Goal: Task Accomplishment & Management: Use online tool/utility

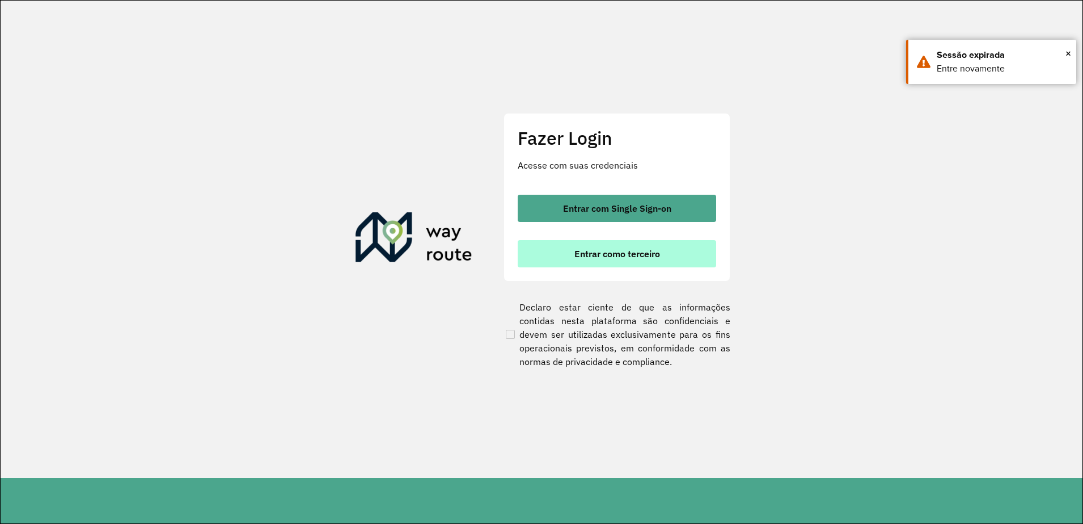
click at [589, 256] on span "Entrar como terceiro" at bounding box center [618, 253] width 86 height 9
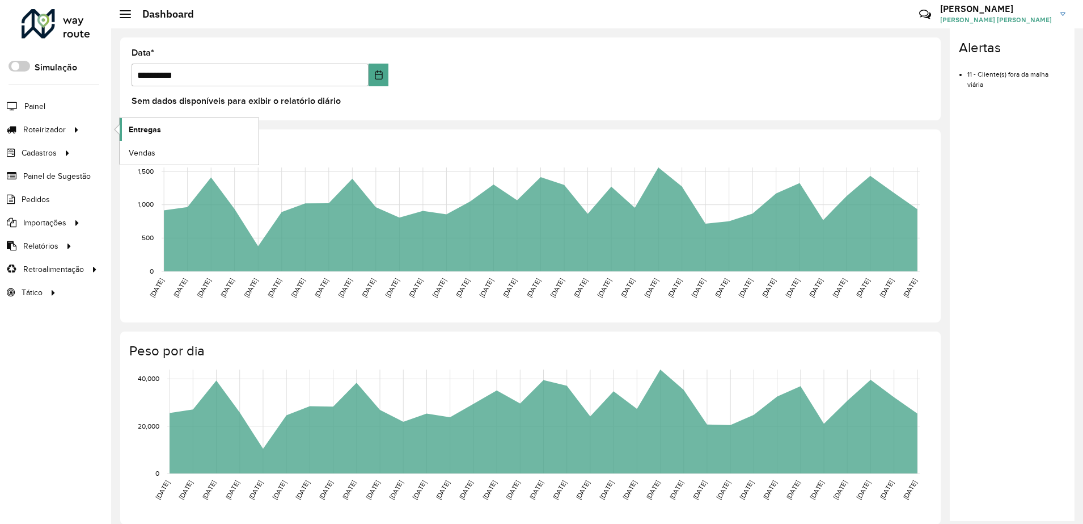
click at [135, 130] on span "Entregas" at bounding box center [145, 130] width 32 height 12
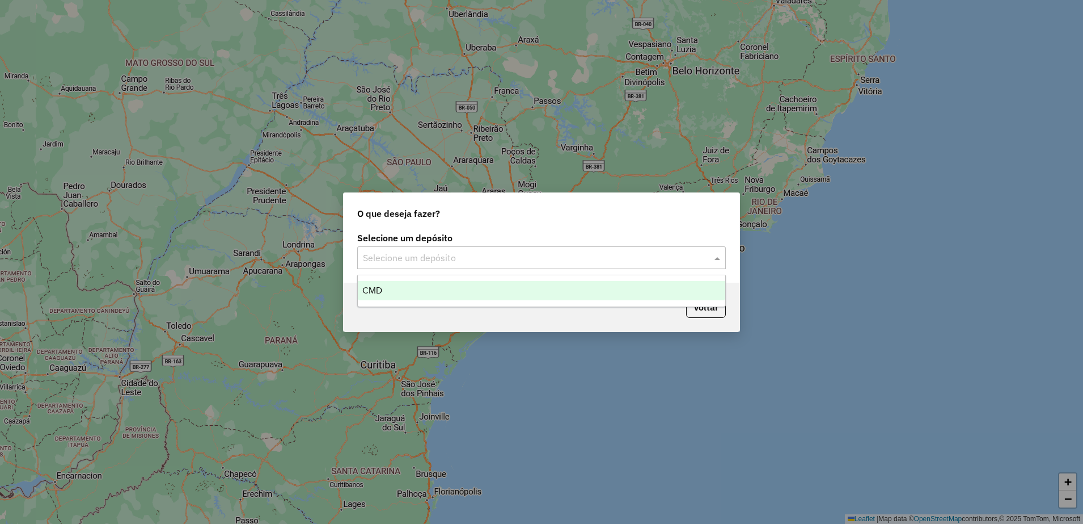
click at [433, 251] on input "text" at bounding box center [530, 258] width 335 height 14
click at [432, 294] on div "CMD" at bounding box center [542, 290] width 368 height 19
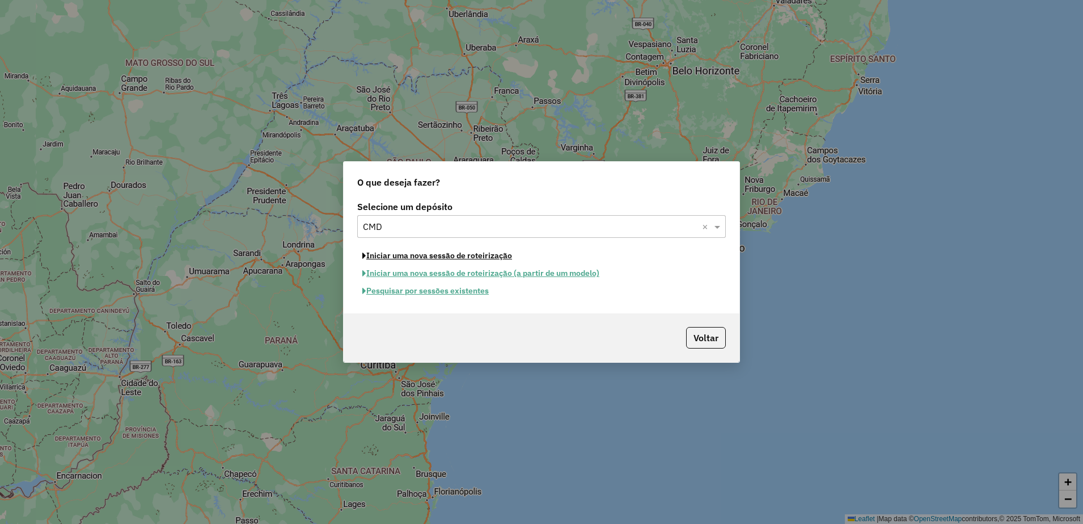
click at [427, 257] on button "Iniciar uma nova sessão de roteirização" at bounding box center [437, 256] width 160 height 18
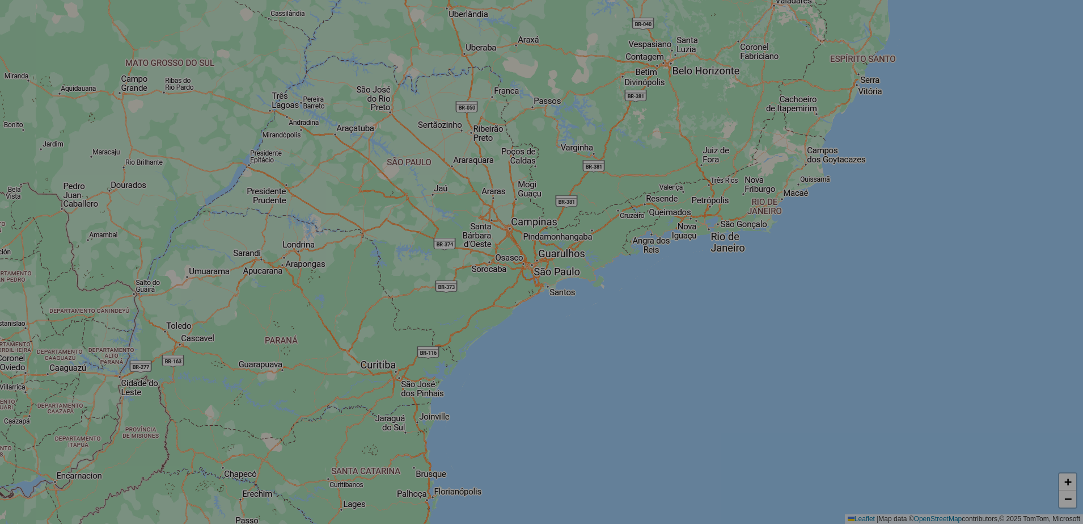
select select "*"
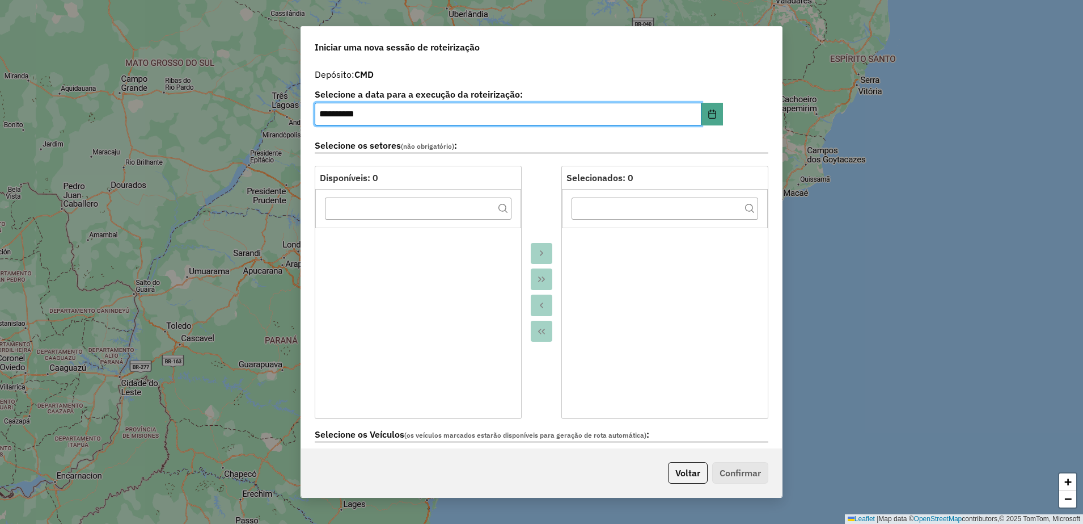
click at [328, 117] on input "**********" at bounding box center [508, 114] width 387 height 23
type input "**********"
click at [554, 193] on div at bounding box center [542, 292] width 40 height 253
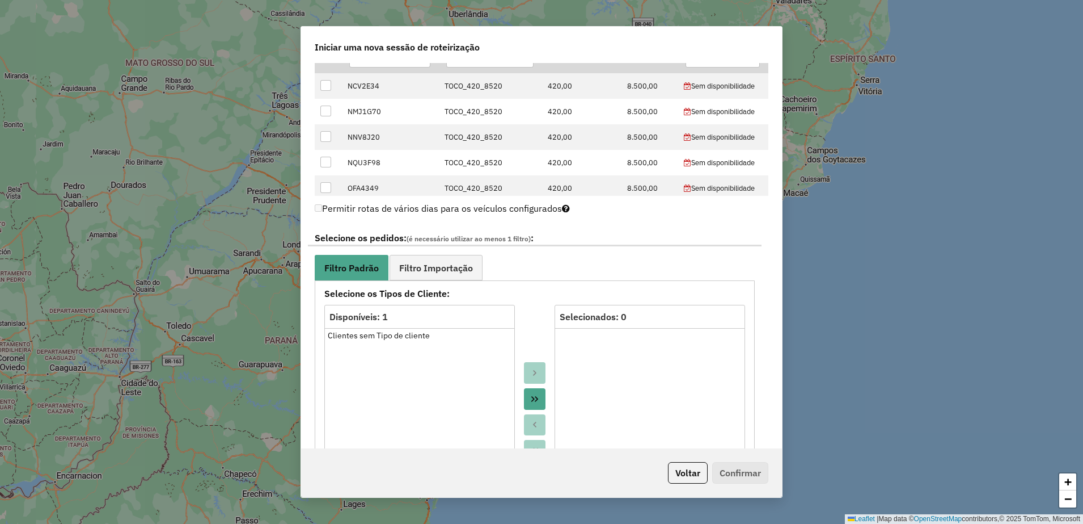
scroll to position [567, 0]
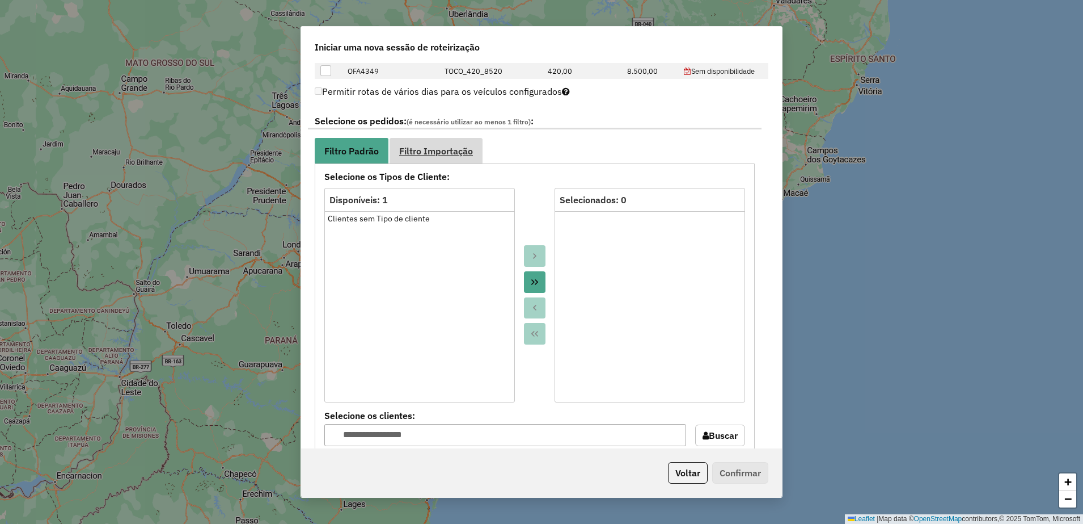
click at [463, 157] on link "Filtro Importação" at bounding box center [436, 151] width 93 height 26
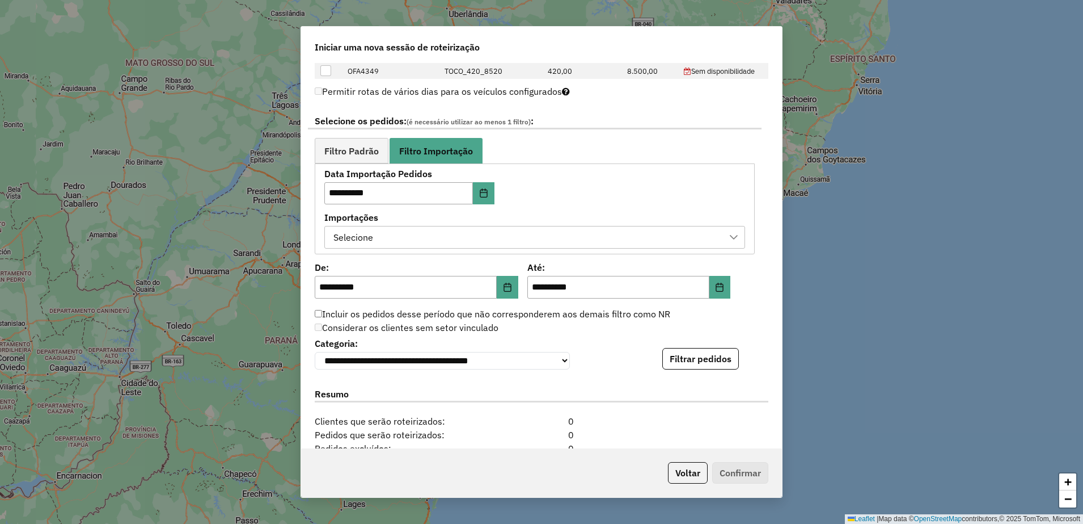
click at [529, 236] on div "Selecione" at bounding box center [527, 237] width 394 height 22
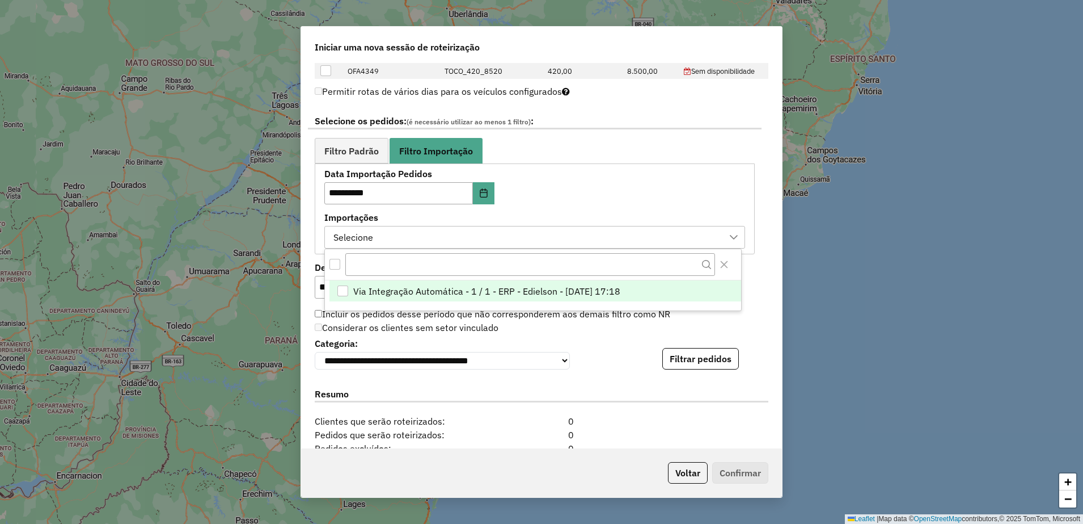
click at [498, 299] on li "Via Integração Automática - 1 / 1 - ERP - Edielson - 15/08/2025 17:18" at bounding box center [536, 291] width 412 height 22
click at [575, 330] on div "Considerar os clientes sem setor vinculado" at bounding box center [535, 328] width 454 height 14
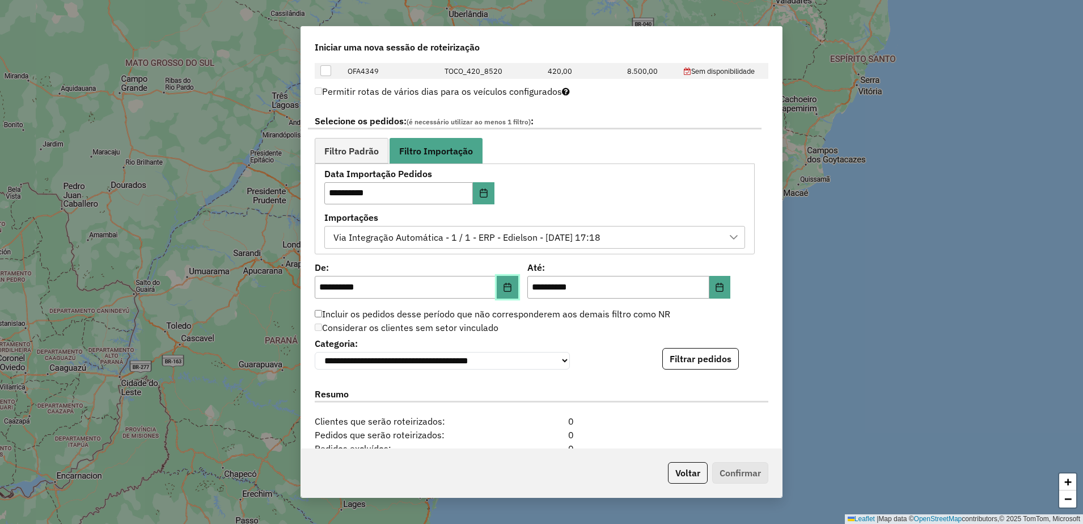
click at [508, 285] on icon "Choose Date" at bounding box center [507, 286] width 7 height 9
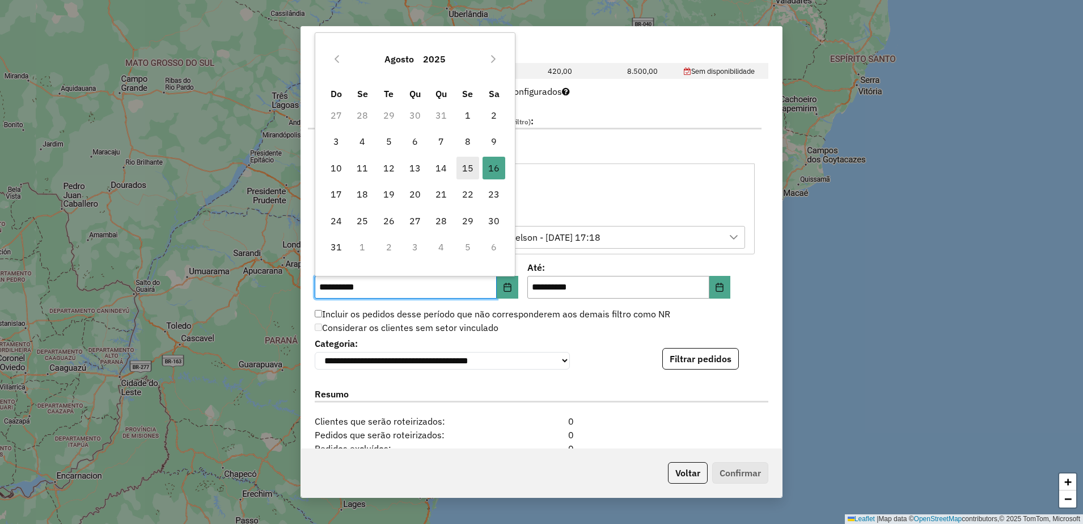
click at [470, 167] on span "15" at bounding box center [468, 168] width 23 height 23
type input "**********"
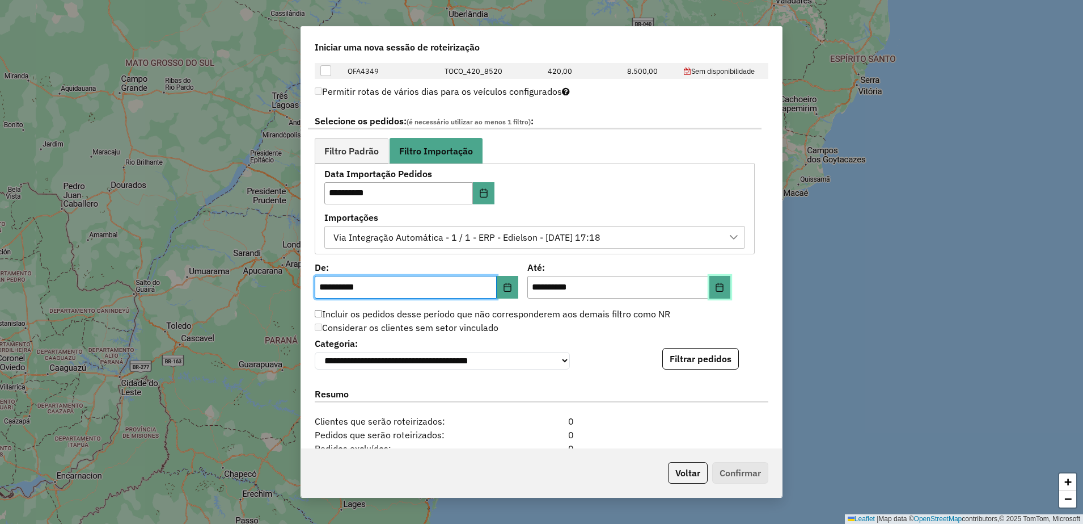
click at [710, 289] on button "Choose Date" at bounding box center [721, 287] width 22 height 23
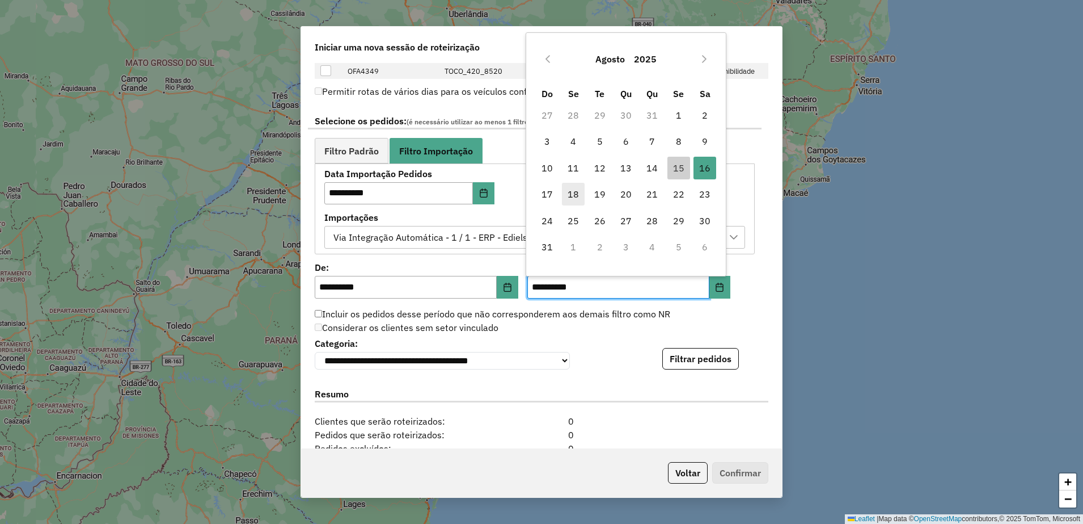
click at [574, 191] on span "18" at bounding box center [573, 194] width 23 height 23
type input "**********"
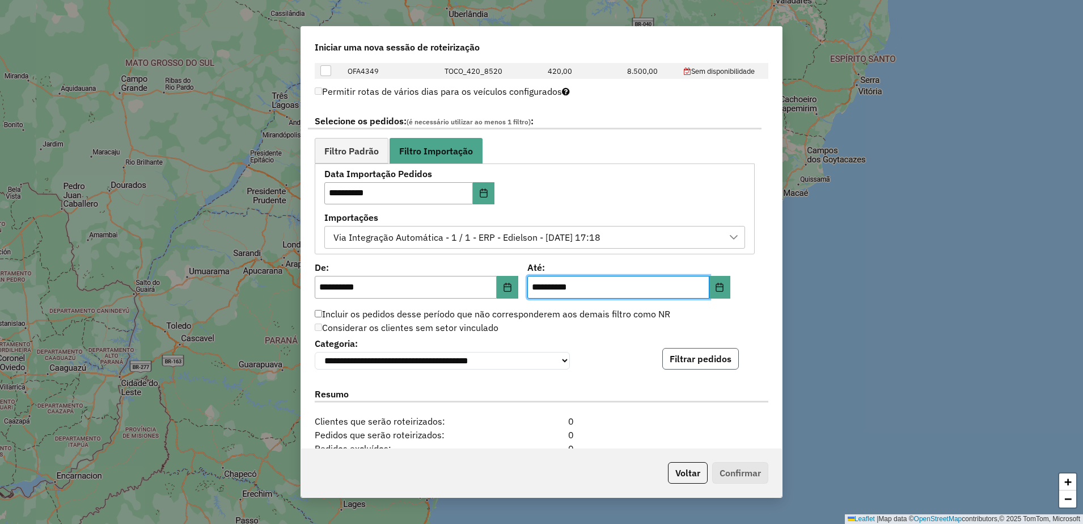
click at [728, 362] on button "Filtrar pedidos" at bounding box center [701, 359] width 77 height 22
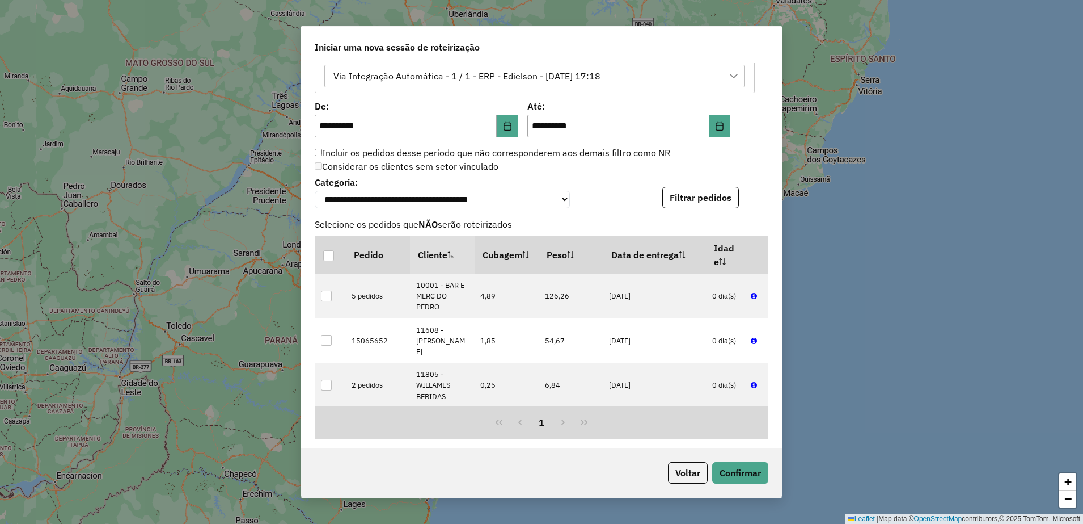
scroll to position [957, 0]
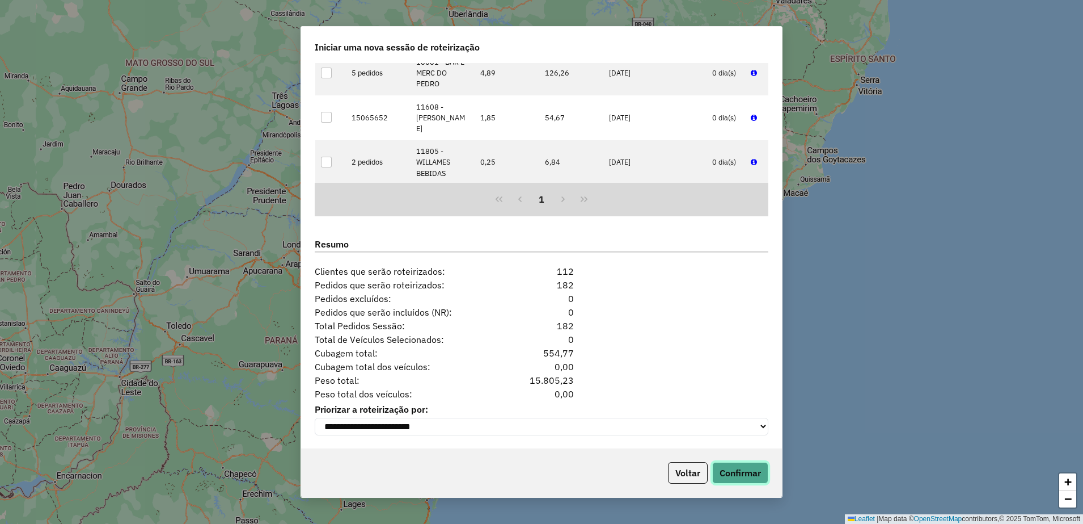
click at [750, 470] on button "Confirmar" at bounding box center [740, 473] width 56 height 22
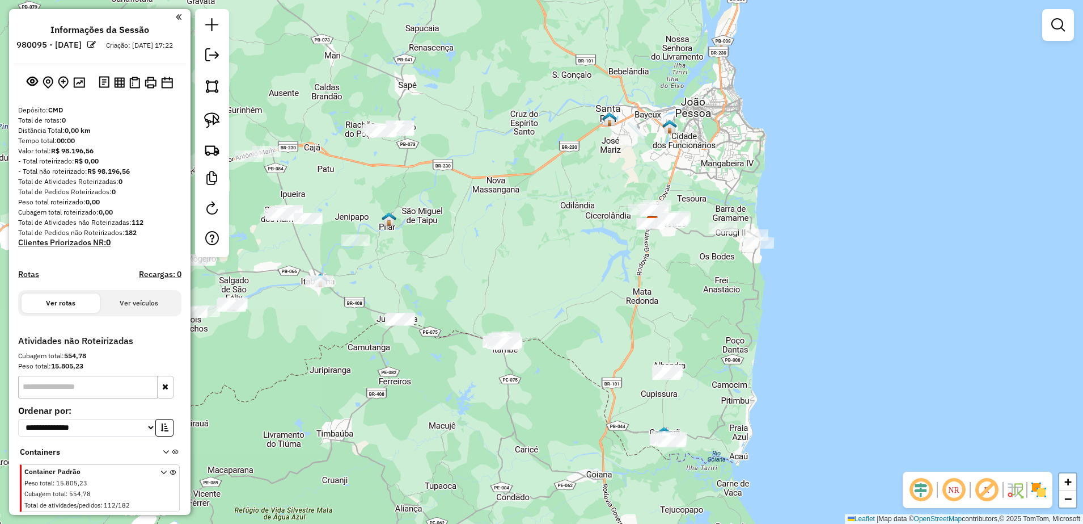
drag, startPoint x: 549, startPoint y: 276, endPoint x: 446, endPoint y: 221, distance: 116.0
click at [448, 222] on div "Janela de atendimento Grade de atendimento Capacidade Transportadoras Veículos …" at bounding box center [541, 262] width 1083 height 524
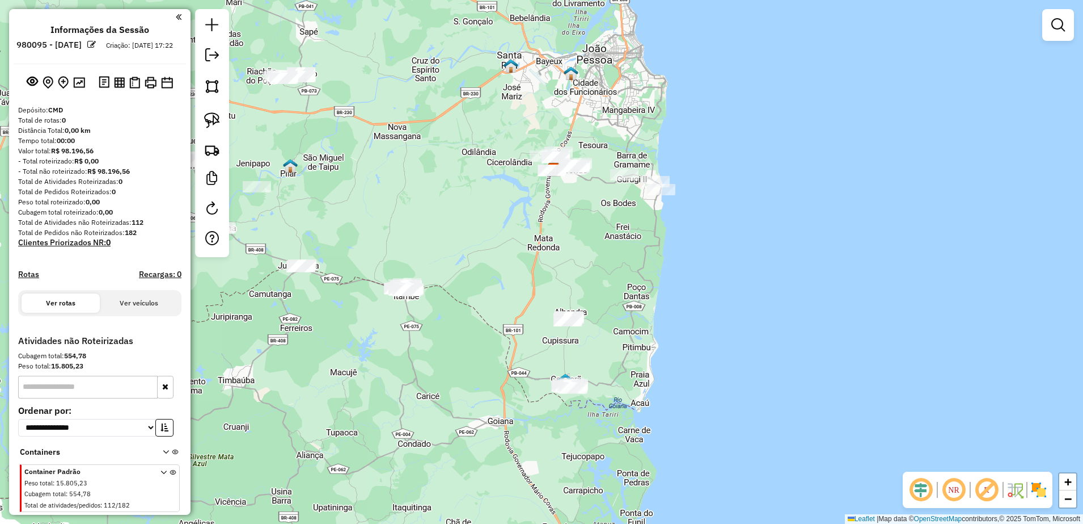
drag, startPoint x: 210, startPoint y: 121, endPoint x: 238, endPoint y: 128, distance: 28.5
click at [210, 121] on img at bounding box center [212, 120] width 16 height 16
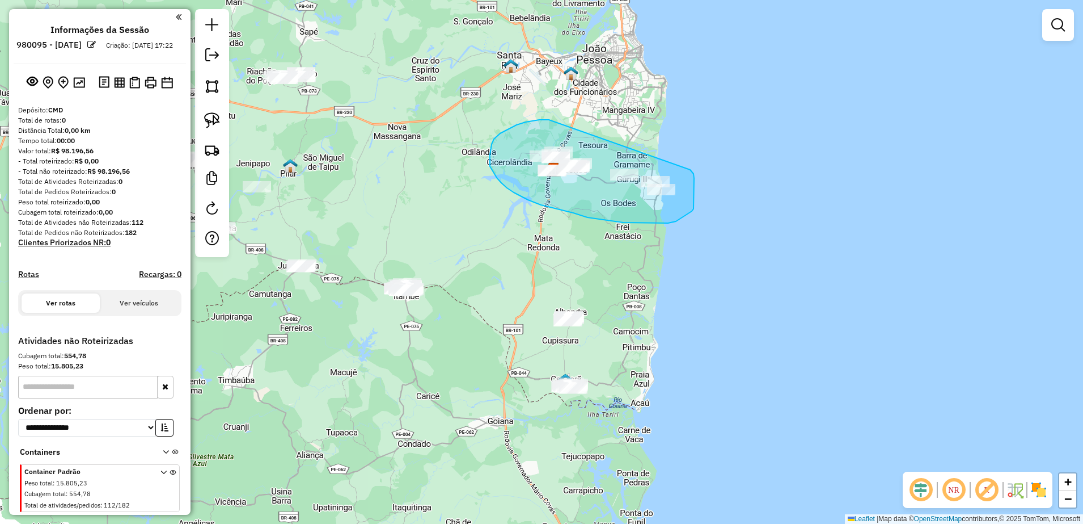
drag, startPoint x: 497, startPoint y: 137, endPoint x: 688, endPoint y: 166, distance: 193.4
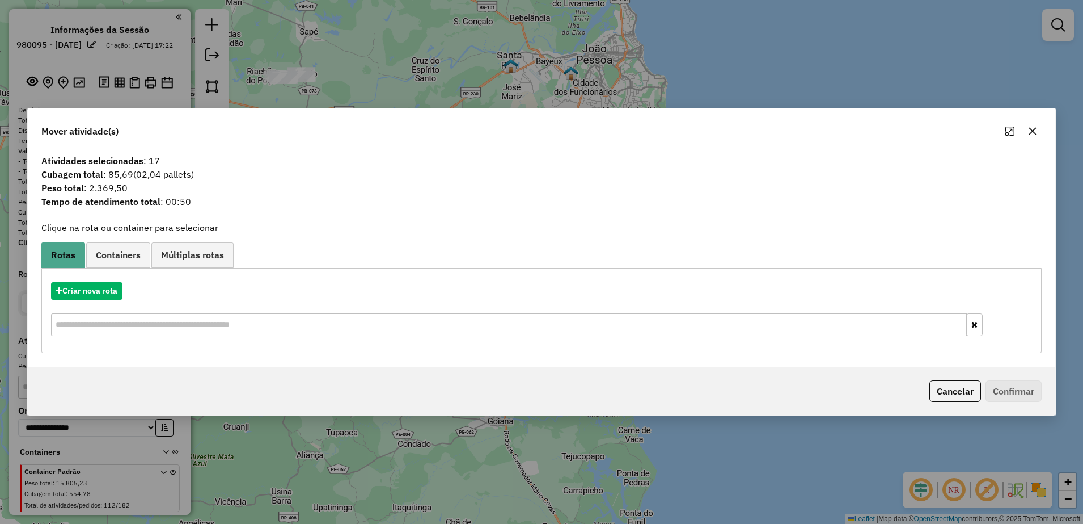
click at [1036, 128] on icon "button" at bounding box center [1033, 130] width 7 height 7
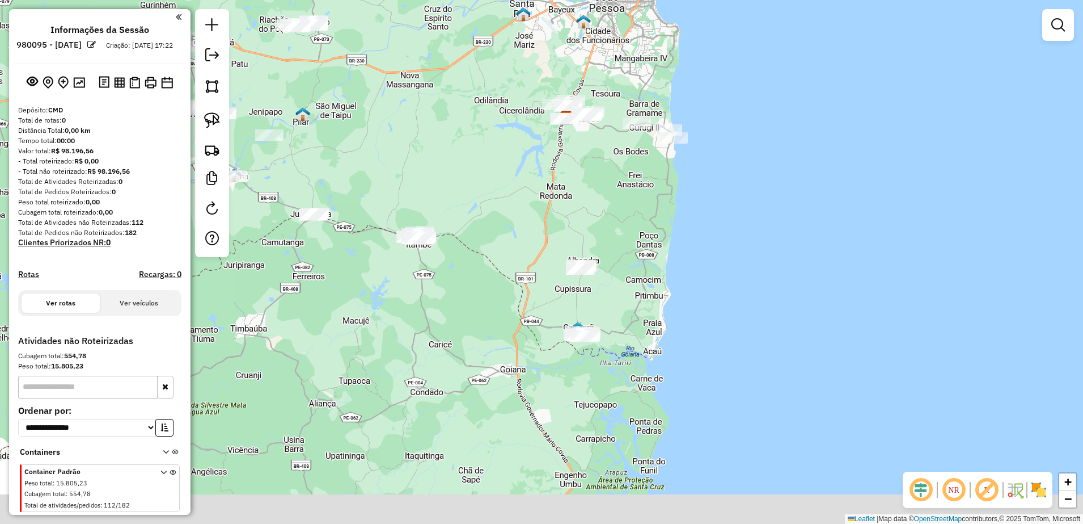
drag, startPoint x: 591, startPoint y: 239, endPoint x: 607, endPoint y: 180, distance: 61.1
click at [606, 183] on div "Janela de atendimento Grade de atendimento Capacidade Transportadoras Veículos …" at bounding box center [541, 262] width 1083 height 524
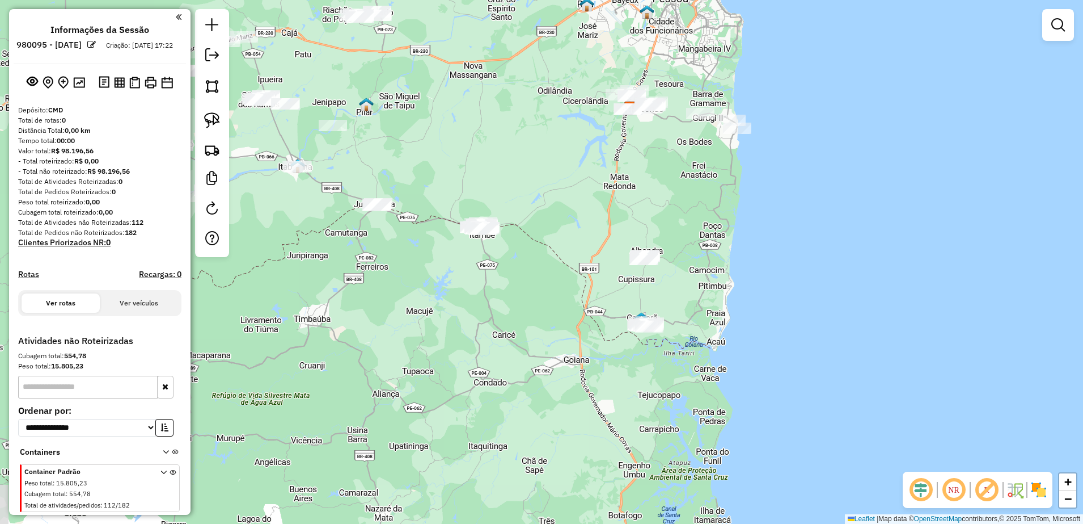
drag, startPoint x: 479, startPoint y: 200, endPoint x: 542, endPoint y: 195, distance: 63.1
click at [541, 195] on div "Janela de atendimento Grade de atendimento Capacidade Transportadoras Veículos …" at bounding box center [541, 262] width 1083 height 524
click at [210, 120] on img at bounding box center [212, 120] width 16 height 16
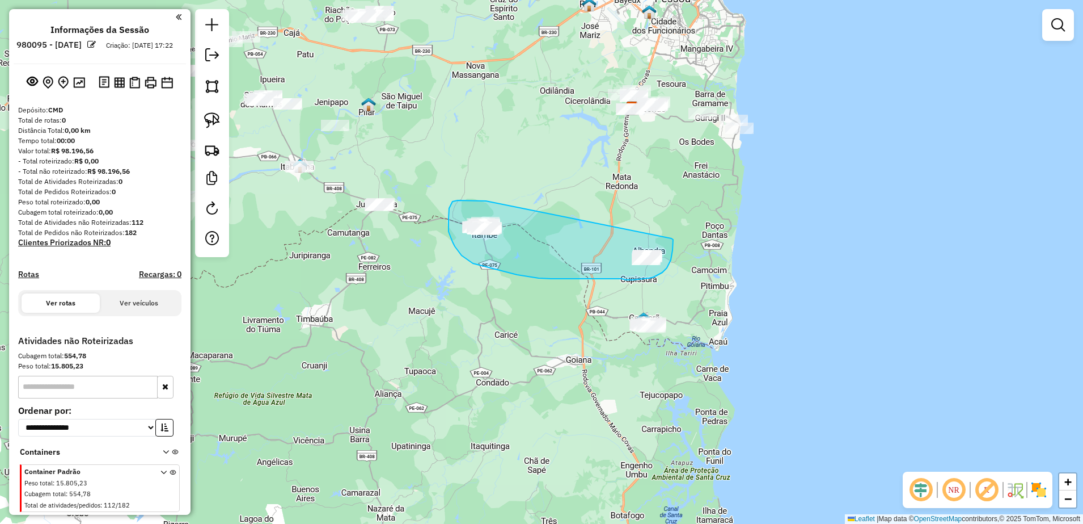
drag, startPoint x: 473, startPoint y: 200, endPoint x: 672, endPoint y: 238, distance: 202.7
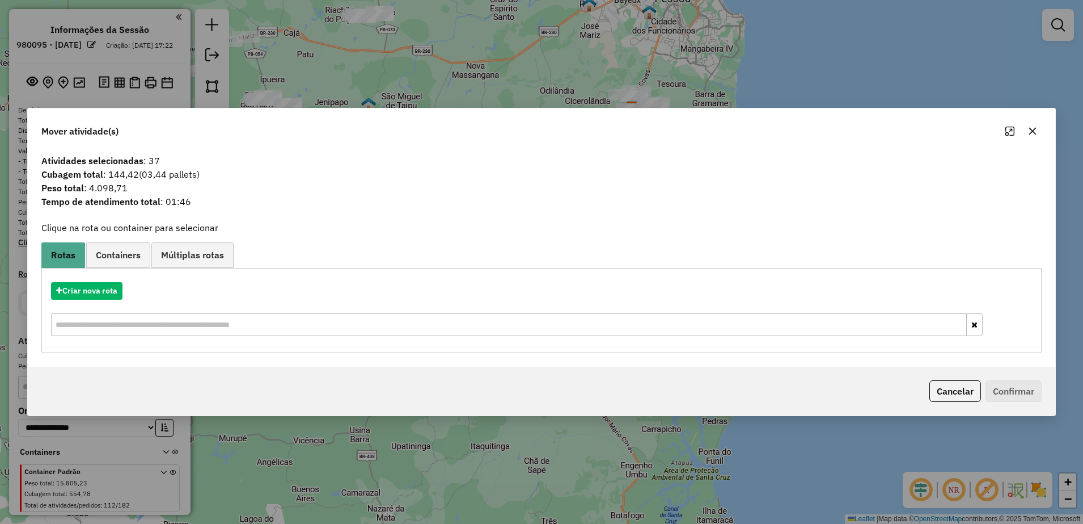
click at [1028, 131] on button "button" at bounding box center [1033, 131] width 18 height 18
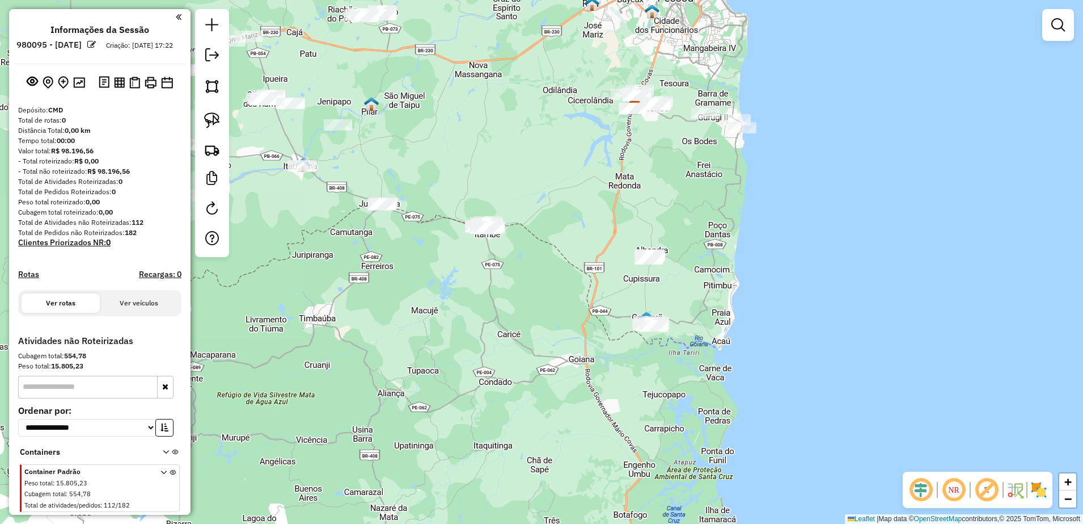
drag, startPoint x: 539, startPoint y: 203, endPoint x: 508, endPoint y: 157, distance: 55.5
click at [546, 175] on div "Janela de atendimento Grade de atendimento Capacidade Transportadoras Veículos …" at bounding box center [541, 262] width 1083 height 524
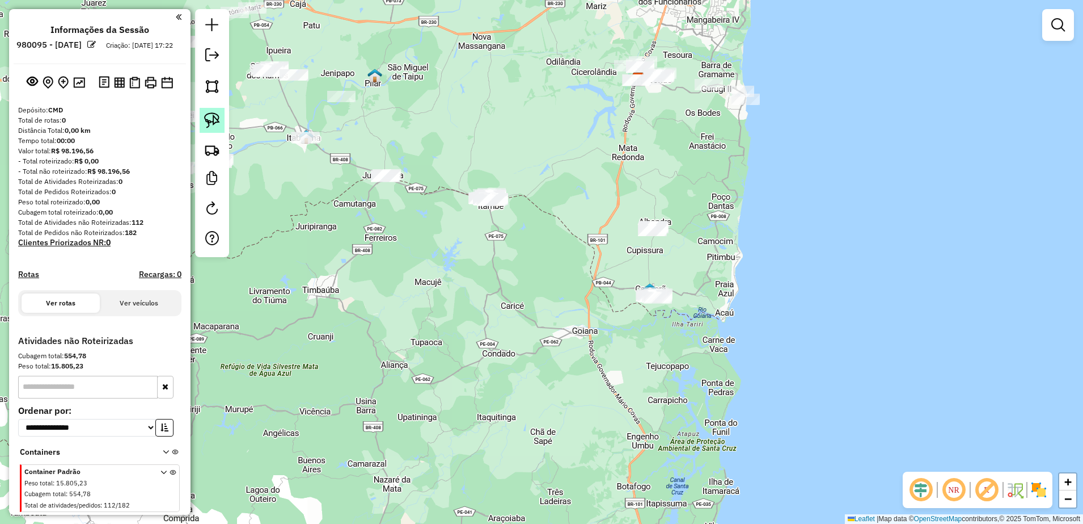
click at [211, 126] on img at bounding box center [212, 120] width 16 height 16
drag, startPoint x: 625, startPoint y: 278, endPoint x: 690, endPoint y: 277, distance: 65.2
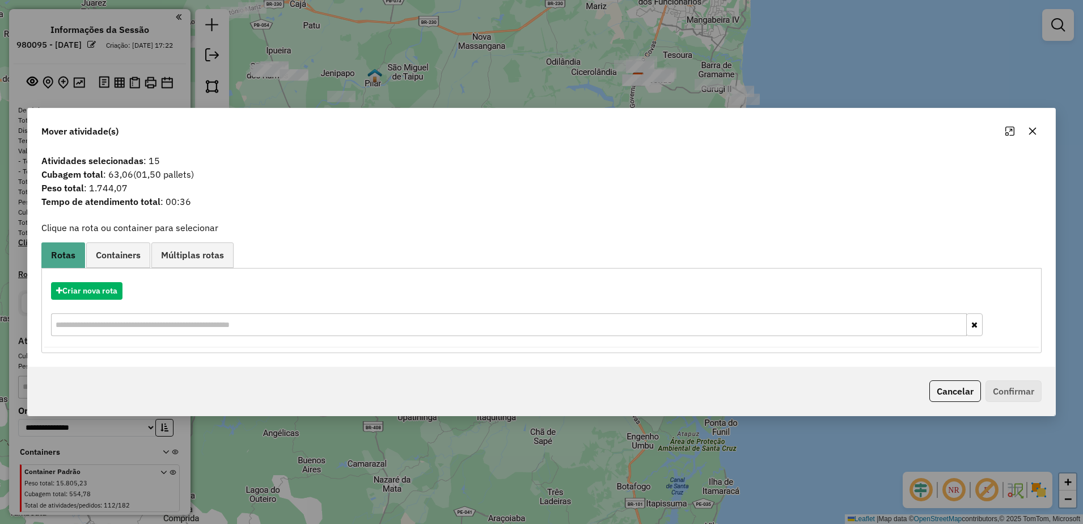
click at [1036, 128] on icon "button" at bounding box center [1032, 130] width 9 height 9
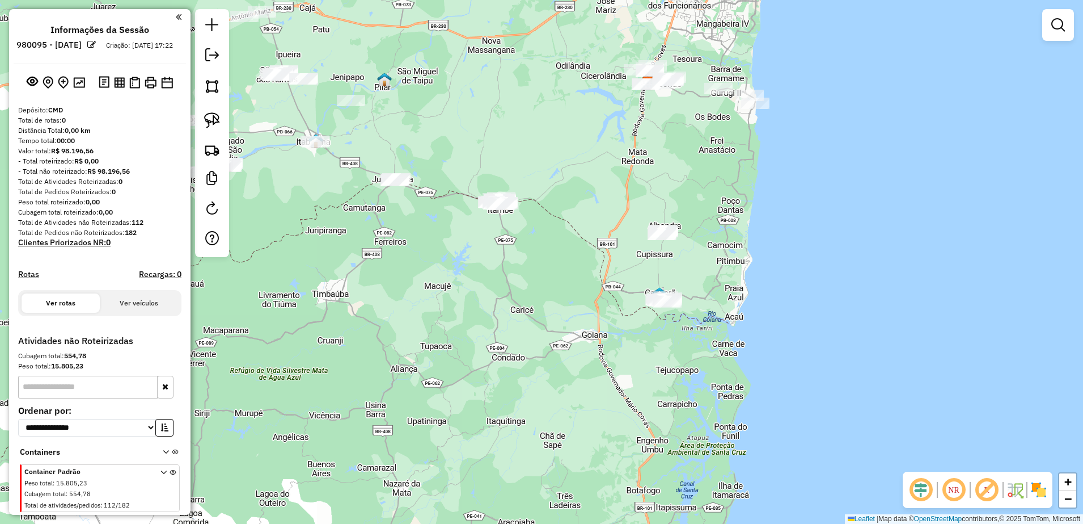
drag, startPoint x: 627, startPoint y: 130, endPoint x: 804, endPoint y: 151, distance: 178.1
click at [804, 151] on div "Janela de atendimento Grade de atendimento Capacidade Transportadoras Veículos …" at bounding box center [541, 262] width 1083 height 524
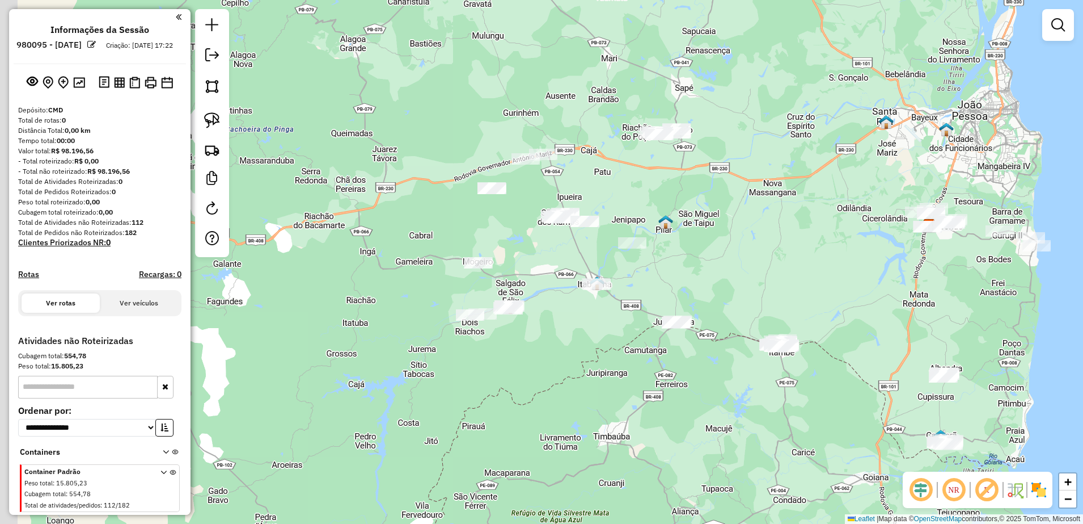
drag, startPoint x: 738, startPoint y: 192, endPoint x: 837, endPoint y: 300, distance: 146.6
click at [837, 300] on div "Janela de atendimento Grade de atendimento Capacidade Transportadoras Veículos …" at bounding box center [541, 262] width 1083 height 524
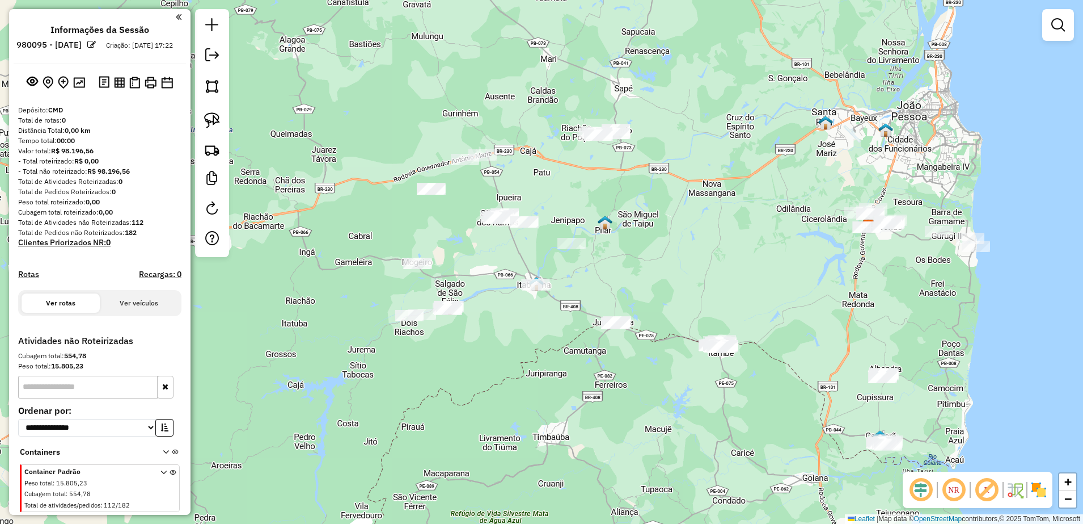
drag, startPoint x: 865, startPoint y: 241, endPoint x: 651, endPoint y: 245, distance: 213.9
click at [690, 244] on div "Janela de atendimento Grade de atendimento Capacidade Transportadoras Veículos …" at bounding box center [541, 262] width 1083 height 524
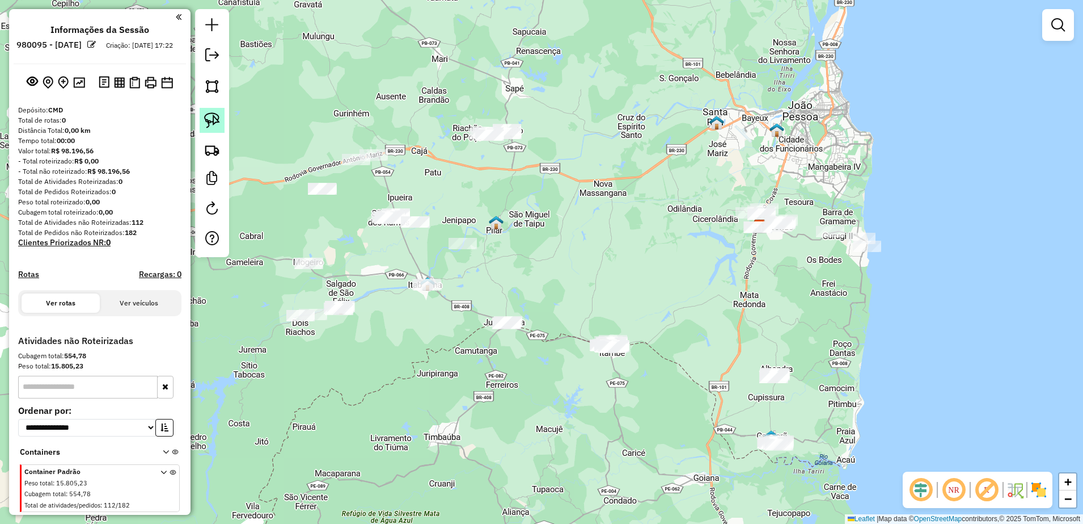
click at [217, 114] on img at bounding box center [212, 120] width 16 height 16
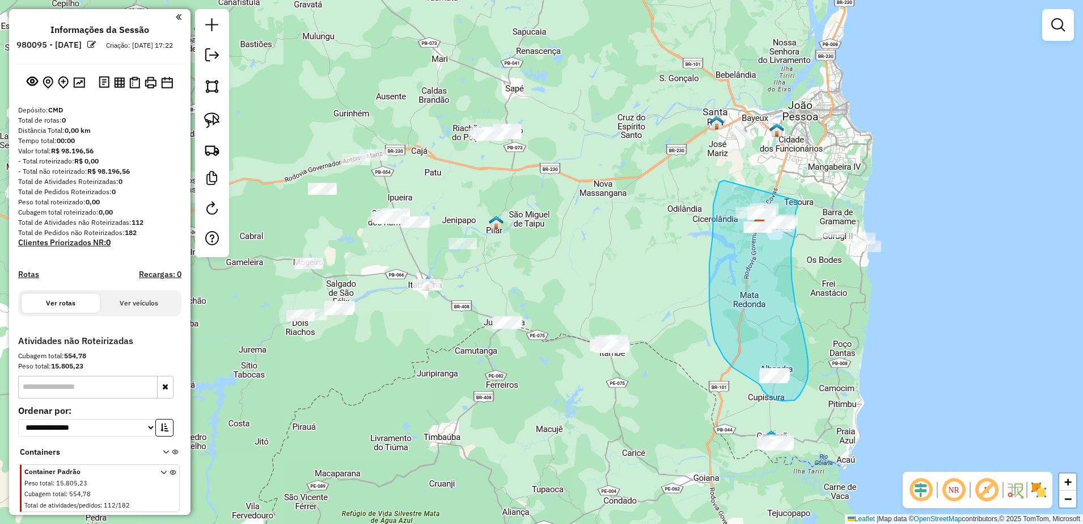
drag, startPoint x: 718, startPoint y: 188, endPoint x: 798, endPoint y: 200, distance: 80.9
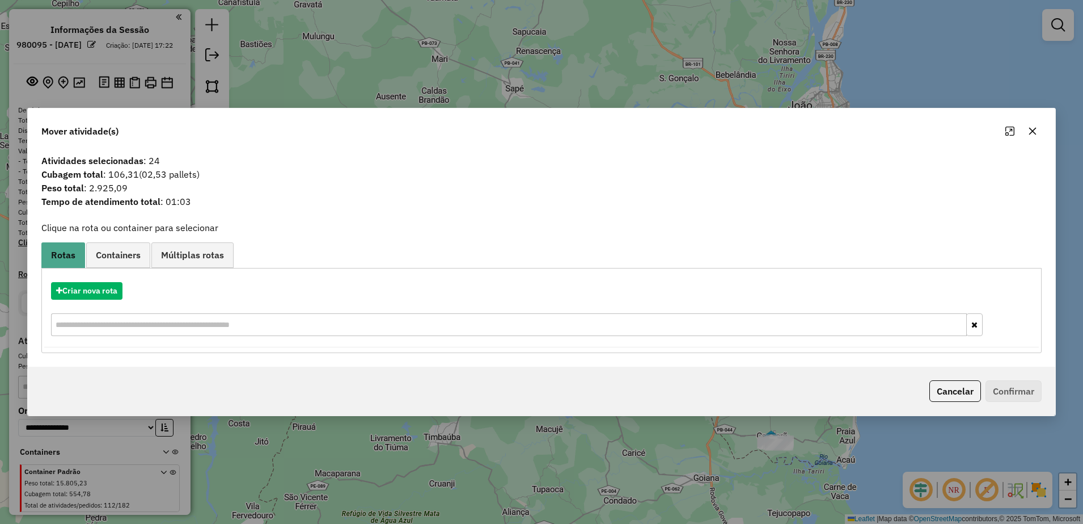
click at [1031, 123] on button "button" at bounding box center [1033, 131] width 18 height 18
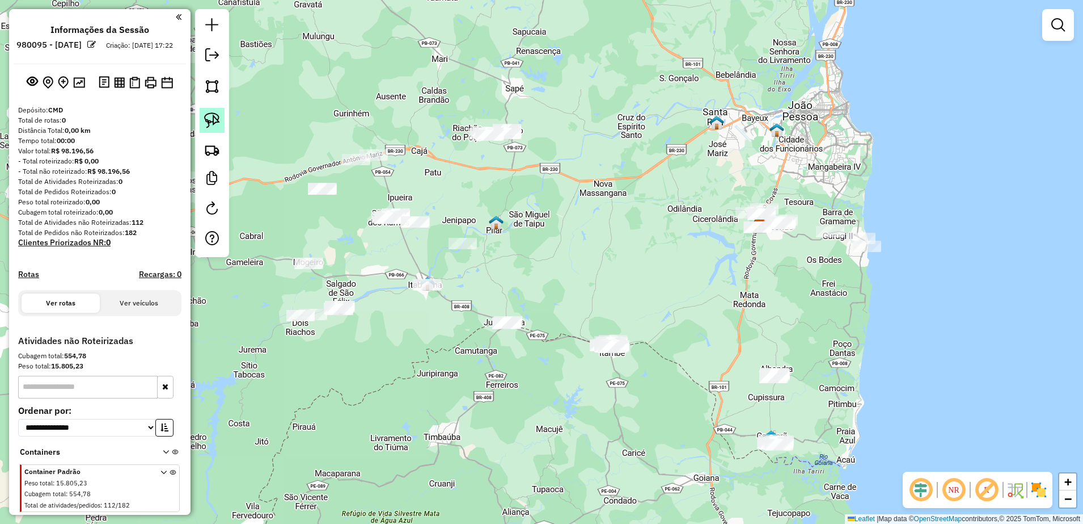
click at [212, 115] on img at bounding box center [212, 120] width 16 height 16
drag, startPoint x: 745, startPoint y: 349, endPoint x: 813, endPoint y: 349, distance: 68.1
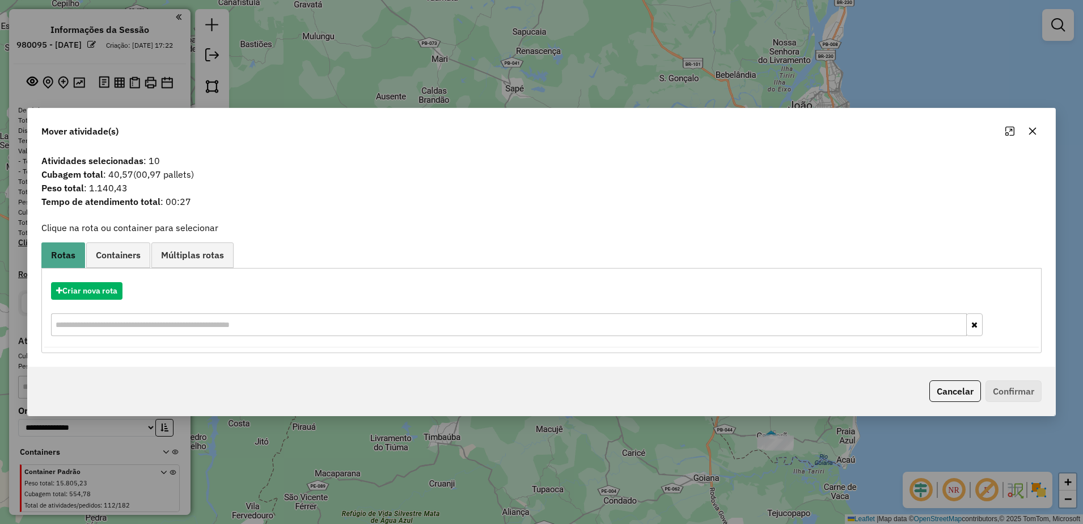
click at [1030, 132] on icon "button" at bounding box center [1032, 130] width 9 height 9
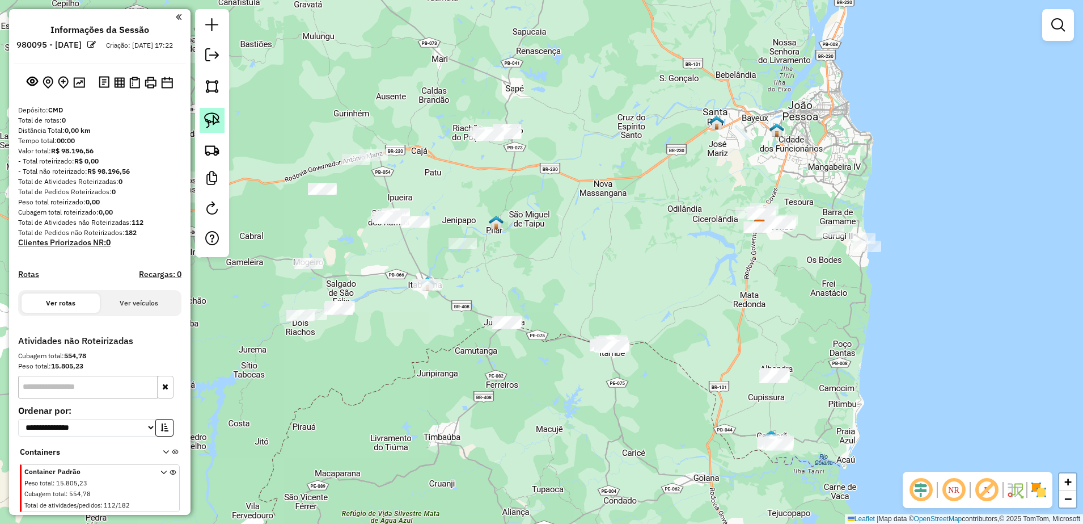
drag, startPoint x: 233, startPoint y: 116, endPoint x: 222, endPoint y: 120, distance: 11.7
click at [233, 115] on div "Janela de atendimento Grade de atendimento Capacidade Transportadoras Veículos …" at bounding box center [541, 262] width 1083 height 524
click at [220, 123] on img at bounding box center [212, 120] width 16 height 16
drag, startPoint x: 587, startPoint y: 339, endPoint x: 650, endPoint y: 327, distance: 64.1
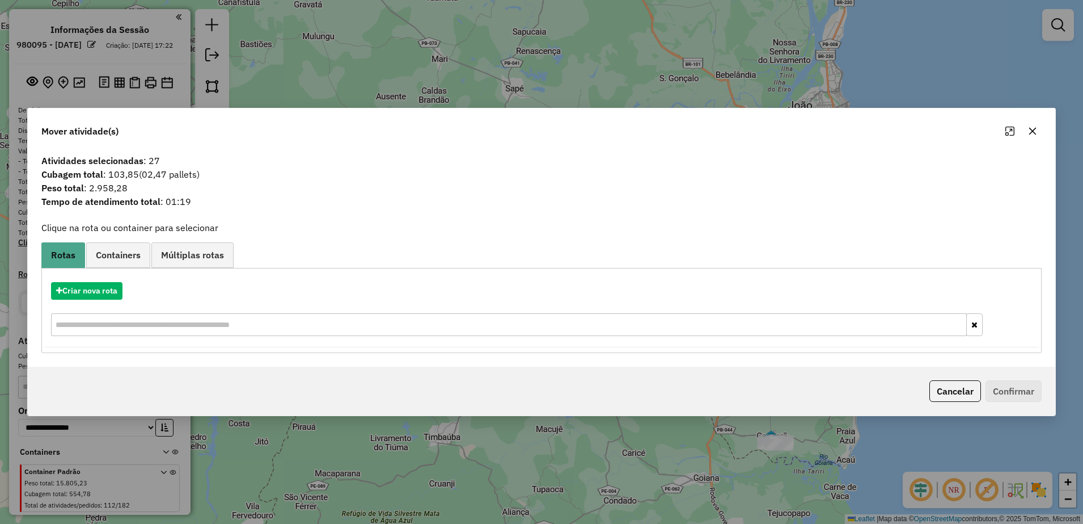
click at [1032, 129] on icon "button" at bounding box center [1032, 130] width 9 height 9
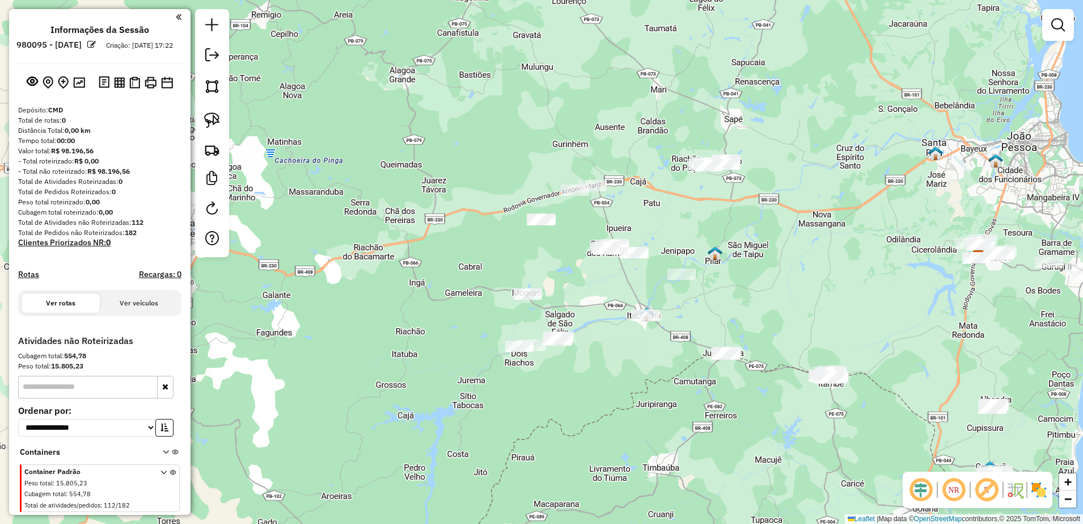
drag, startPoint x: 685, startPoint y: 294, endPoint x: 914, endPoint y: 331, distance: 232.1
click at [918, 335] on div "Janela de atendimento Grade de atendimento Capacidade Transportadoras Veículos …" at bounding box center [541, 262] width 1083 height 524
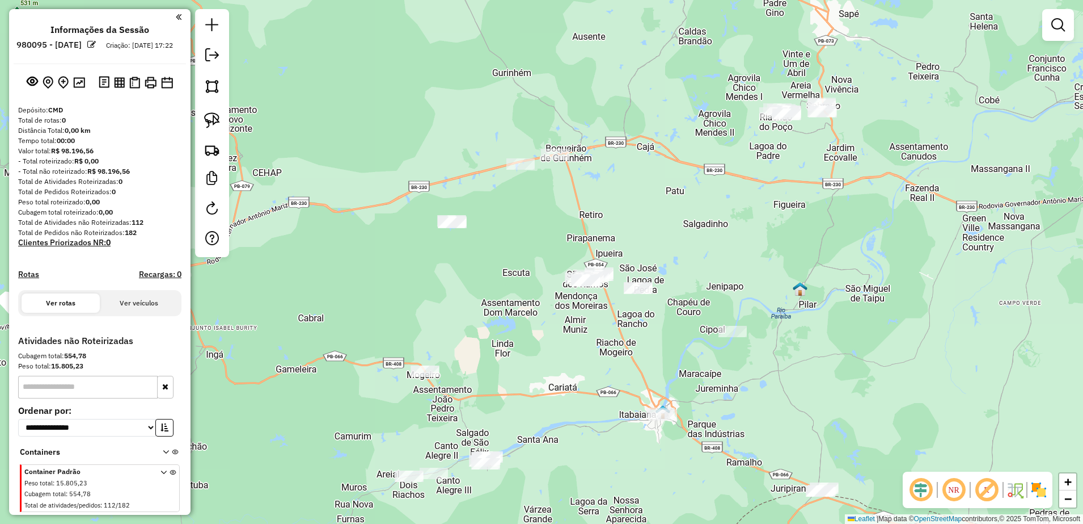
drag, startPoint x: 688, startPoint y: 229, endPoint x: 693, endPoint y: 208, distance: 21.6
click at [693, 208] on div "Janela de atendimento Grade de atendimento Capacidade Transportadoras Veículos …" at bounding box center [541, 262] width 1083 height 524
click at [214, 116] on img at bounding box center [212, 120] width 16 height 16
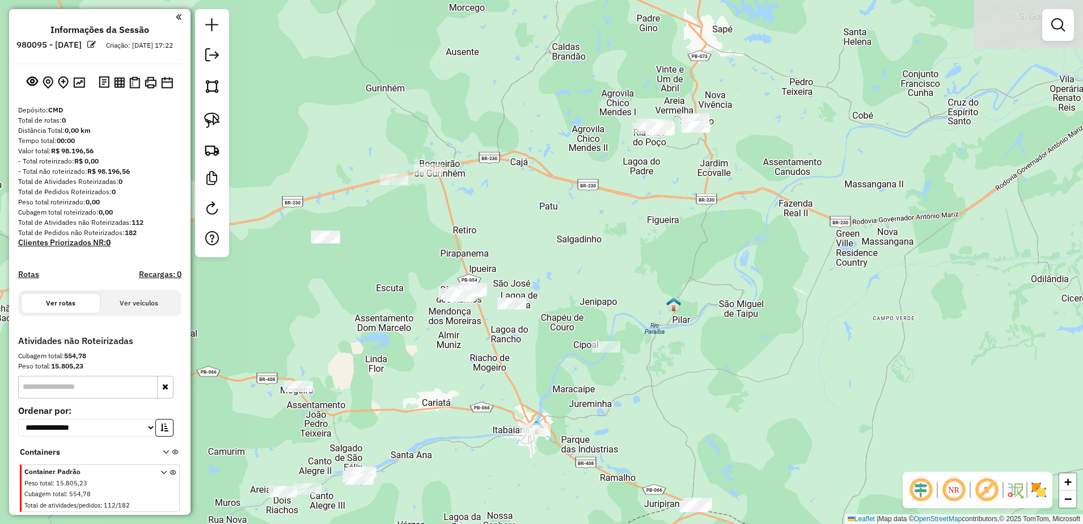
drag, startPoint x: 746, startPoint y: 223, endPoint x: 590, endPoint y: 223, distance: 156.0
click at [618, 239] on div "Janela de atendimento Grade de atendimento Capacidade Transportadoras Veículos …" at bounding box center [541, 262] width 1083 height 524
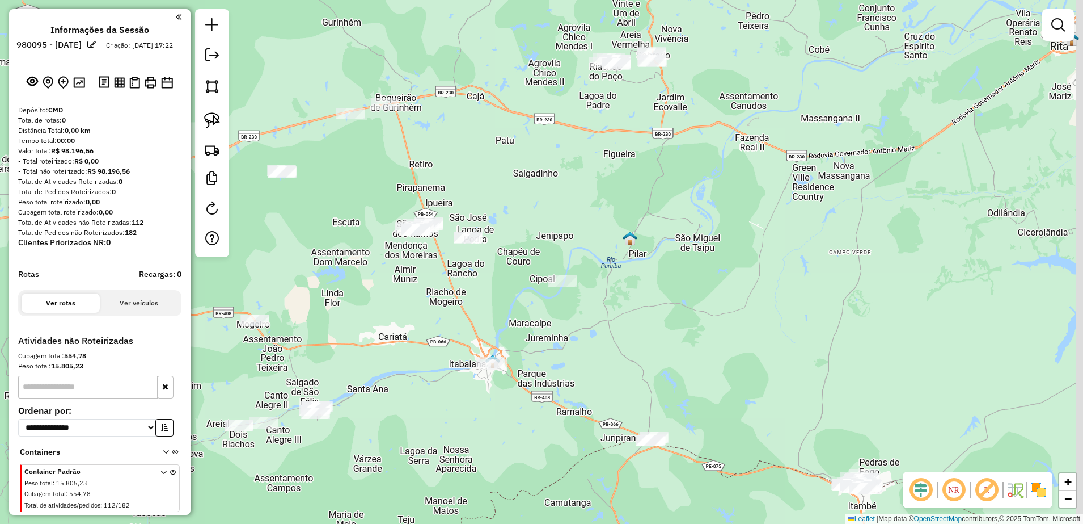
drag, startPoint x: 607, startPoint y: 204, endPoint x: 565, endPoint y: 138, distance: 78.0
click at [565, 138] on div "Janela de atendimento Grade de atendimento Capacidade Transportadoras Veículos …" at bounding box center [541, 262] width 1083 height 524
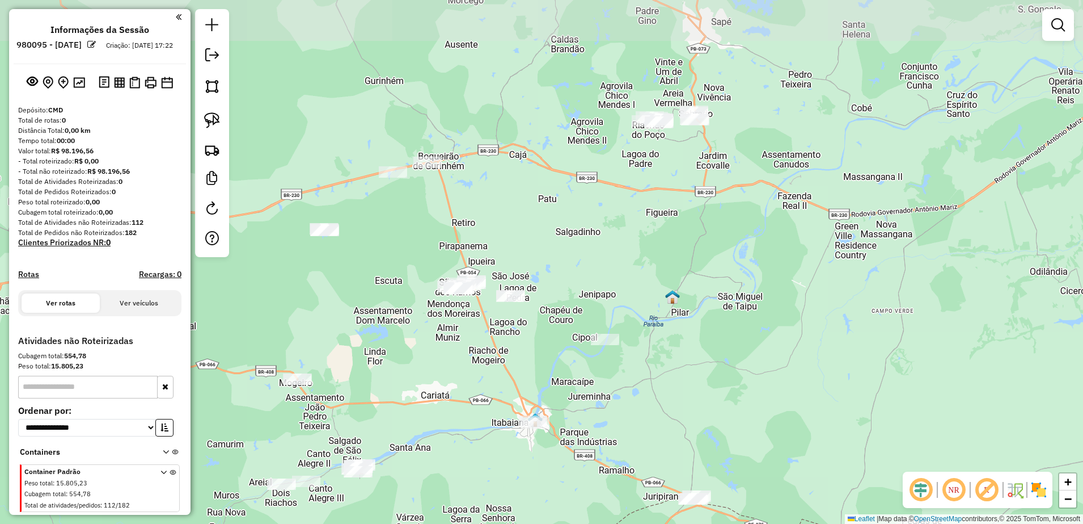
drag, startPoint x: 549, startPoint y: 170, endPoint x: 598, endPoint y: 242, distance: 86.9
click at [598, 242] on div "Janela de atendimento Grade de atendimento Capacidade Transportadoras Veículos …" at bounding box center [541, 262] width 1083 height 524
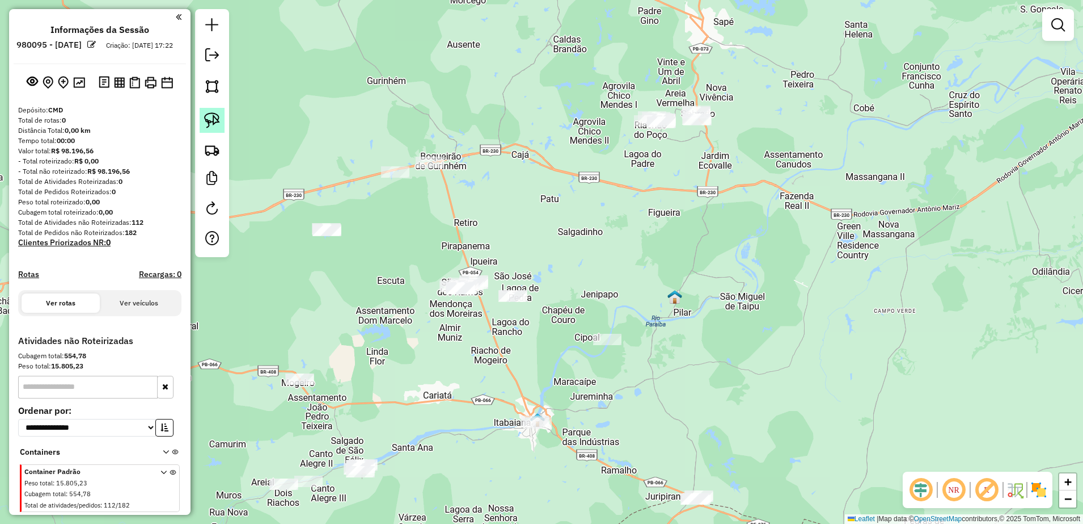
click at [218, 115] on img at bounding box center [212, 120] width 16 height 16
drag, startPoint x: 622, startPoint y: 124, endPoint x: 702, endPoint y: 86, distance: 88.8
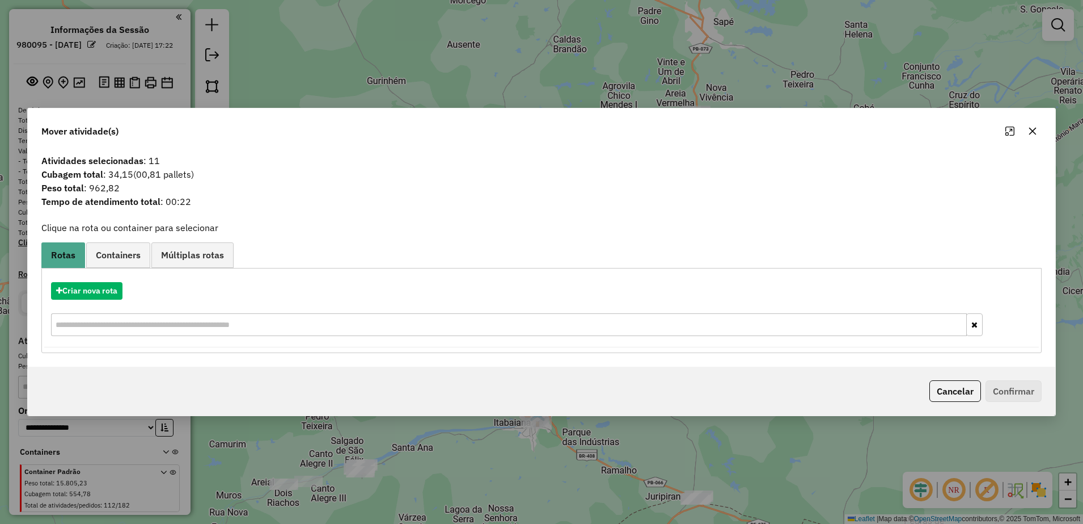
click at [1030, 128] on icon "button" at bounding box center [1033, 130] width 7 height 7
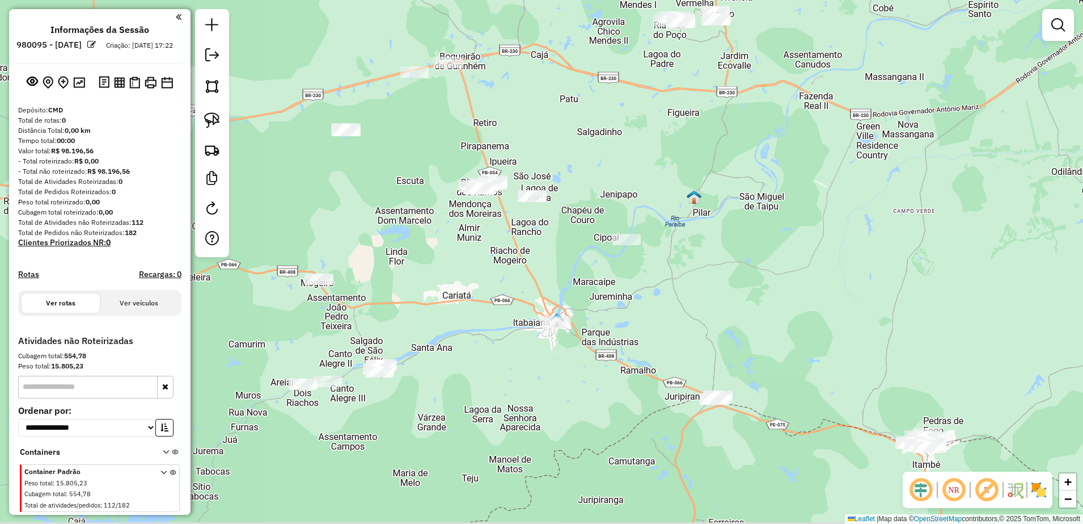
drag, startPoint x: 602, startPoint y: 288, endPoint x: 619, endPoint y: 198, distance: 91.7
click at [618, 200] on div "Janela de atendimento Grade de atendimento Capacidade Transportadoras Veículos …" at bounding box center [541, 262] width 1083 height 524
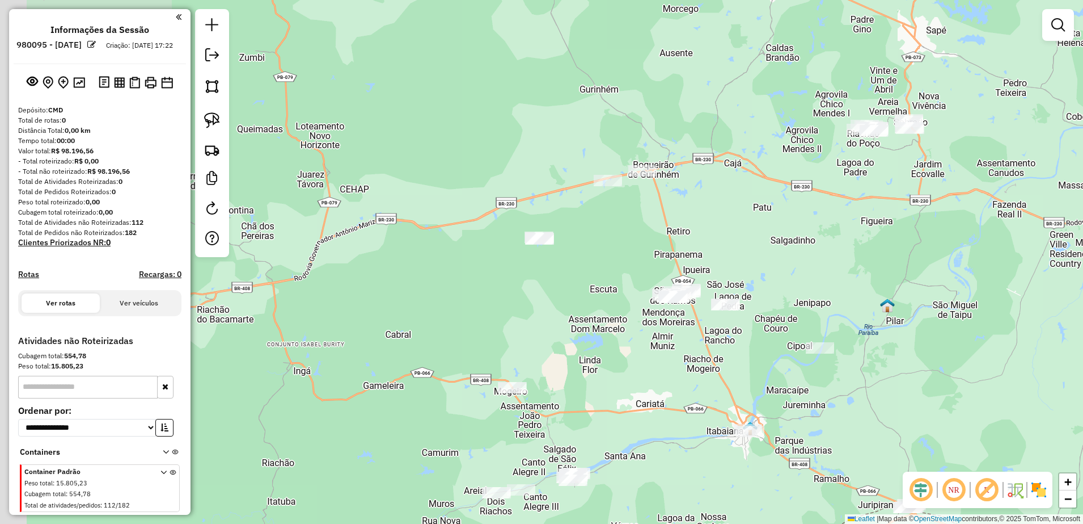
drag, startPoint x: 621, startPoint y: 264, endPoint x: 804, endPoint y: 396, distance: 226.7
click at [804, 396] on div "Janela de atendimento Grade de atendimento Capacidade Transportadoras Veículos …" at bounding box center [541, 262] width 1083 height 524
click at [214, 123] on img at bounding box center [212, 120] width 16 height 16
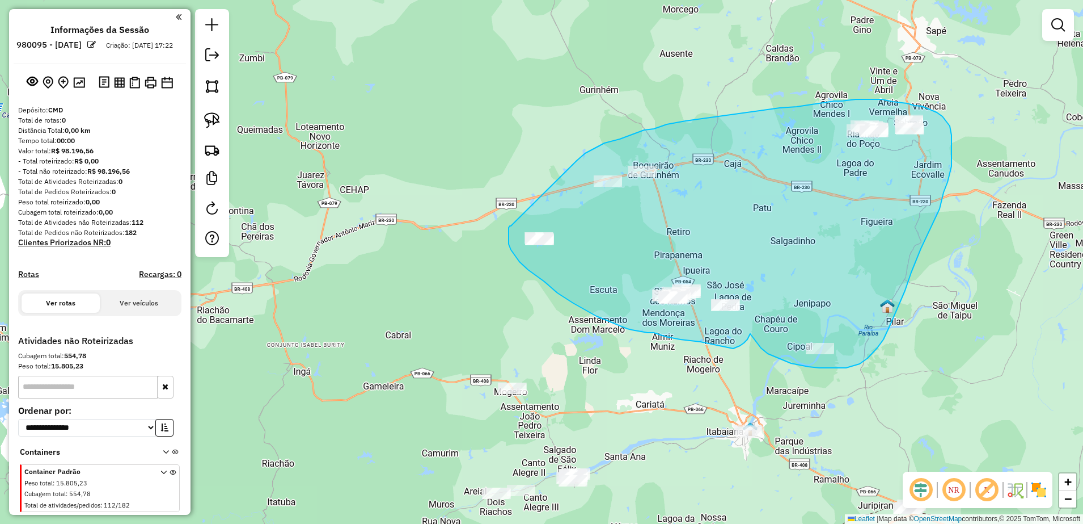
drag, startPoint x: 511, startPoint y: 226, endPoint x: 577, endPoint y: 161, distance: 93.1
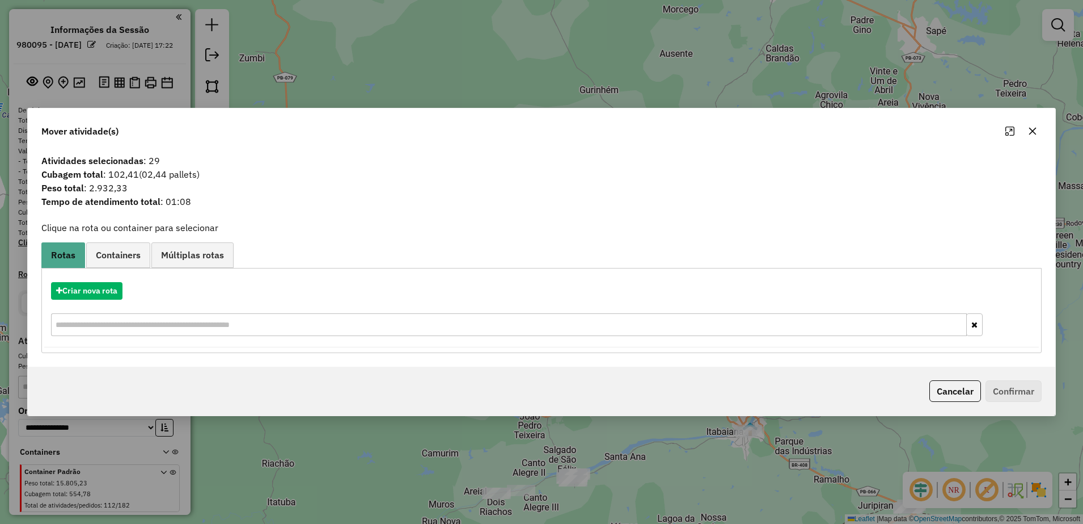
click at [1031, 129] on icon "button" at bounding box center [1032, 130] width 9 height 9
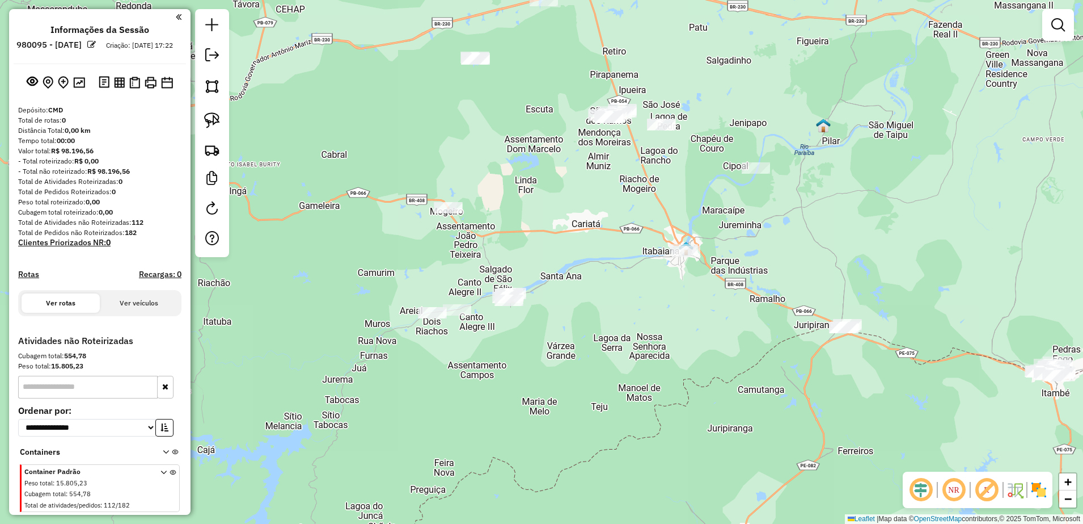
drag, startPoint x: 785, startPoint y: 288, endPoint x: 720, endPoint y: 106, distance: 192.9
click at [720, 106] on div "Janela de atendimento Grade de atendimento Capacidade Transportadoras Veículos …" at bounding box center [541, 262] width 1083 height 524
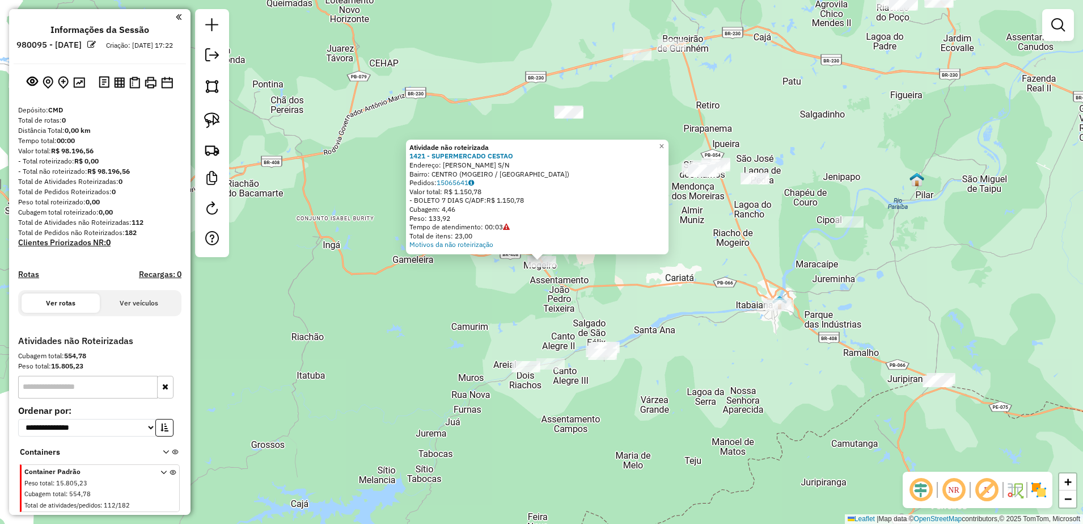
click at [649, 307] on div "Atividade não roteirizada 1421 - SUPERMERCADO CESTAO Endereço: JOSE SILVEIRA S/…" at bounding box center [541, 262] width 1083 height 524
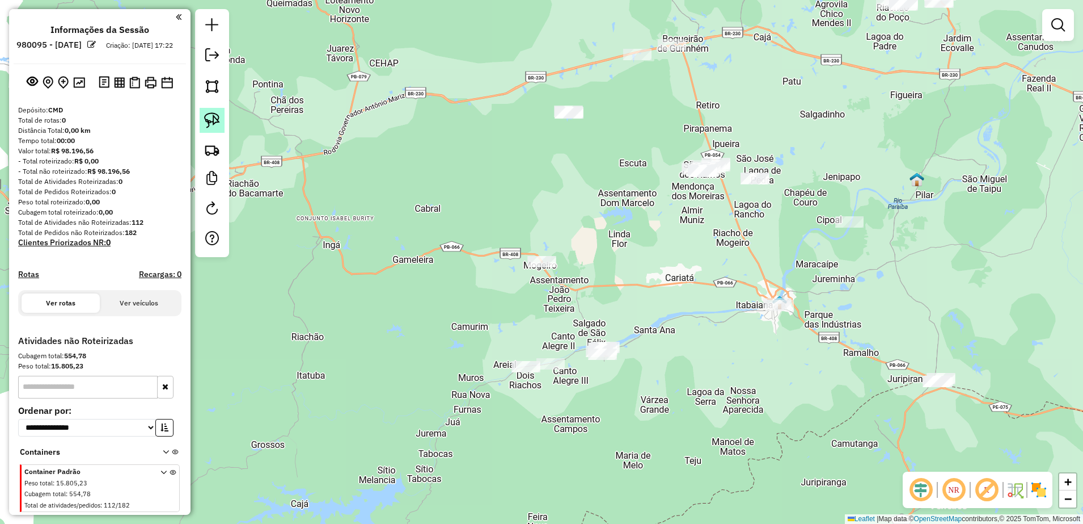
click at [221, 119] on link at bounding box center [212, 120] width 25 height 25
drag, startPoint x: 538, startPoint y: 235, endPoint x: 608, endPoint y: 265, distance: 75.4
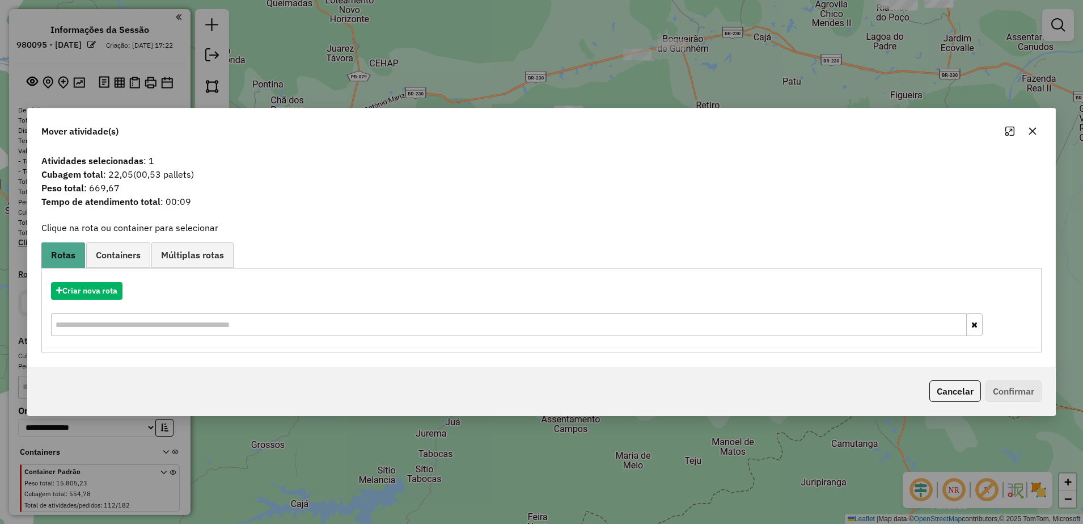
click at [1044, 132] on div "Mover atividade(s)" at bounding box center [542, 128] width 1028 height 41
click at [1030, 134] on icon "button" at bounding box center [1032, 130] width 9 height 9
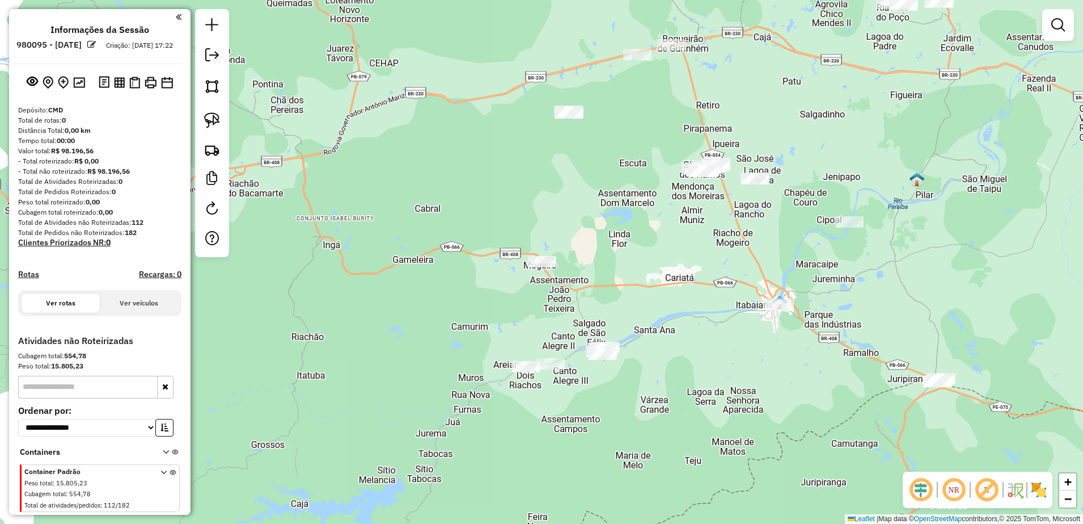
drag, startPoint x: 210, startPoint y: 113, endPoint x: 232, endPoint y: 116, distance: 22.3
click at [210, 112] on img at bounding box center [212, 120] width 16 height 16
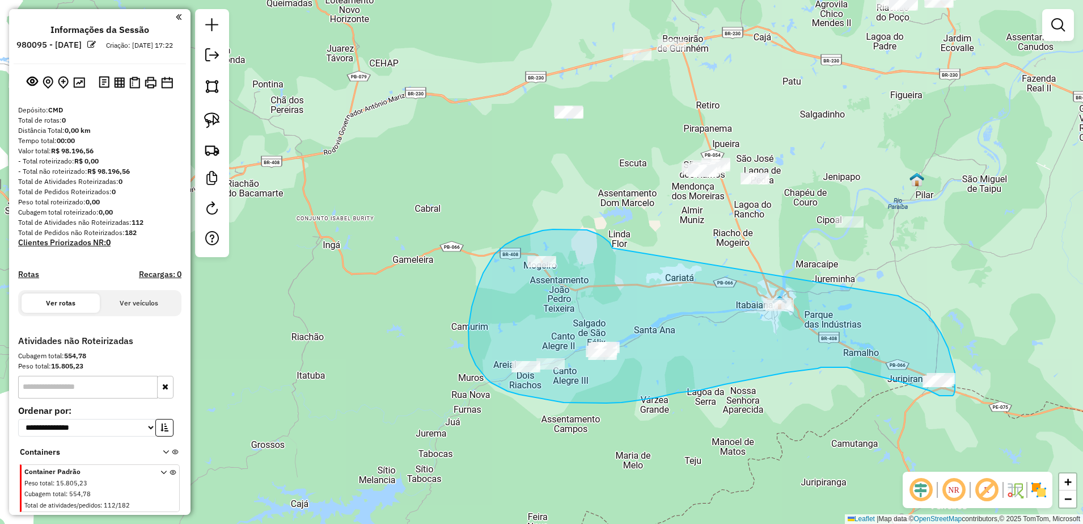
drag, startPoint x: 594, startPoint y: 232, endPoint x: 878, endPoint y: 288, distance: 289.7
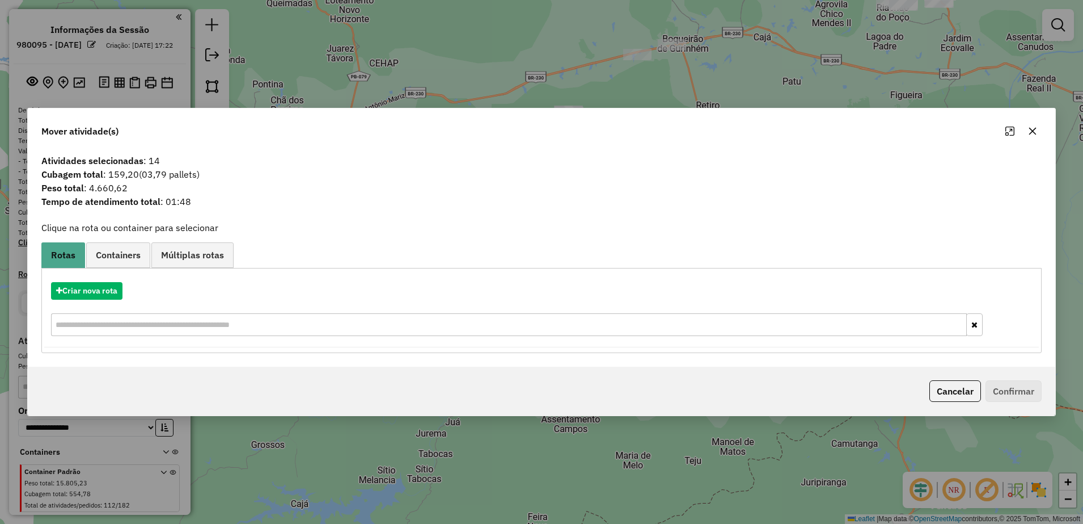
click at [1035, 135] on icon "button" at bounding box center [1032, 130] width 9 height 9
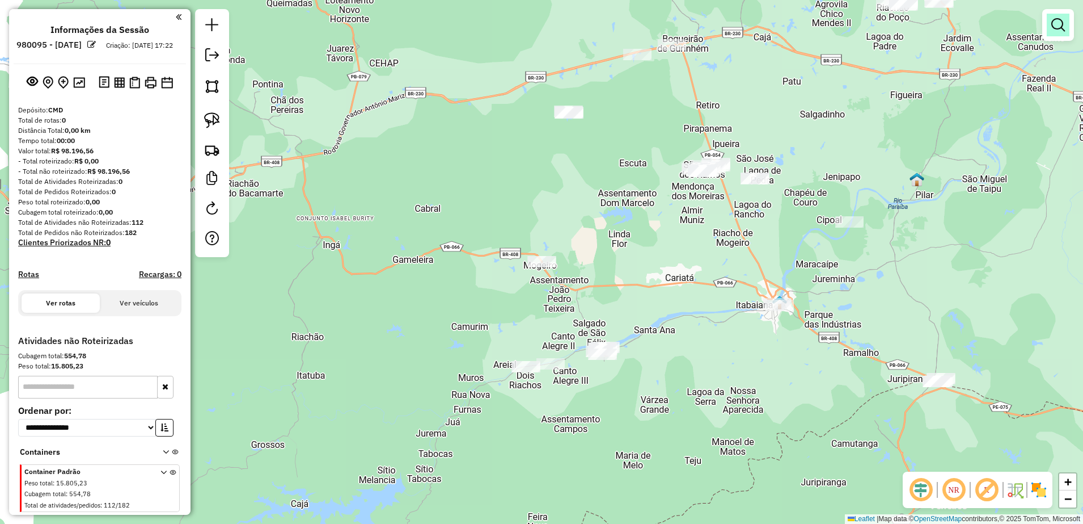
click at [1060, 24] on em at bounding box center [1059, 25] width 14 height 14
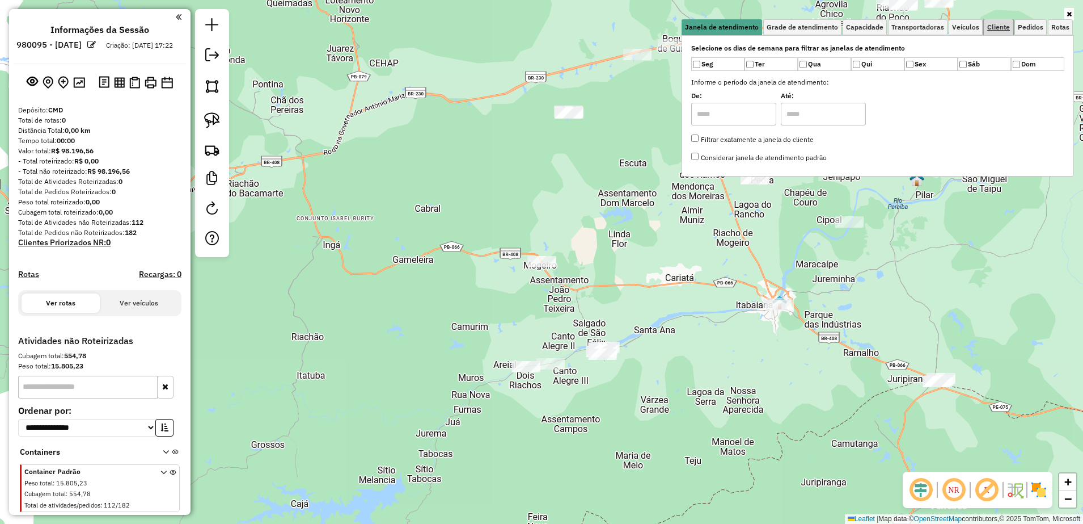
click at [995, 28] on span "Cliente" at bounding box center [999, 27] width 23 height 7
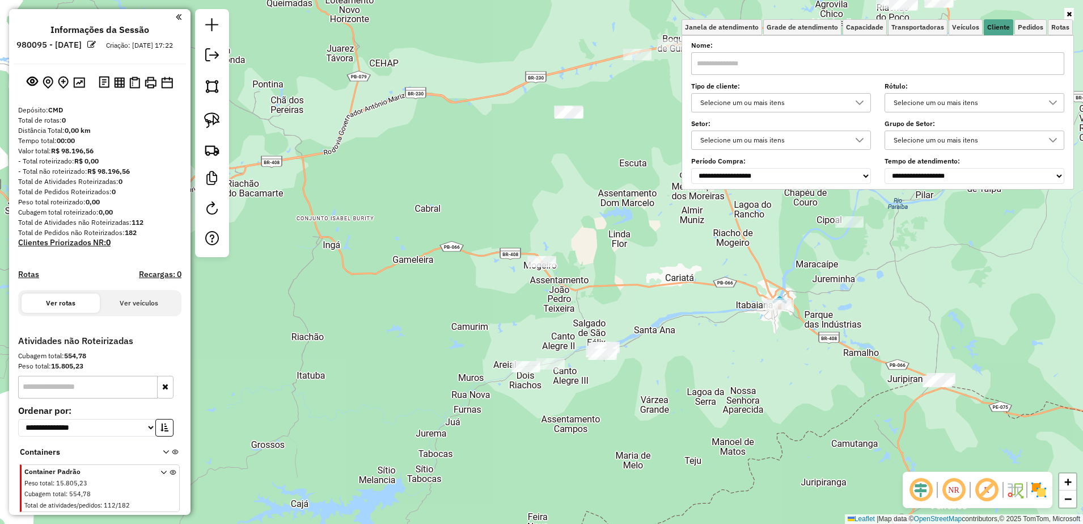
click at [827, 69] on input "text" at bounding box center [877, 63] width 373 height 23
type input "***"
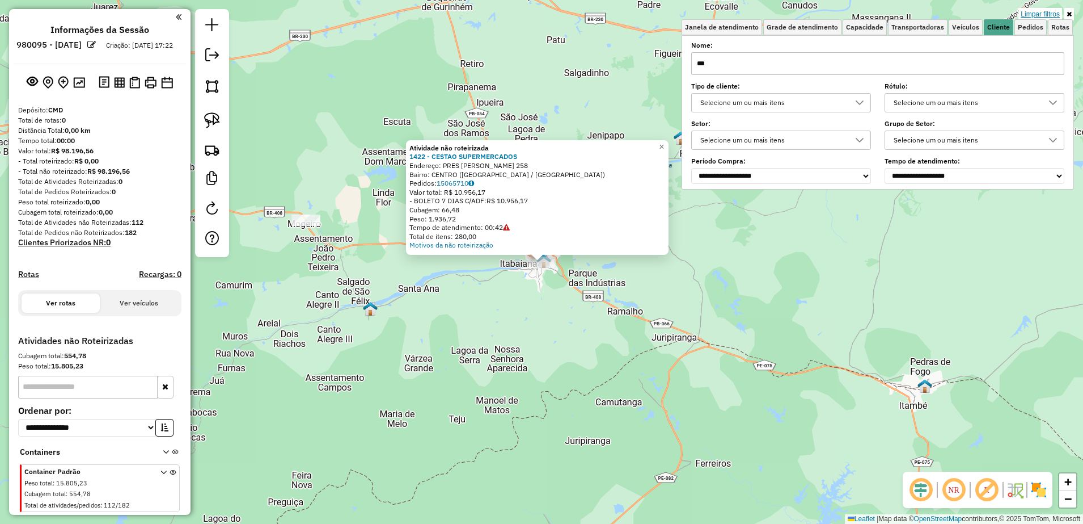
click at [1033, 16] on link "Limpar filtros" at bounding box center [1041, 14] width 44 height 12
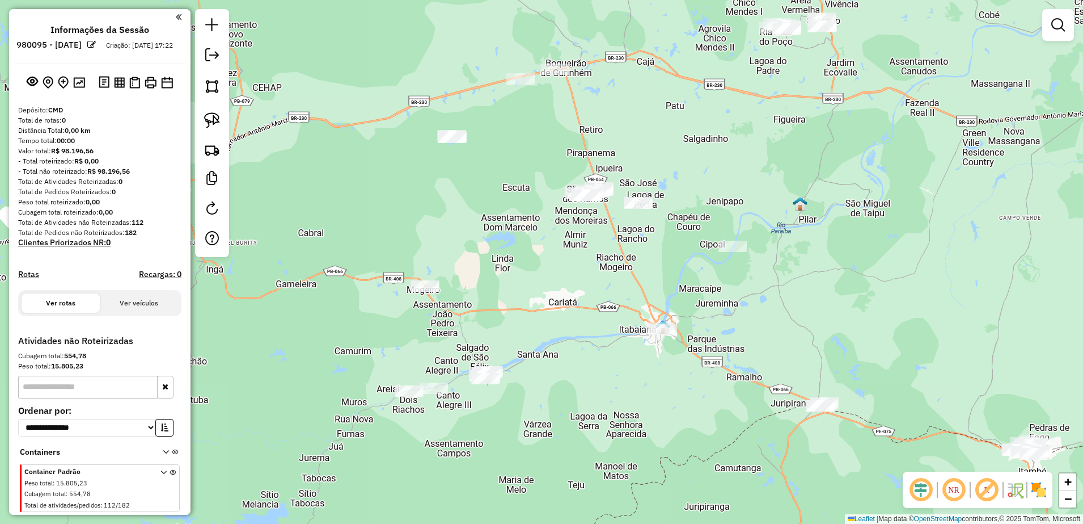
drag, startPoint x: 703, startPoint y: 270, endPoint x: 822, endPoint y: 336, distance: 136.1
click at [822, 336] on div "Janela de atendimento Grade de atendimento Capacidade Transportadoras Veículos …" at bounding box center [541, 262] width 1083 height 524
click at [218, 118] on img at bounding box center [212, 120] width 16 height 16
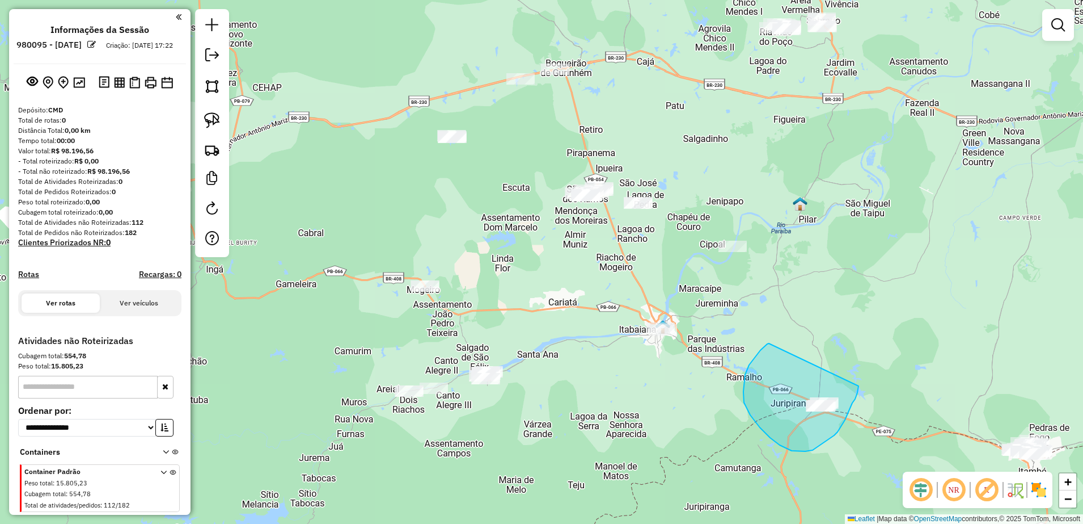
drag, startPoint x: 766, startPoint y: 345, endPoint x: 846, endPoint y: 358, distance: 81.6
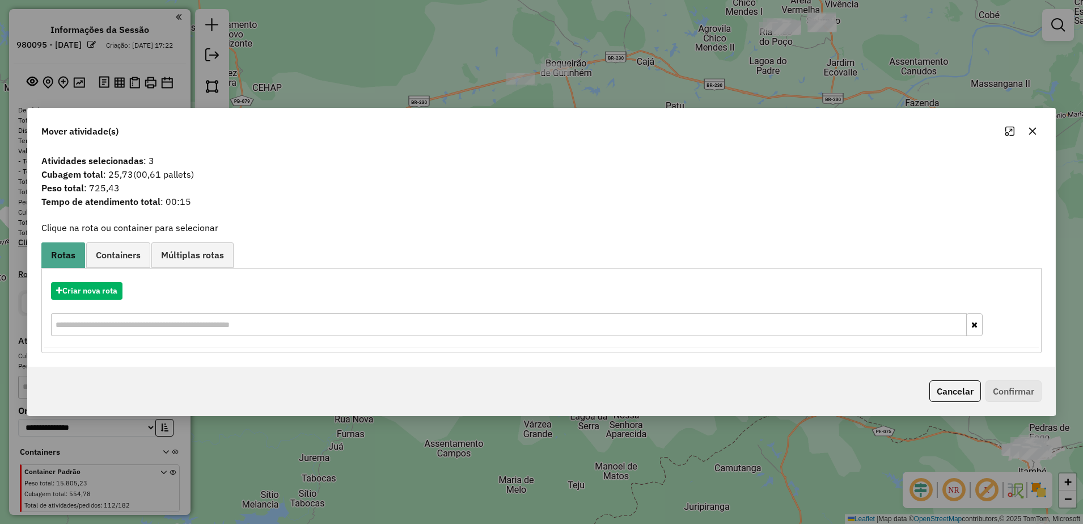
click at [1032, 126] on icon "button" at bounding box center [1032, 130] width 9 height 9
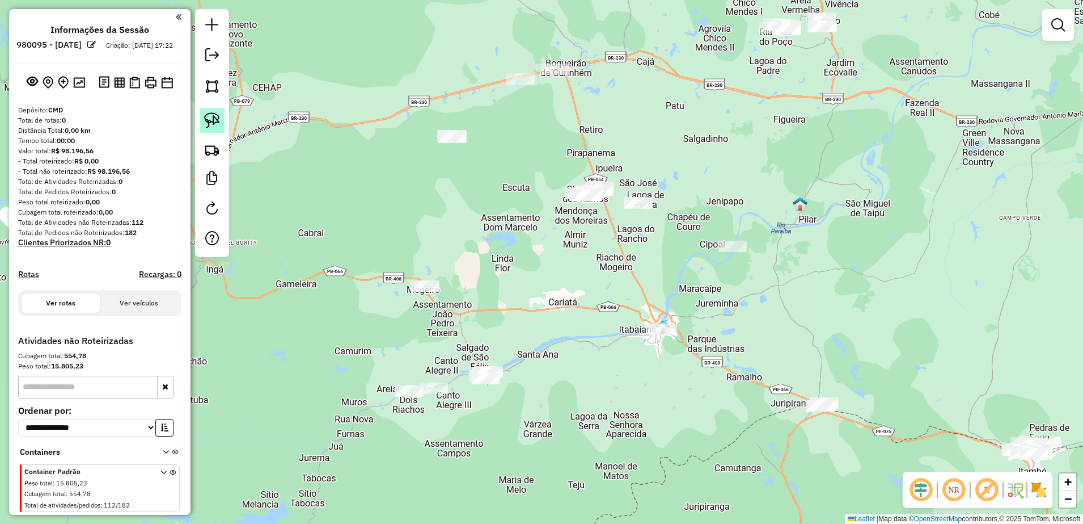
click at [216, 111] on link at bounding box center [212, 120] width 25 height 25
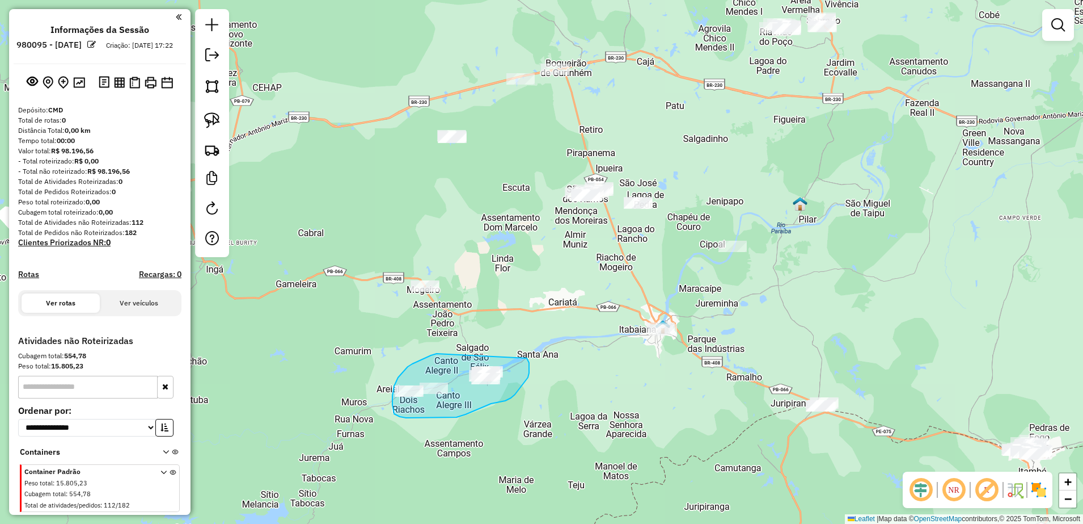
drag, startPoint x: 423, startPoint y: 359, endPoint x: 525, endPoint y: 356, distance: 102.7
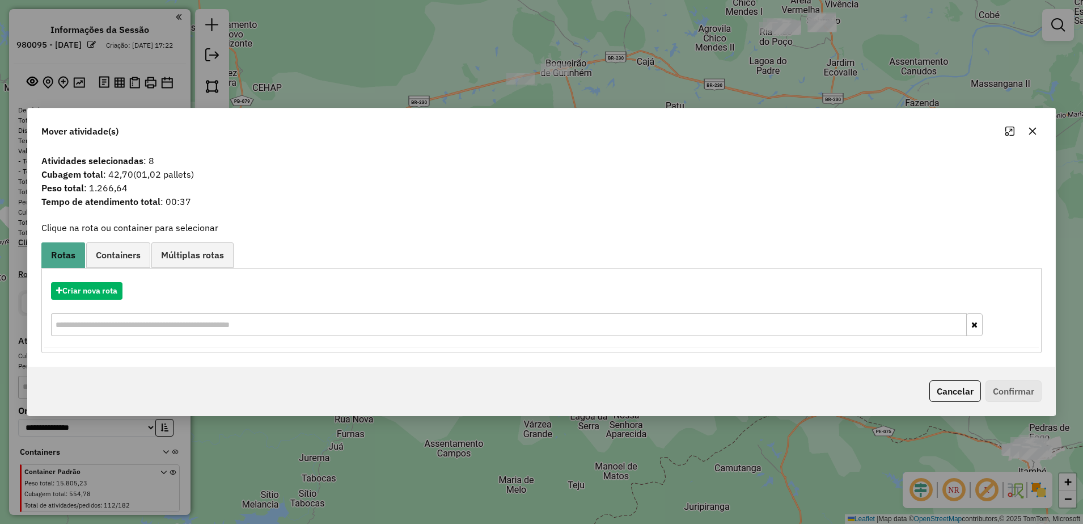
click at [1031, 134] on icon "button" at bounding box center [1033, 130] width 7 height 7
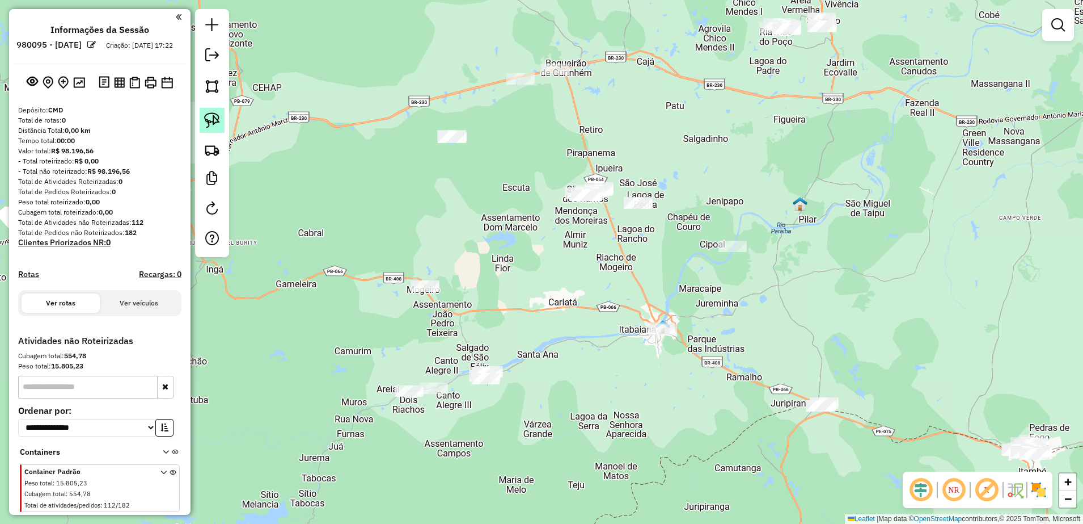
click at [220, 118] on link at bounding box center [212, 120] width 25 height 25
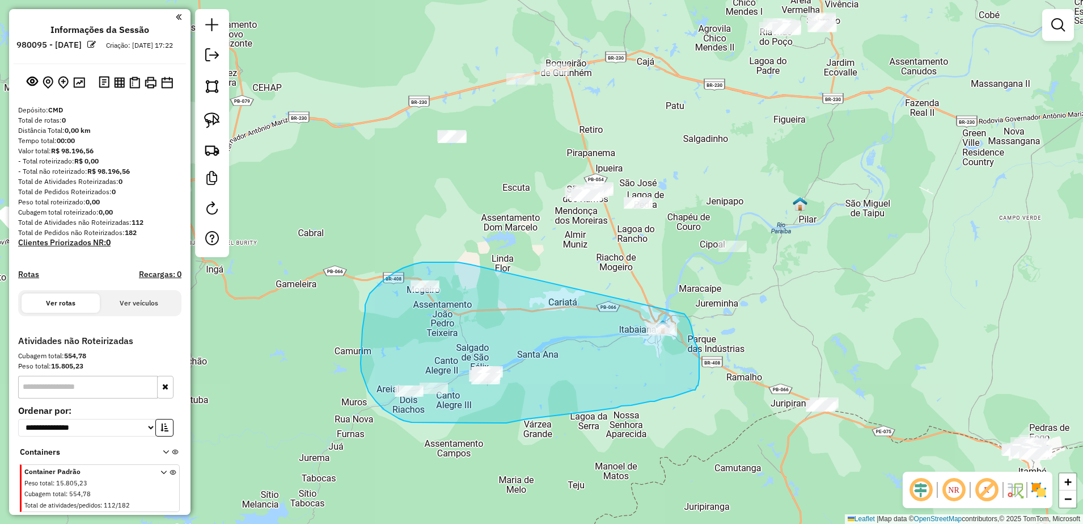
drag, startPoint x: 463, startPoint y: 263, endPoint x: 685, endPoint y: 314, distance: 227.5
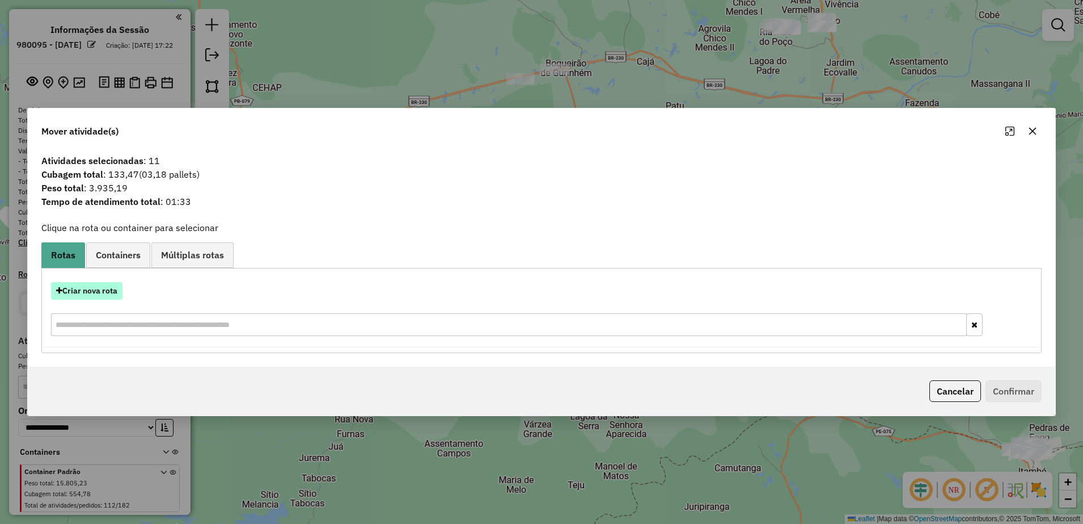
click at [61, 294] on button "Criar nova rota" at bounding box center [86, 291] width 71 height 18
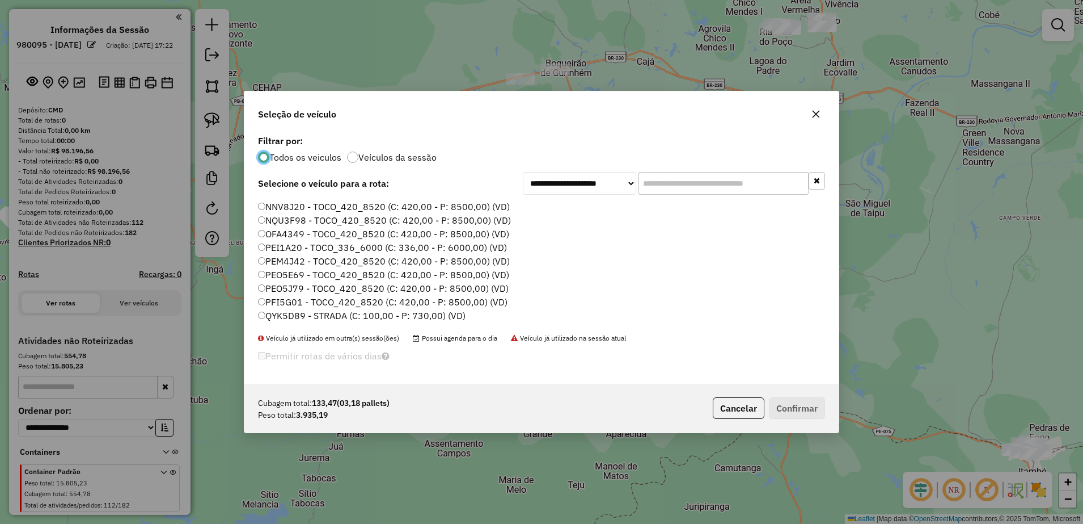
scroll to position [39, 0]
click at [271, 294] on label "PFI5G01 - TOCO_420_8520 (C: 420,00 - P: 8500,00) (VD)" at bounding box center [383, 289] width 250 height 14
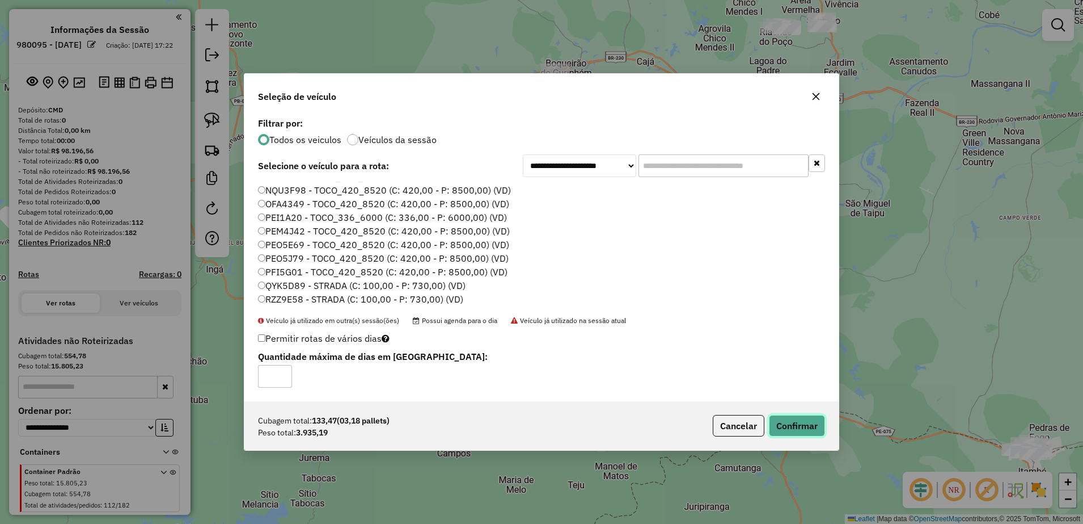
click at [803, 432] on button "Confirmar" at bounding box center [797, 426] width 56 height 22
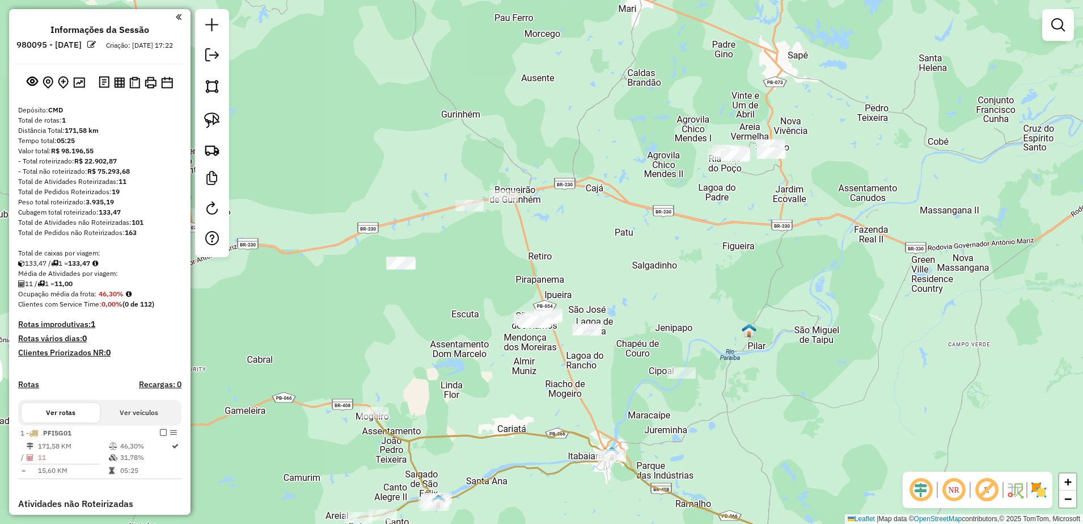
drag, startPoint x: 827, startPoint y: 246, endPoint x: 775, endPoint y: 373, distance: 137.1
click at [775, 373] on div "Janela de atendimento Grade de atendimento Capacidade Transportadoras Veículos …" at bounding box center [541, 262] width 1083 height 524
click at [204, 126] on link at bounding box center [212, 120] width 25 height 25
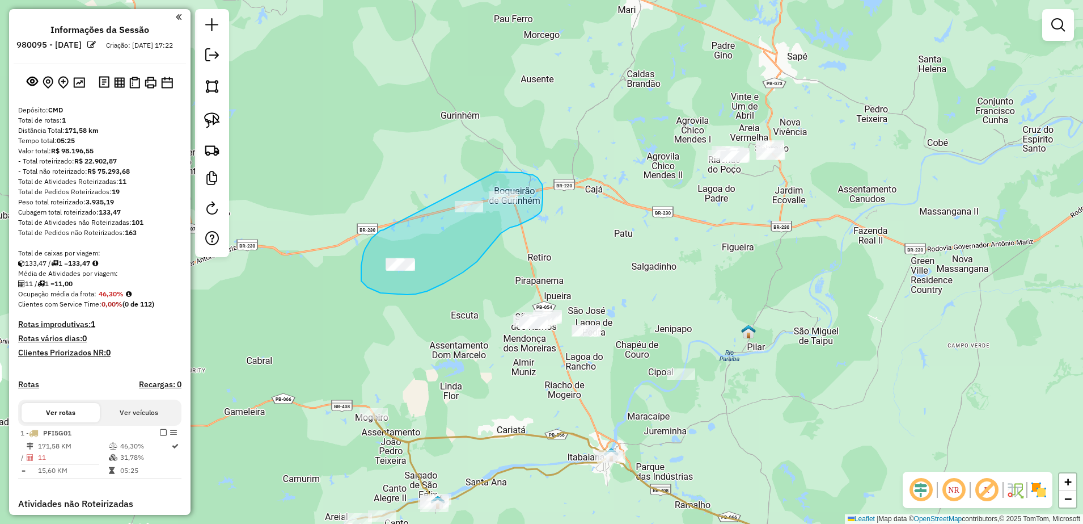
drag, startPoint x: 365, startPoint y: 248, endPoint x: 492, endPoint y: 172, distance: 148.4
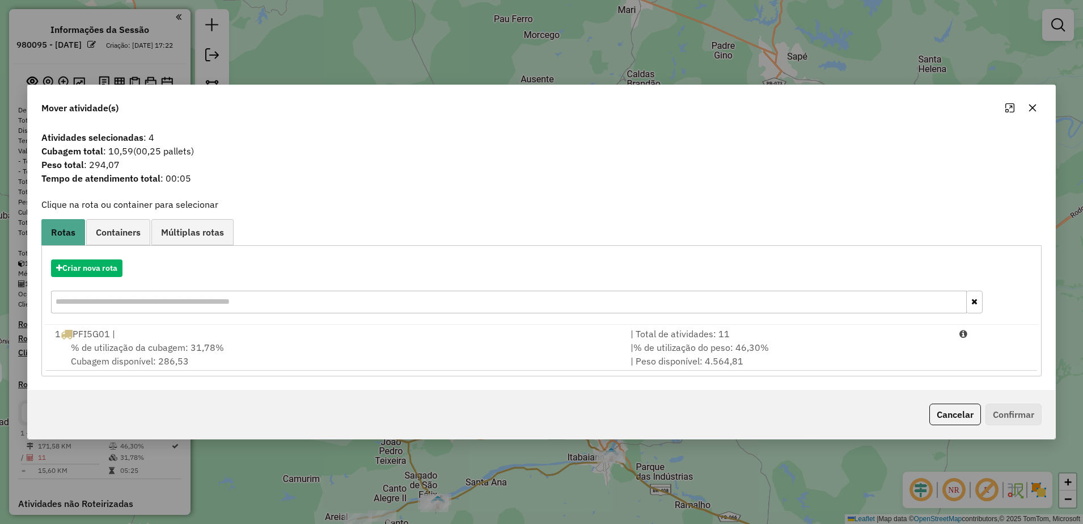
click at [1031, 106] on icon "button" at bounding box center [1032, 107] width 9 height 9
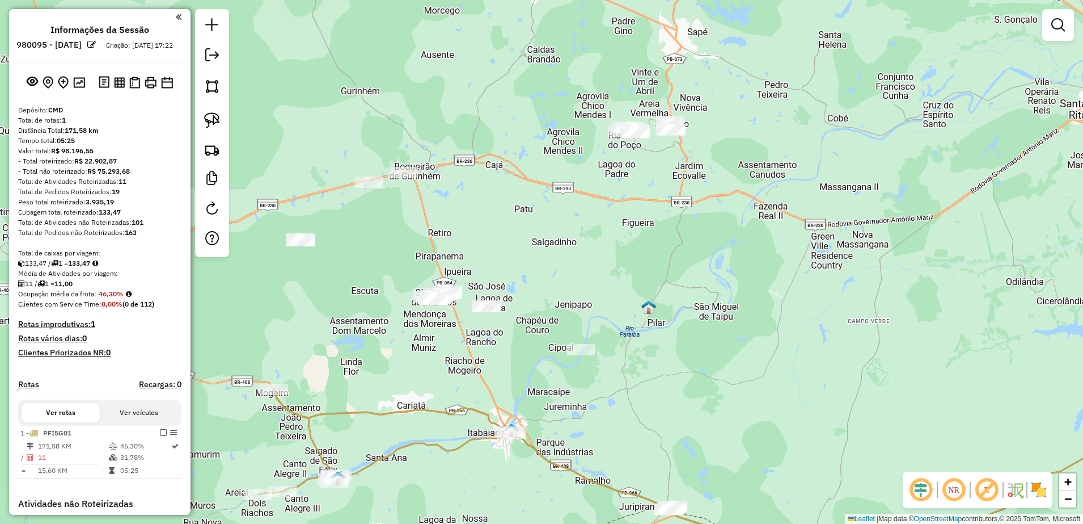
drag, startPoint x: 893, startPoint y: 275, endPoint x: 789, endPoint y: 250, distance: 107.2
click at [789, 250] on div "Janela de atendimento Grade de atendimento Capacidade Transportadoras Veículos …" at bounding box center [541, 262] width 1083 height 524
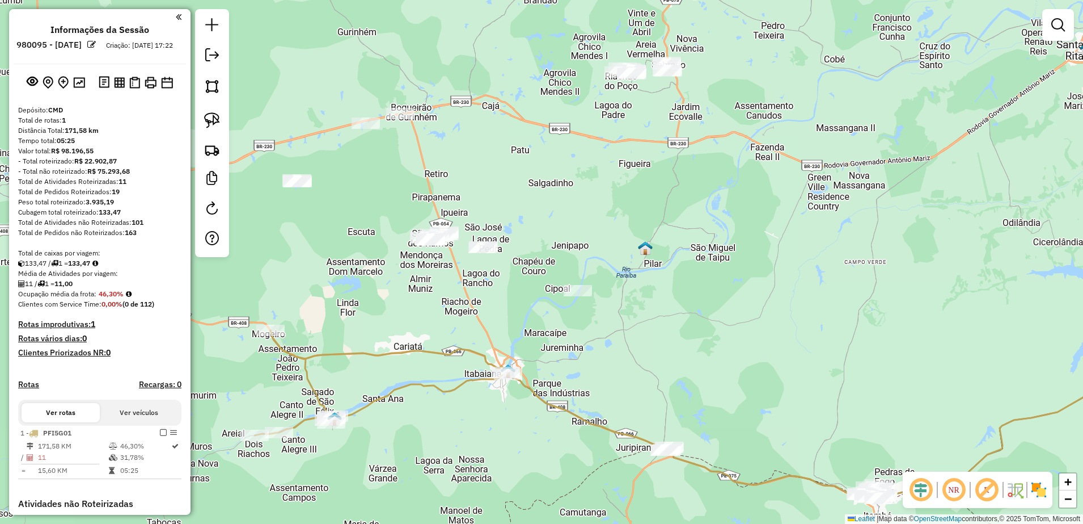
drag, startPoint x: 707, startPoint y: 267, endPoint x: 711, endPoint y: 208, distance: 59.2
click at [711, 208] on div "Janela de atendimento Grade de atendimento Capacidade Transportadoras Veículos …" at bounding box center [541, 262] width 1083 height 524
click at [212, 117] on img at bounding box center [212, 120] width 16 height 16
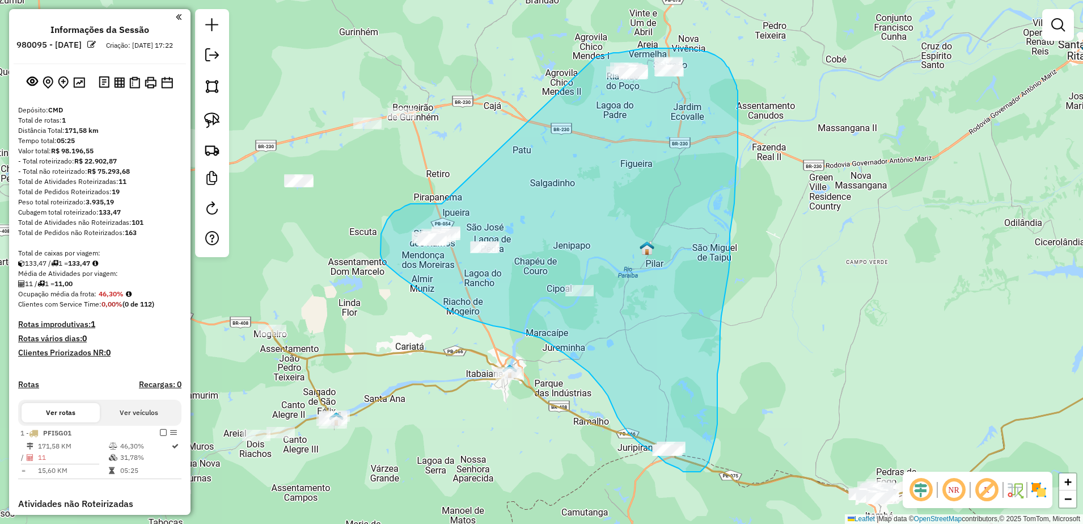
drag, startPoint x: 426, startPoint y: 204, endPoint x: 596, endPoint y: 57, distance: 224.0
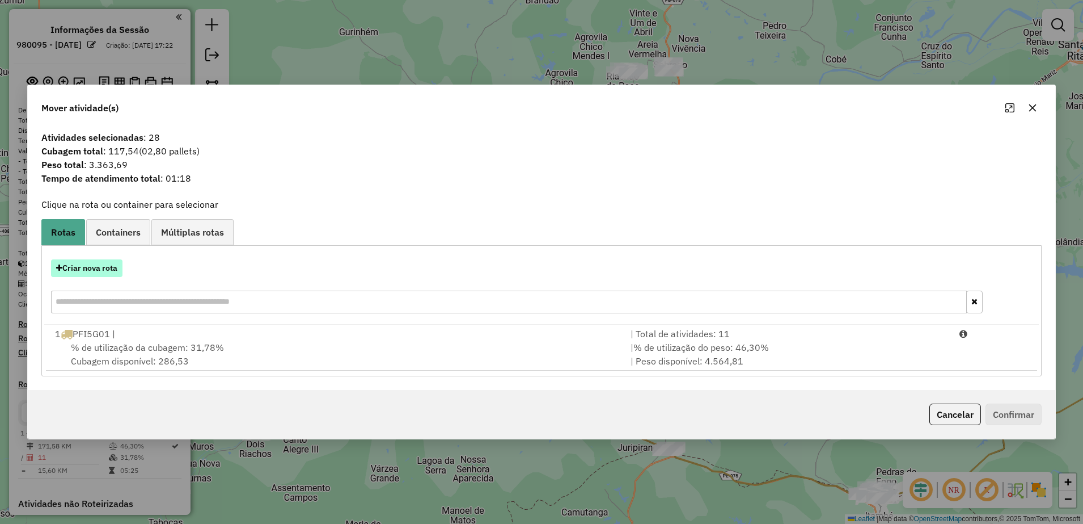
click at [104, 269] on button "Criar nova rota" at bounding box center [86, 268] width 71 height 18
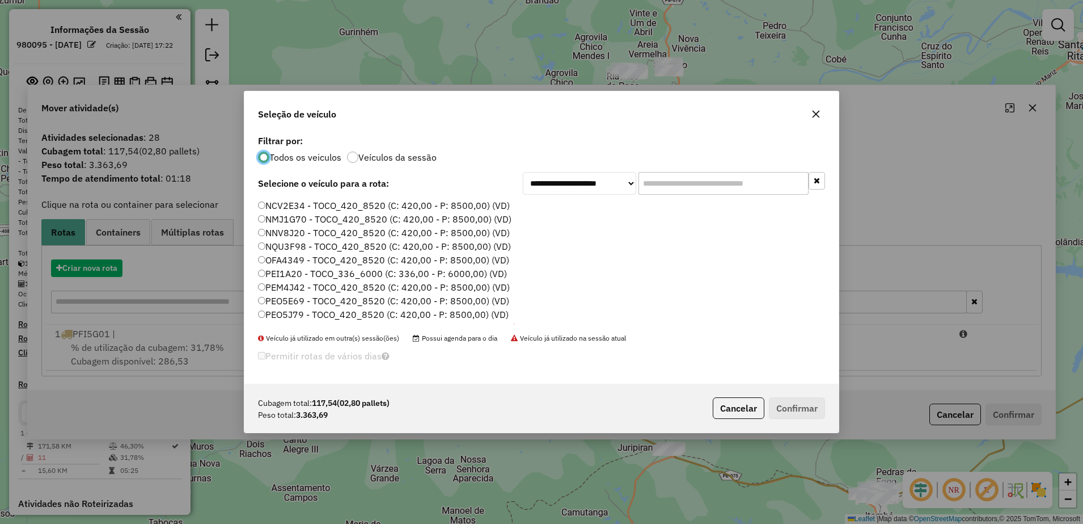
scroll to position [6, 3]
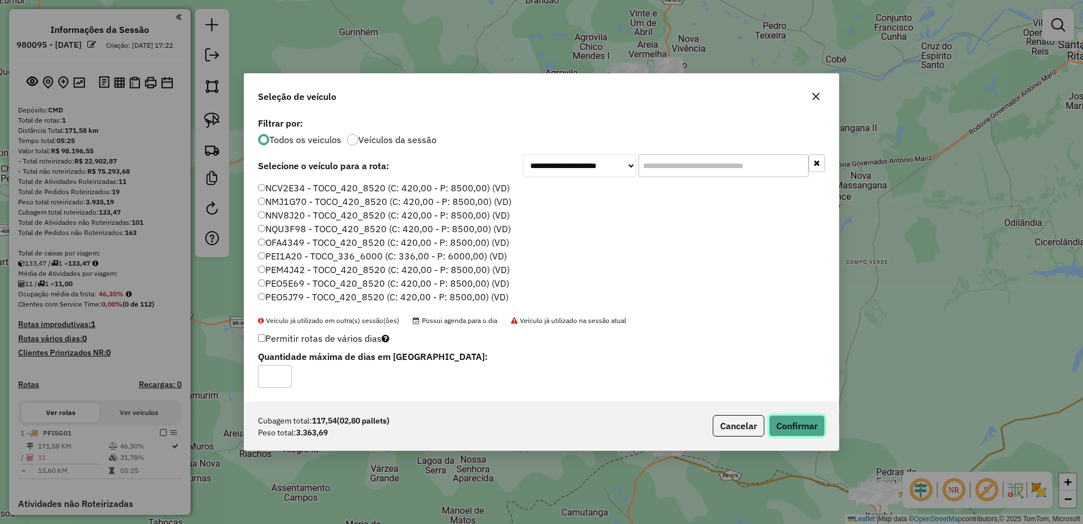
click at [792, 422] on button "Confirmar" at bounding box center [797, 426] width 56 height 22
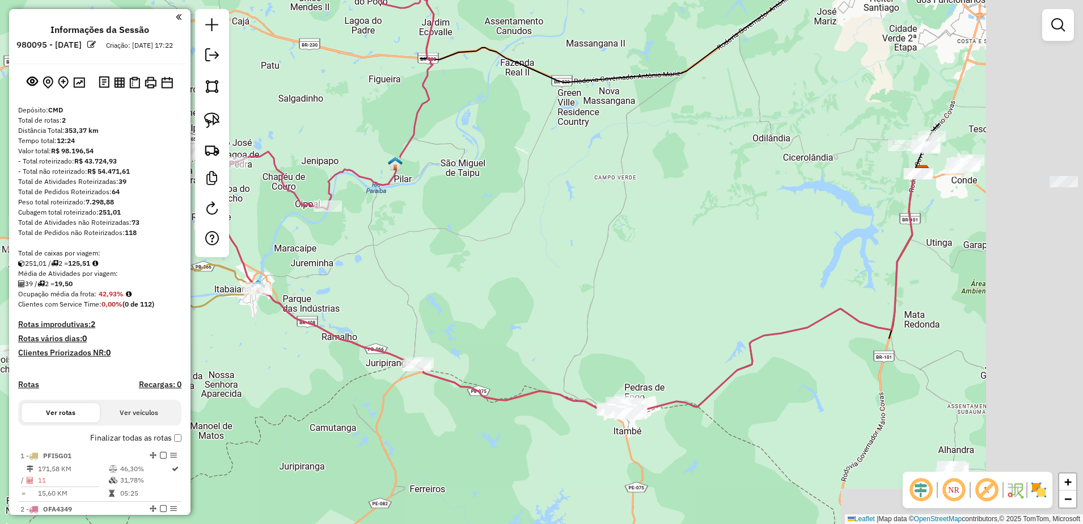
drag, startPoint x: 825, startPoint y: 365, endPoint x: 568, endPoint y: 238, distance: 286.4
click at [549, 267] on div "Janela de atendimento Grade de atendimento Capacidade Transportadoras Veículos …" at bounding box center [541, 262] width 1083 height 524
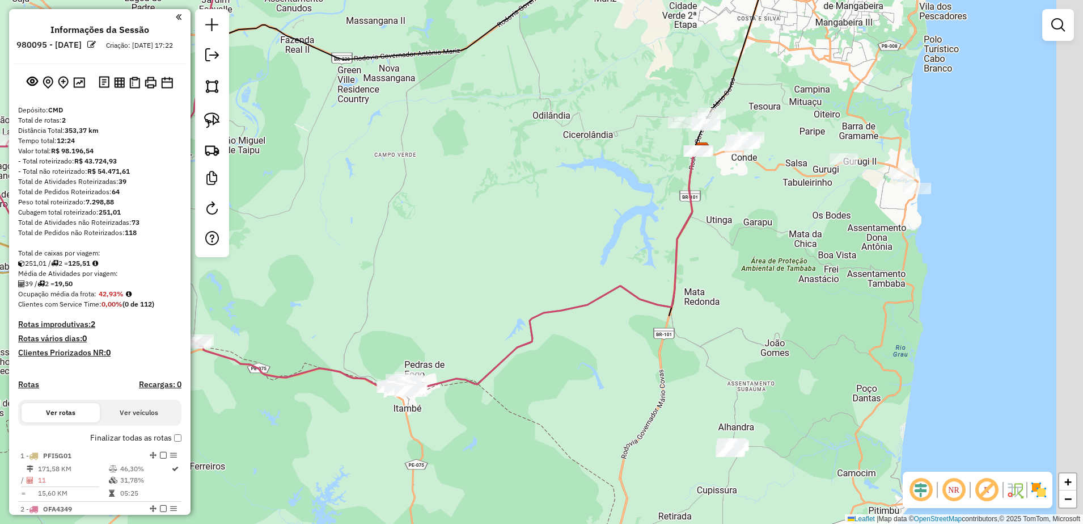
drag, startPoint x: 640, startPoint y: 235, endPoint x: 514, endPoint y: 255, distance: 127.5
click at [514, 255] on div "Janela de atendimento Grade de atendimento Capacidade Transportadoras Veículos …" at bounding box center [541, 262] width 1083 height 524
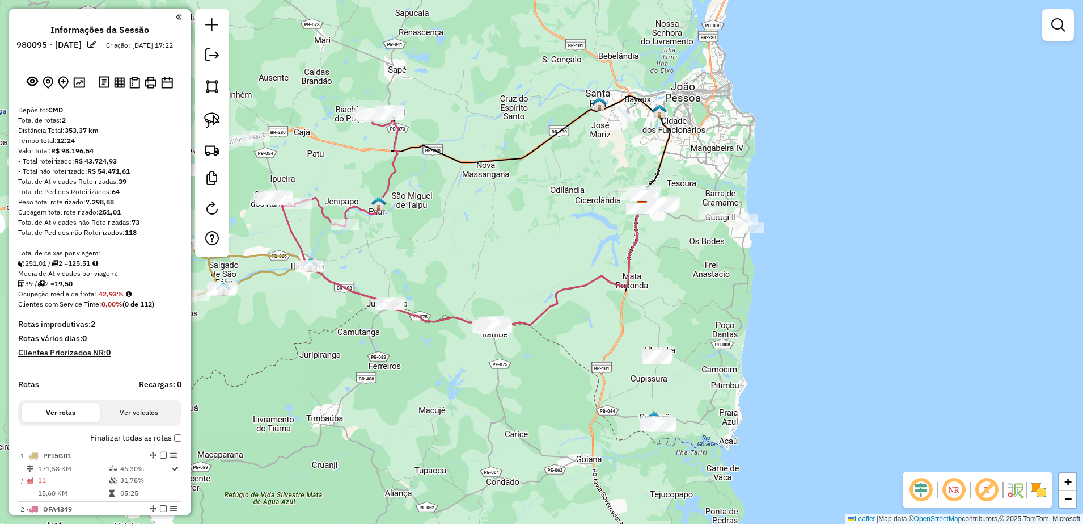
drag, startPoint x: 672, startPoint y: 265, endPoint x: 664, endPoint y: 264, distance: 8.0
click at [665, 265] on div "Janela de atendimento Grade de atendimento Capacidade Transportadoras Veículos …" at bounding box center [541, 262] width 1083 height 524
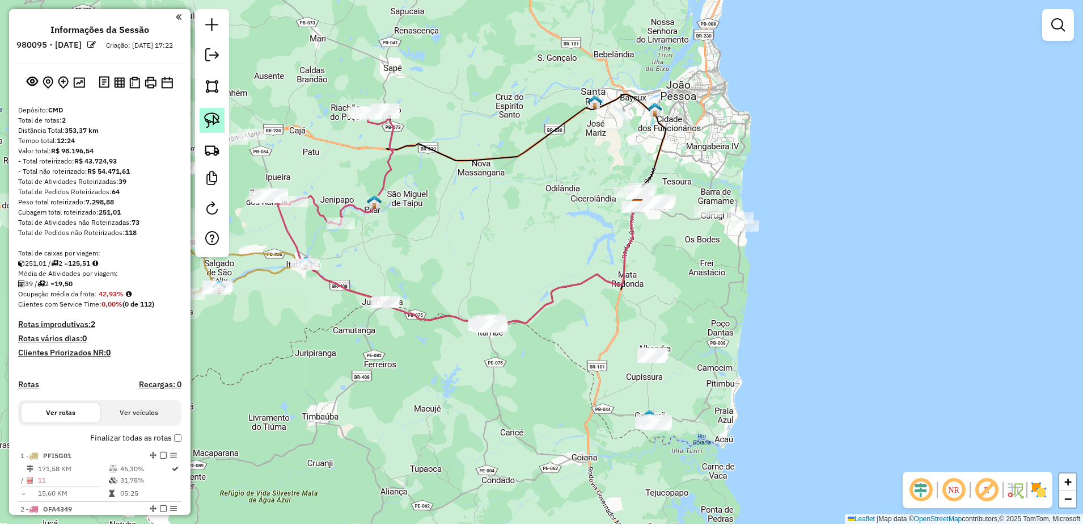
click at [213, 113] on img at bounding box center [212, 120] width 16 height 16
drag, startPoint x: 618, startPoint y: 424, endPoint x: 659, endPoint y: 388, distance: 53.8
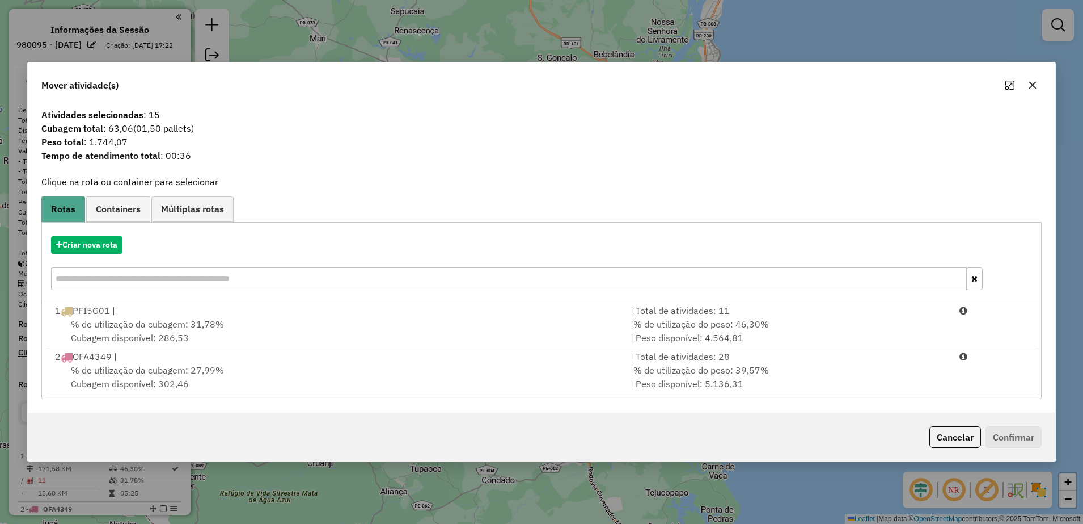
click at [1028, 88] on icon "button" at bounding box center [1032, 85] width 9 height 9
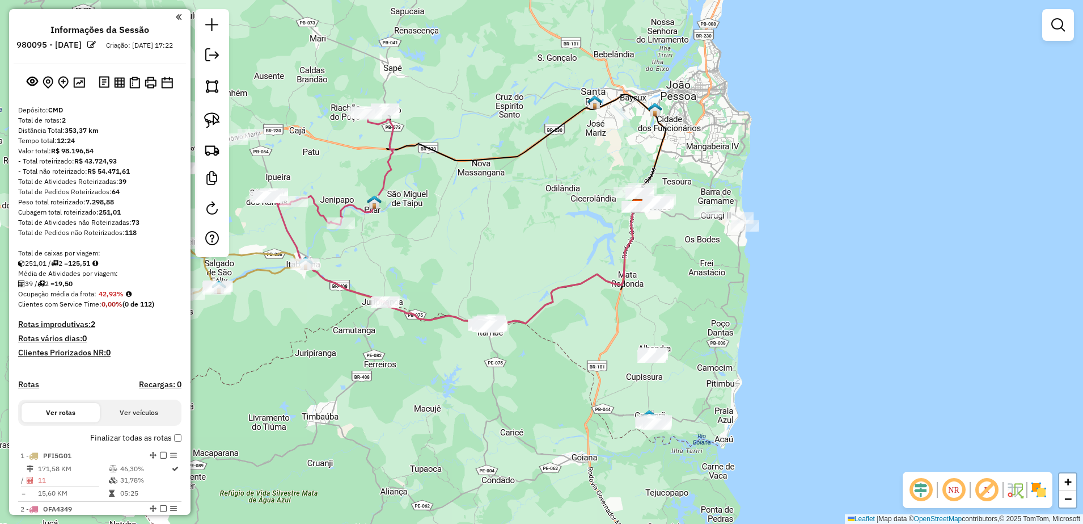
drag, startPoint x: 721, startPoint y: 295, endPoint x: 755, endPoint y: 296, distance: 34.0
click at [755, 296] on div "Janela de atendimento Grade de atendimento Capacidade Transportadoras Veículos …" at bounding box center [541, 262] width 1083 height 524
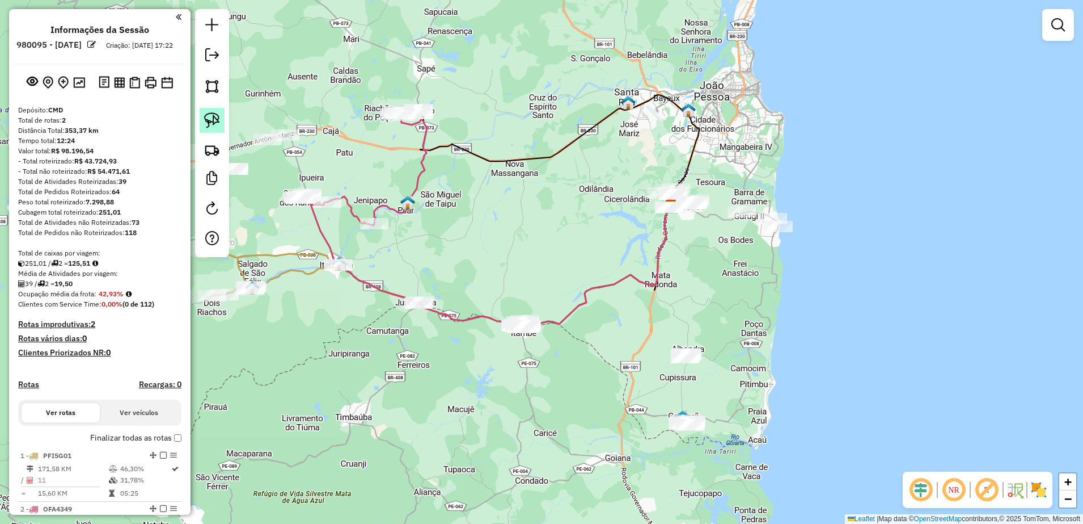
click at [212, 117] on img at bounding box center [212, 120] width 16 height 16
drag, startPoint x: 487, startPoint y: 299, endPoint x: 571, endPoint y: 313, distance: 85.0
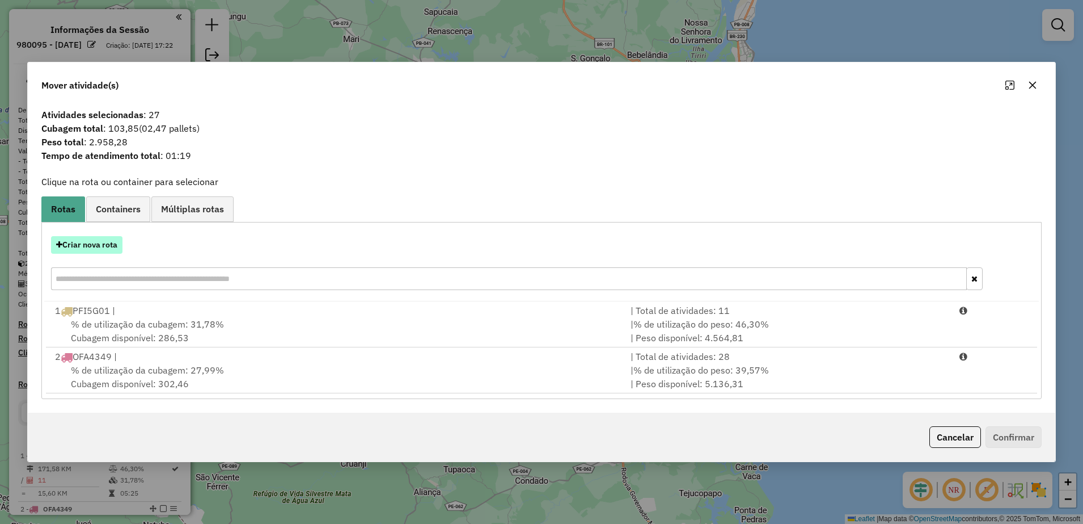
click at [114, 243] on button "Criar nova rota" at bounding box center [86, 245] width 71 height 18
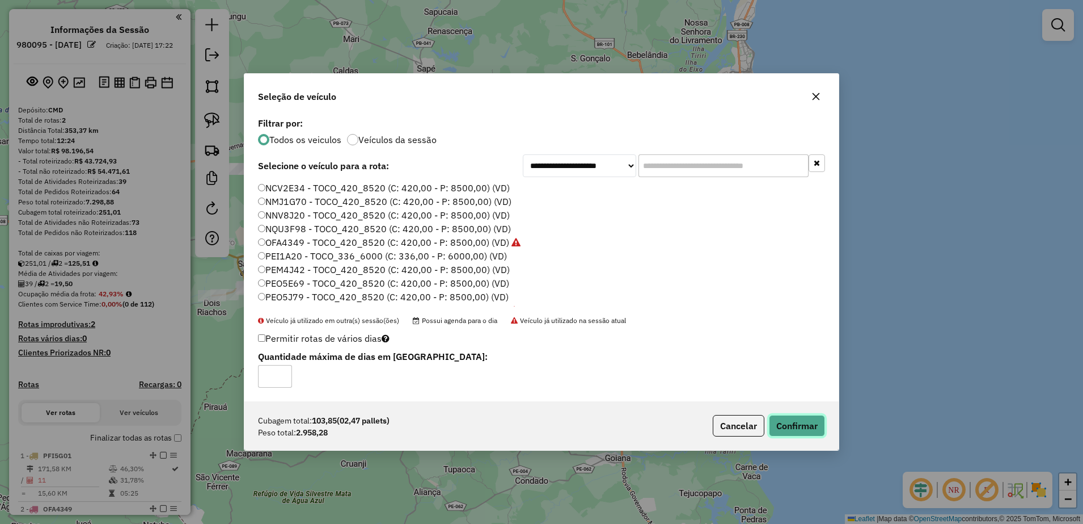
click at [807, 423] on button "Confirmar" at bounding box center [797, 426] width 56 height 22
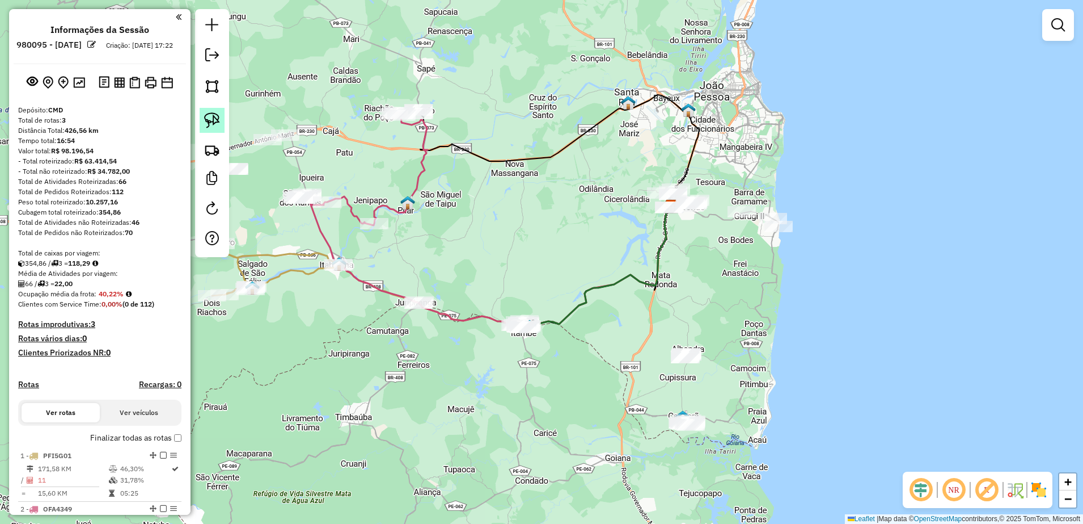
click at [210, 119] on img at bounding box center [212, 120] width 16 height 16
drag, startPoint x: 678, startPoint y: 332, endPoint x: 720, endPoint y: 356, distance: 48.5
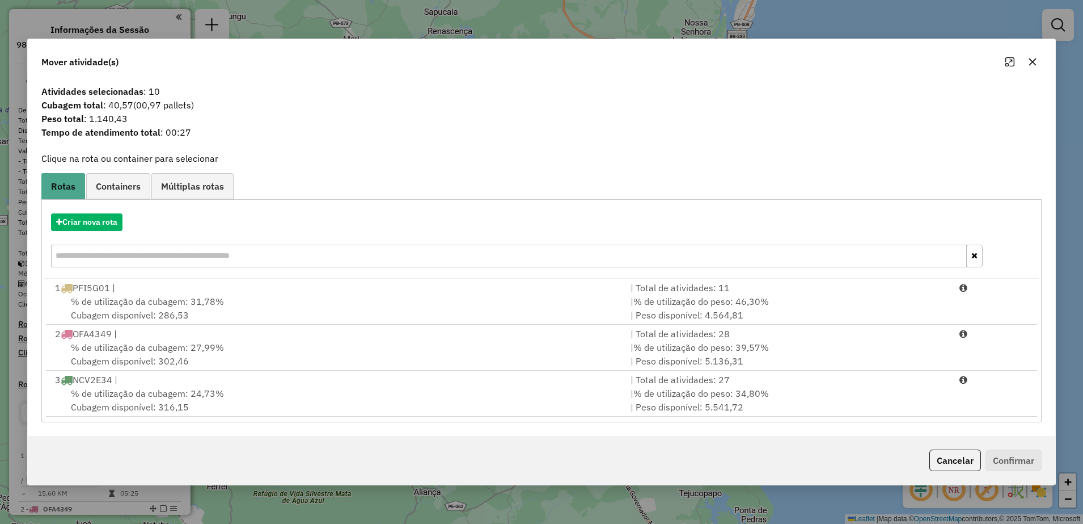
click at [1033, 66] on icon "button" at bounding box center [1032, 61] width 9 height 9
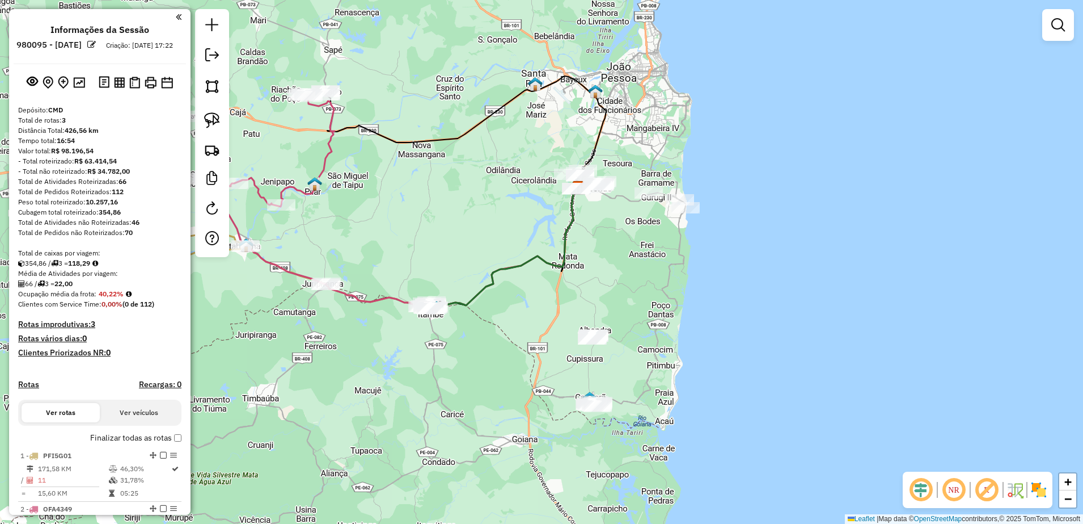
drag, startPoint x: 631, startPoint y: 248, endPoint x: 459, endPoint y: 216, distance: 174.9
click at [530, 228] on div "Janela de atendimento Grade de atendimento Capacidade Transportadoras Veículos …" at bounding box center [541, 262] width 1083 height 524
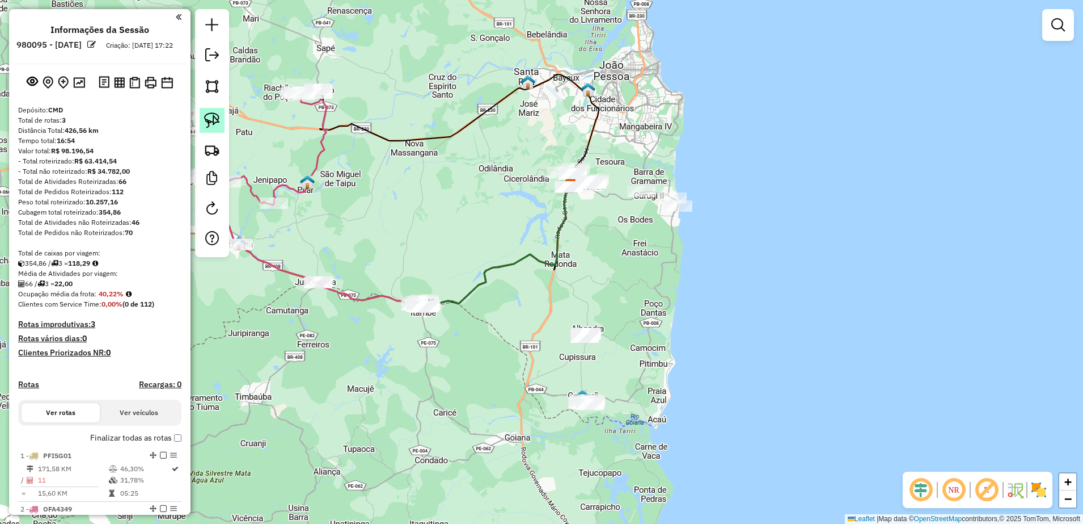
click at [222, 116] on link at bounding box center [212, 120] width 25 height 25
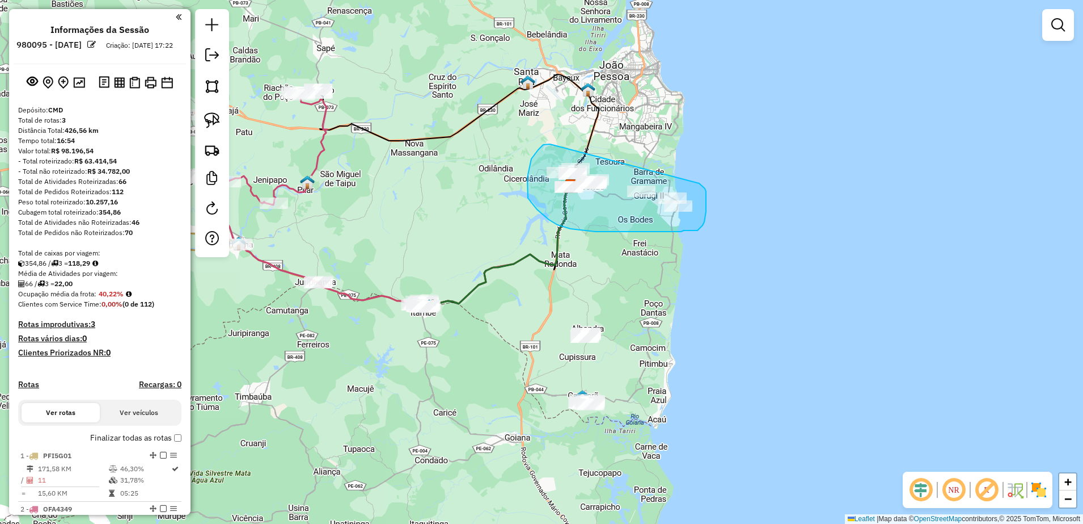
drag, startPoint x: 541, startPoint y: 147, endPoint x: 699, endPoint y: 183, distance: 162.4
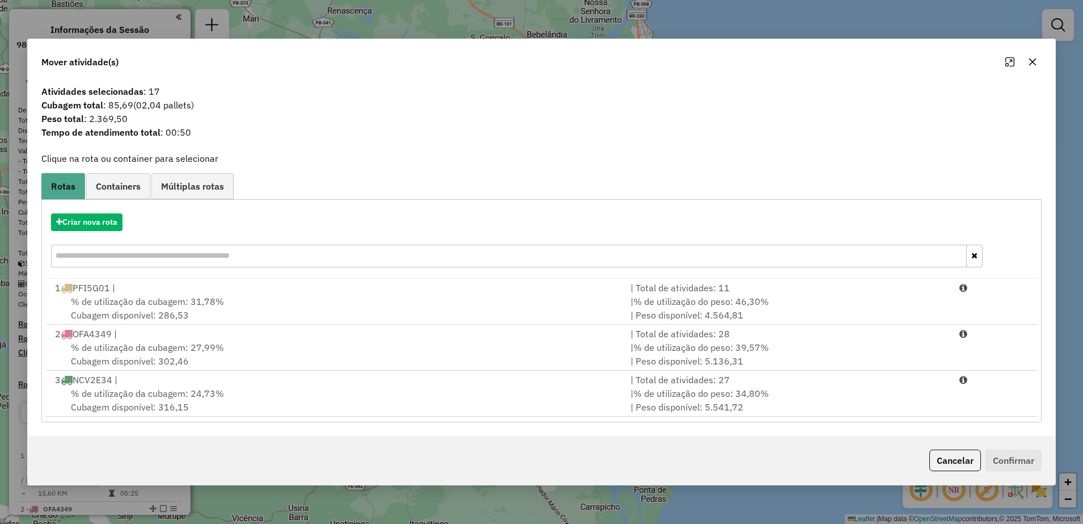
click at [115, 231] on div "Criar nova rota" at bounding box center [541, 242] width 995 height 74
click at [115, 220] on button "Criar nova rota" at bounding box center [86, 222] width 71 height 18
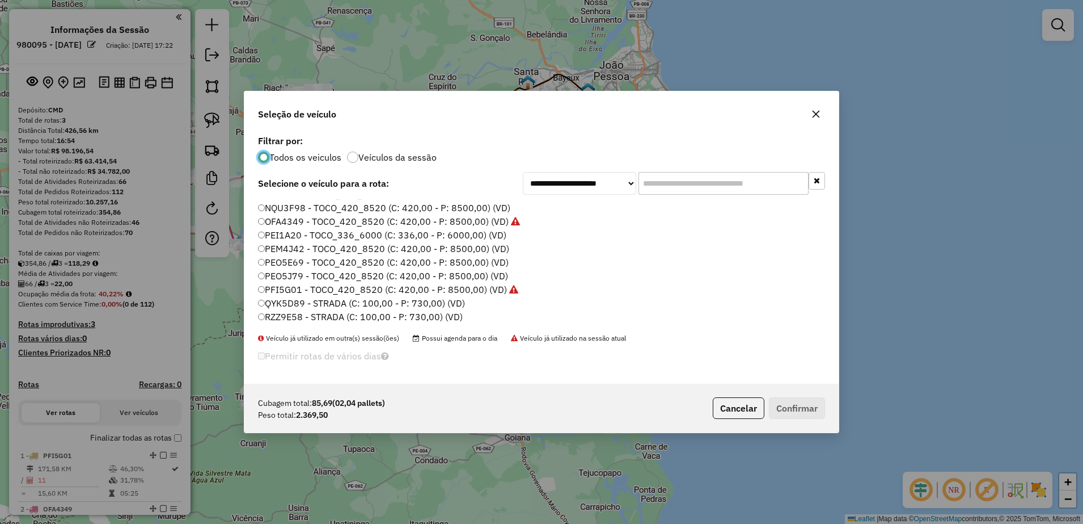
scroll to position [0, 0]
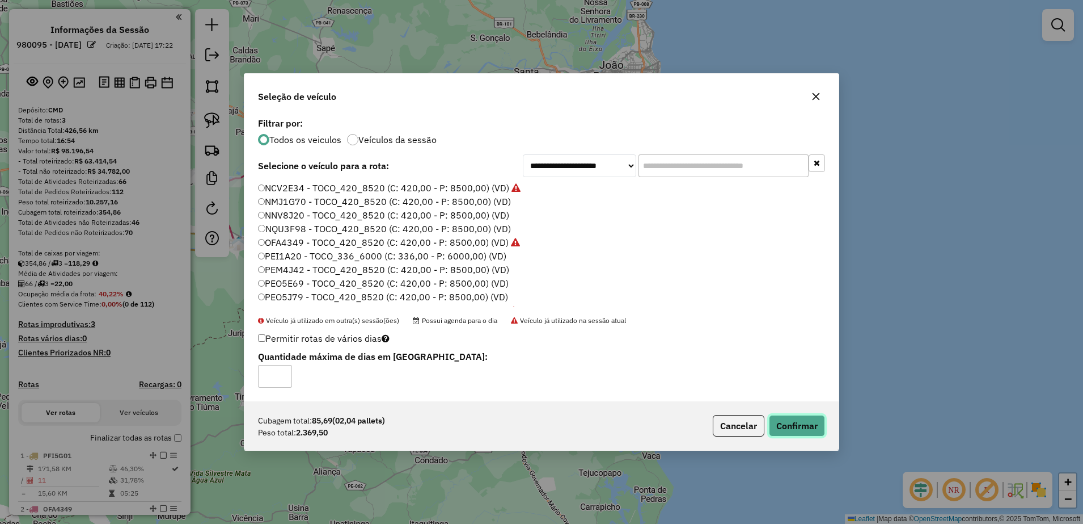
click at [790, 423] on button "Confirmar" at bounding box center [797, 426] width 56 height 22
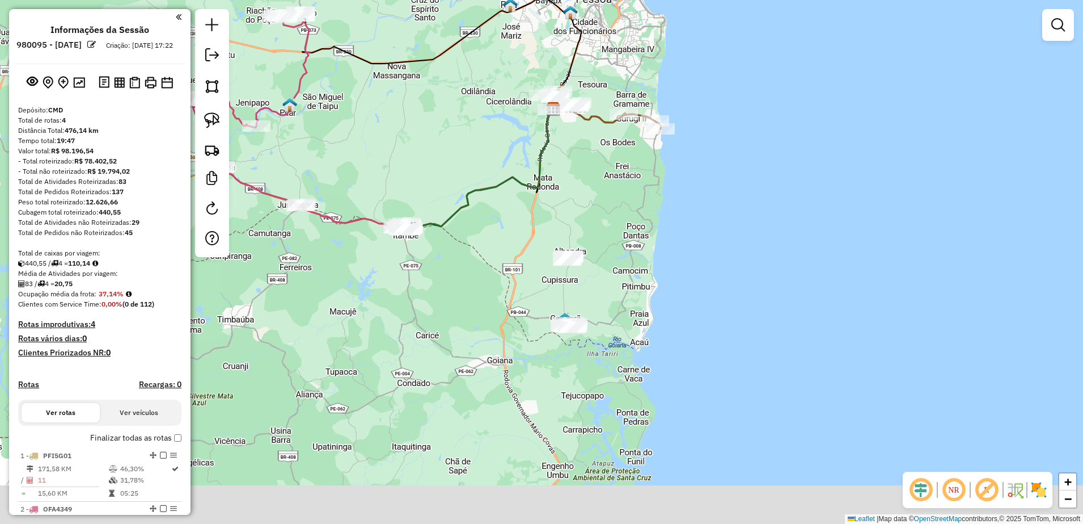
drag, startPoint x: 594, startPoint y: 268, endPoint x: 576, endPoint y: 189, distance: 80.2
click at [576, 189] on div "Janela de atendimento Grade de atendimento Capacidade Transportadoras Veículos …" at bounding box center [541, 262] width 1083 height 524
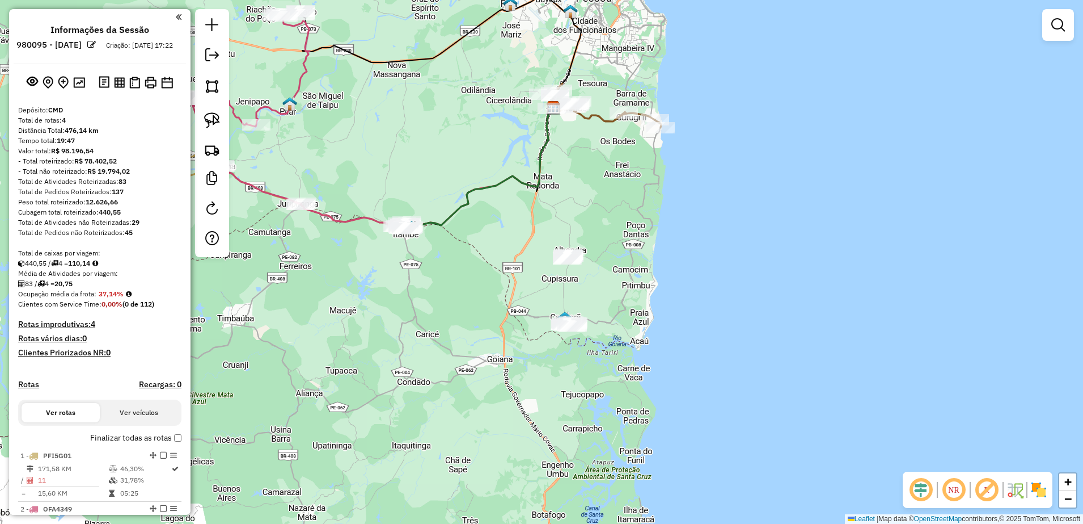
drag, startPoint x: 221, startPoint y: 124, endPoint x: 247, endPoint y: 142, distance: 32.1
click at [221, 124] on link at bounding box center [212, 120] width 25 height 25
drag, startPoint x: 526, startPoint y: 316, endPoint x: 601, endPoint y: 311, distance: 75.0
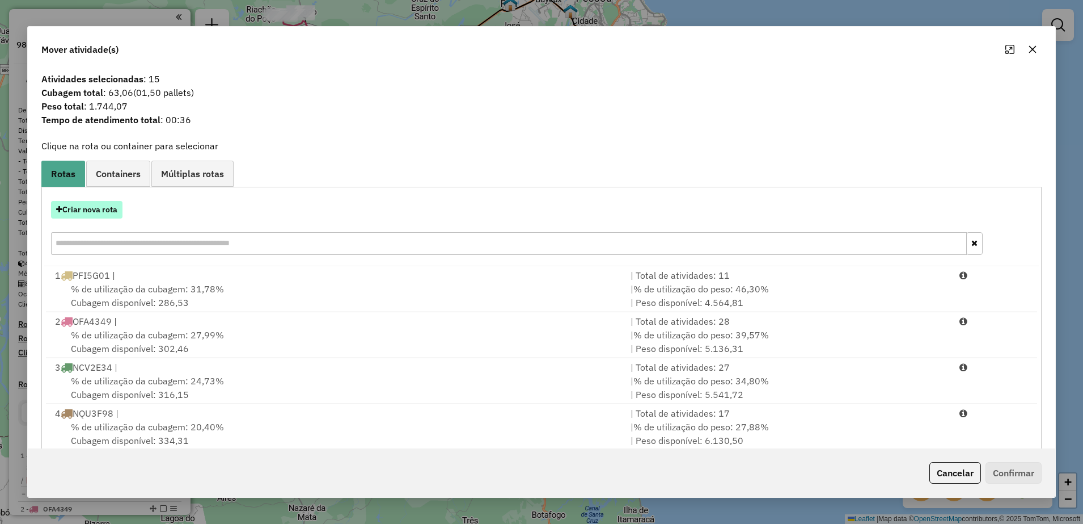
click at [119, 209] on button "Criar nova rota" at bounding box center [86, 210] width 71 height 18
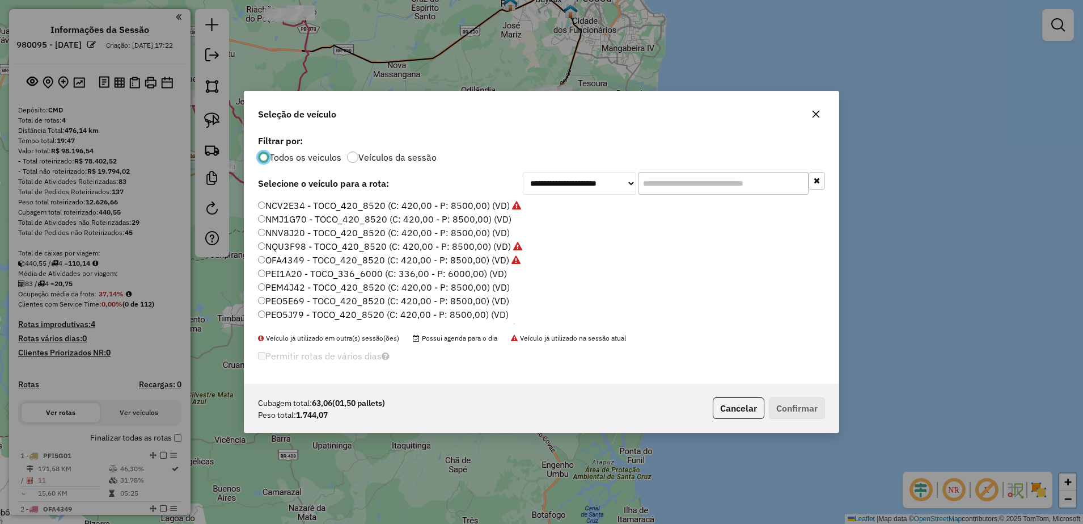
scroll to position [6, 3]
click at [823, 112] on button "button" at bounding box center [816, 114] width 18 height 18
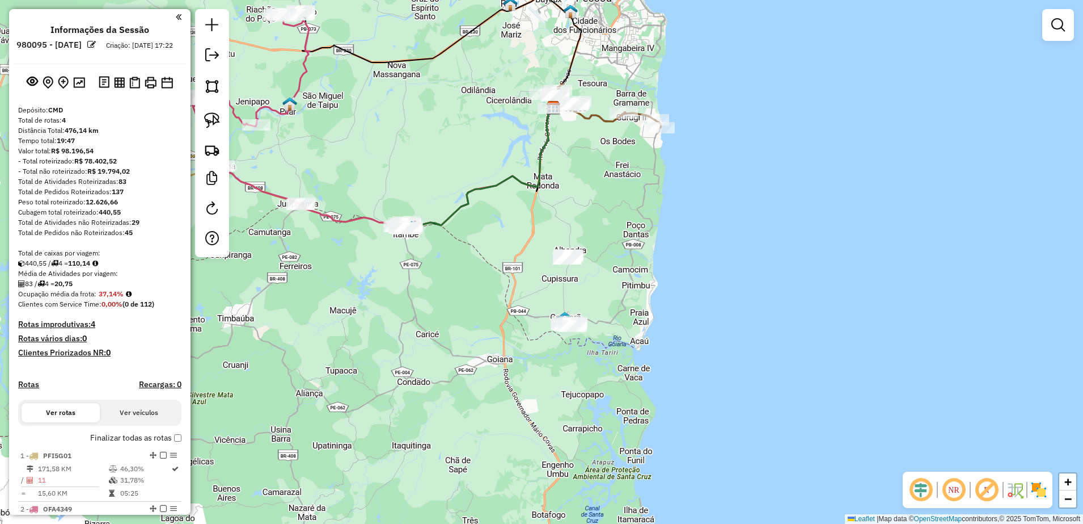
drag, startPoint x: 215, startPoint y: 120, endPoint x: 366, endPoint y: 196, distance: 169.5
click at [215, 119] on img at bounding box center [212, 120] width 16 height 16
drag, startPoint x: 550, startPoint y: 234, endPoint x: 593, endPoint y: 258, distance: 49.5
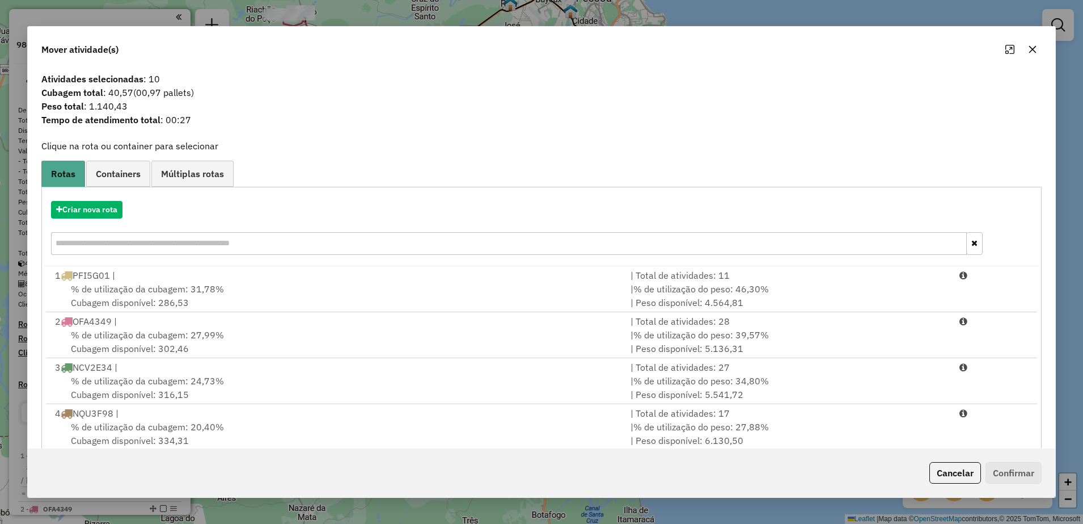
click at [1033, 51] on icon "button" at bounding box center [1032, 49] width 9 height 9
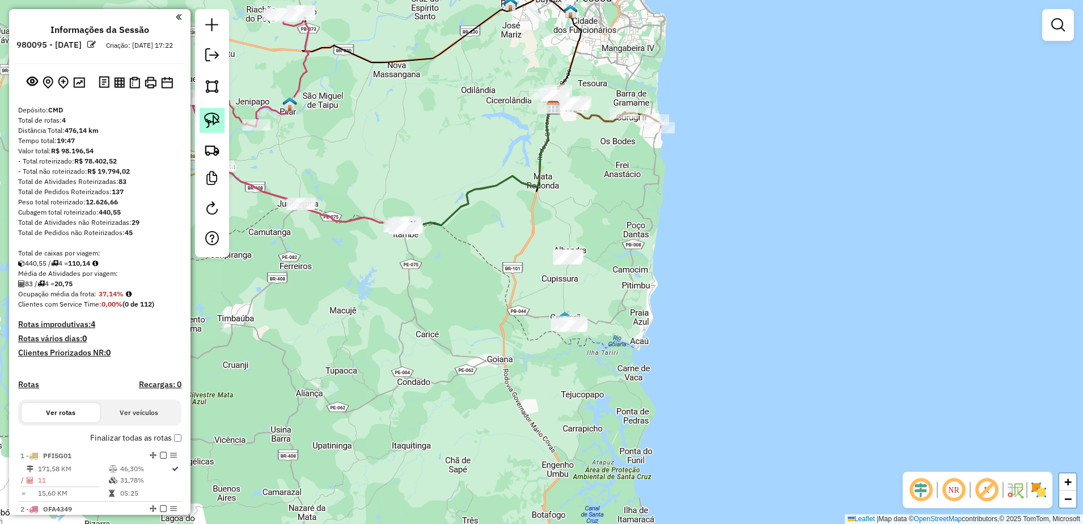
click at [221, 114] on link at bounding box center [212, 120] width 25 height 25
drag, startPoint x: 524, startPoint y: 293, endPoint x: 625, endPoint y: 322, distance: 105.0
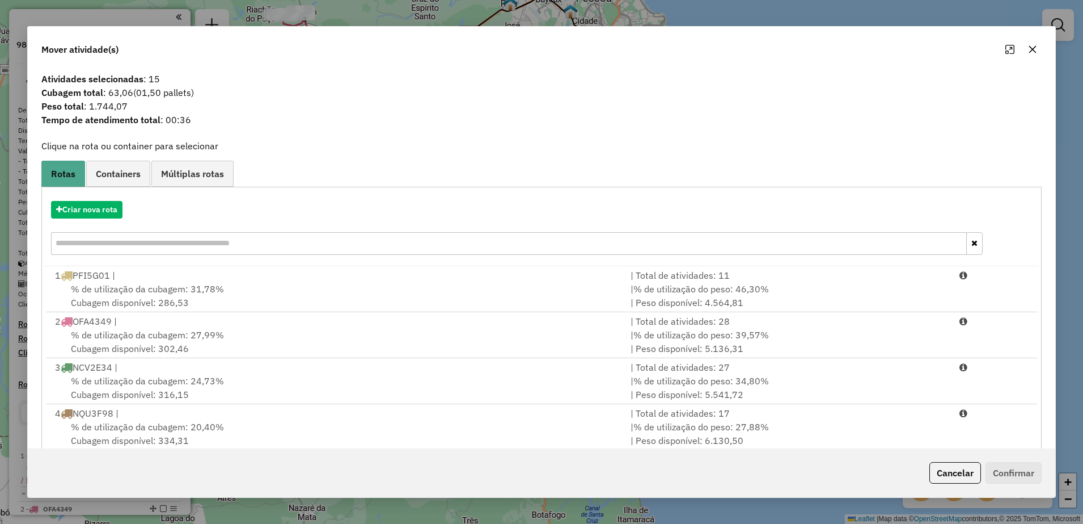
click at [127, 210] on div "Criar nova rota" at bounding box center [541, 210] width 995 height 18
click at [121, 210] on button "Criar nova rota" at bounding box center [86, 210] width 71 height 18
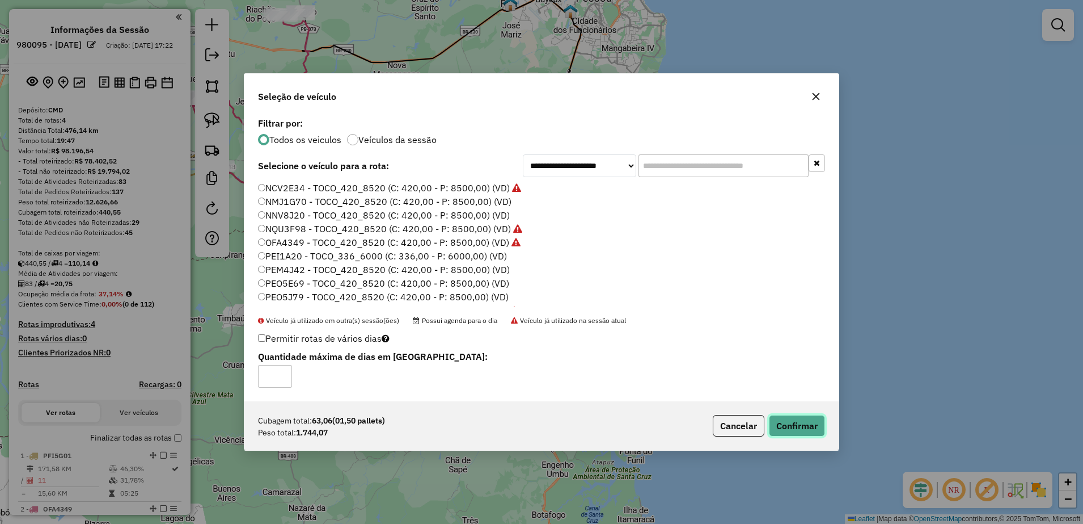
click at [781, 424] on button "Confirmar" at bounding box center [797, 426] width 56 height 22
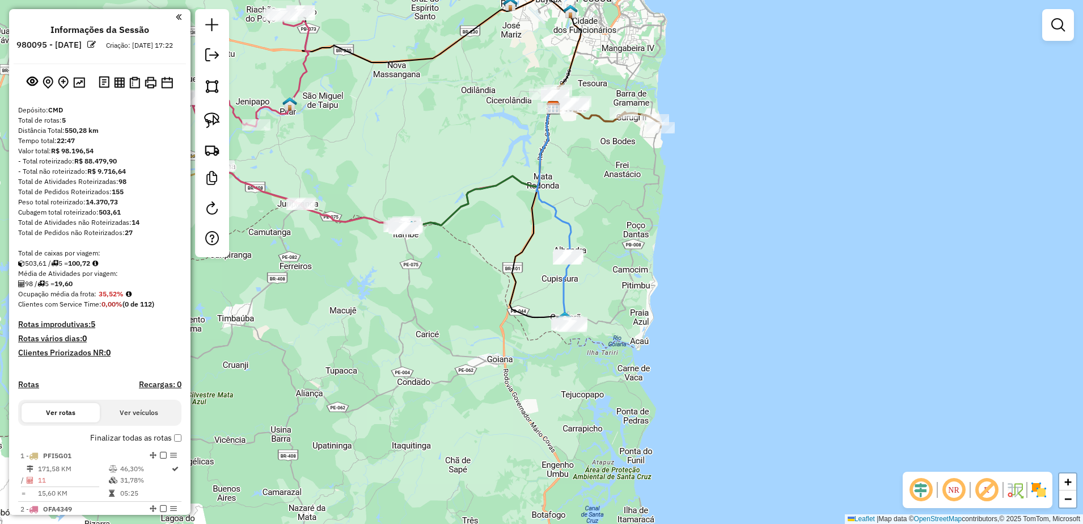
drag, startPoint x: 211, startPoint y: 121, endPoint x: 419, endPoint y: 196, distance: 220.7
click at [211, 120] on img at bounding box center [212, 120] width 16 height 16
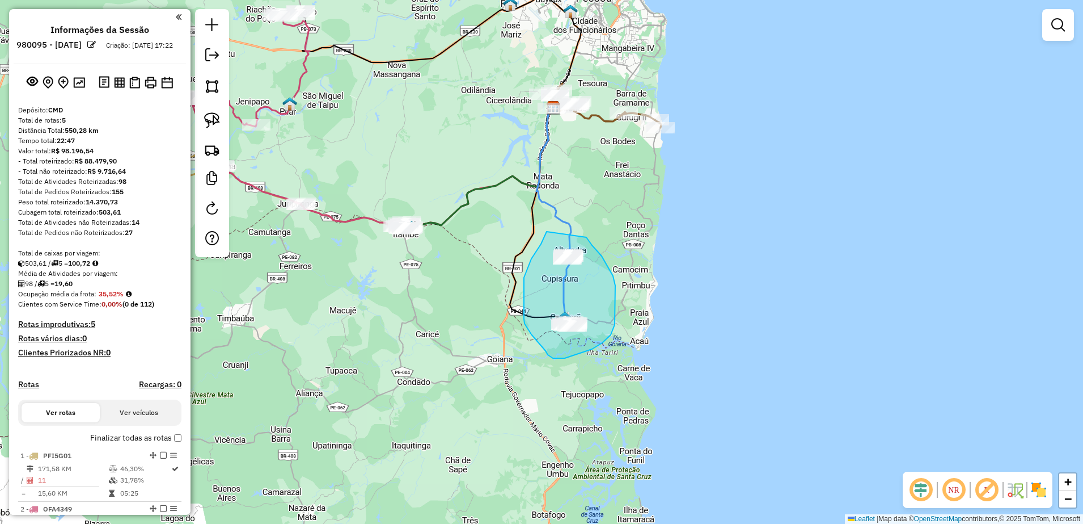
drag, startPoint x: 547, startPoint y: 231, endPoint x: 587, endPoint y: 237, distance: 40.1
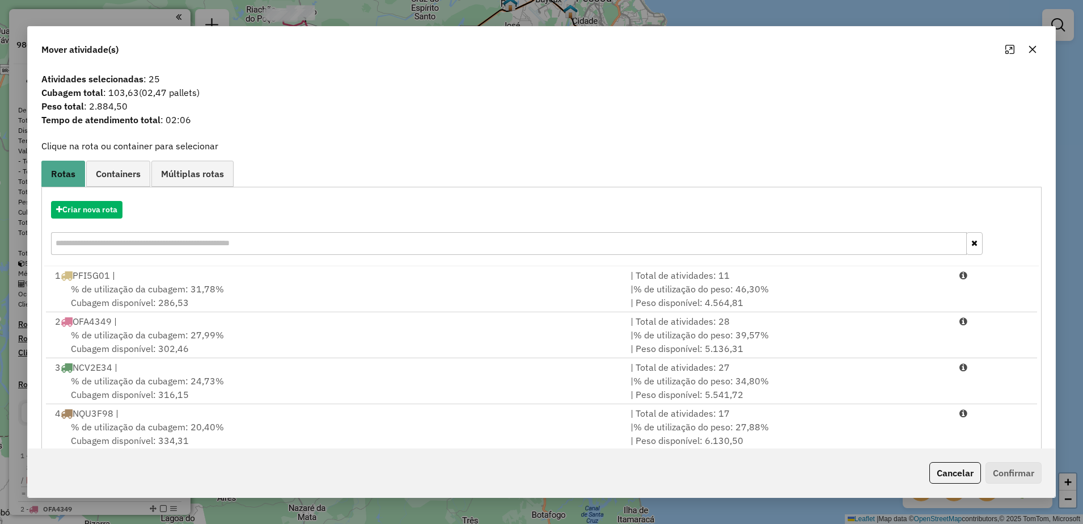
click at [1036, 43] on button "button" at bounding box center [1033, 49] width 18 height 18
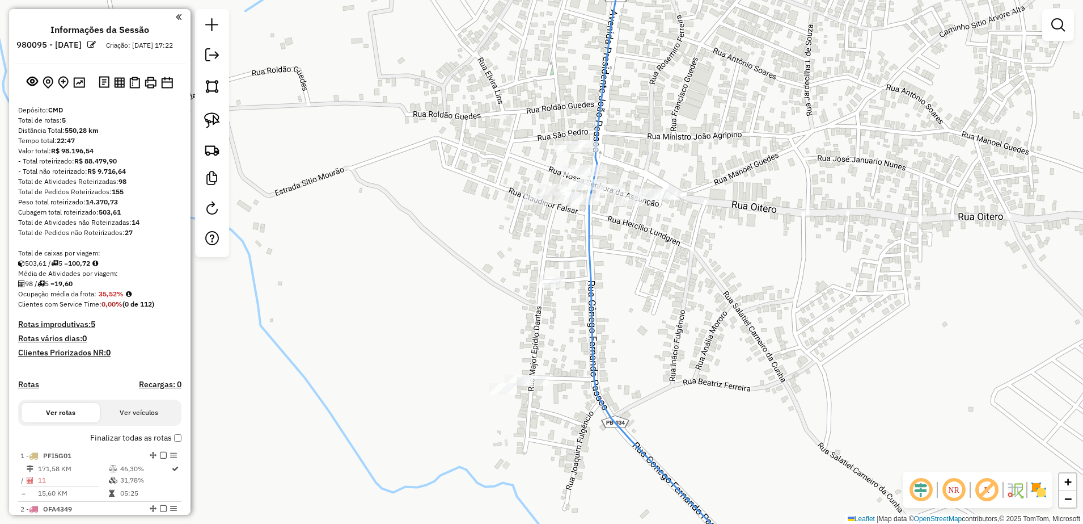
drag, startPoint x: 594, startPoint y: 220, endPoint x: 404, endPoint y: 251, distance: 193.1
click at [484, 265] on div "Janela de atendimento Grade de atendimento Capacidade Transportadoras Veículos …" at bounding box center [541, 262] width 1083 height 524
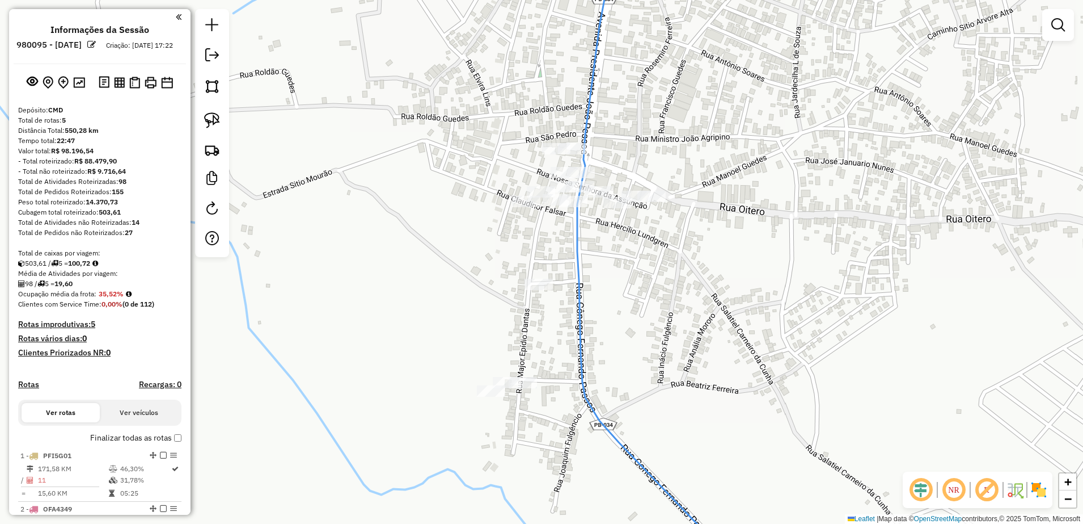
drag, startPoint x: 207, startPoint y: 114, endPoint x: 309, endPoint y: 167, distance: 114.9
click at [209, 114] on img at bounding box center [212, 120] width 16 height 16
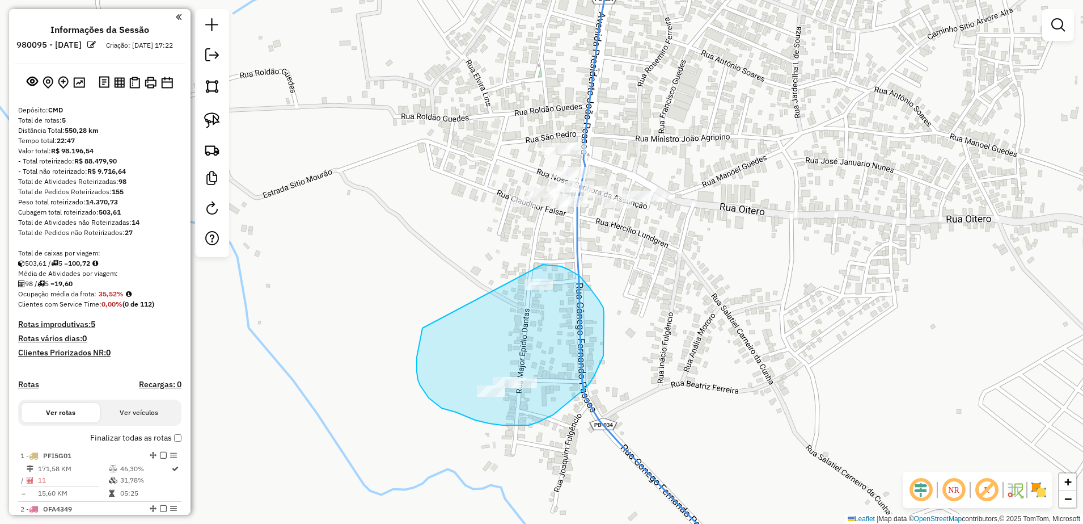
drag, startPoint x: 421, startPoint y: 337, endPoint x: 528, endPoint y: 262, distance: 130.3
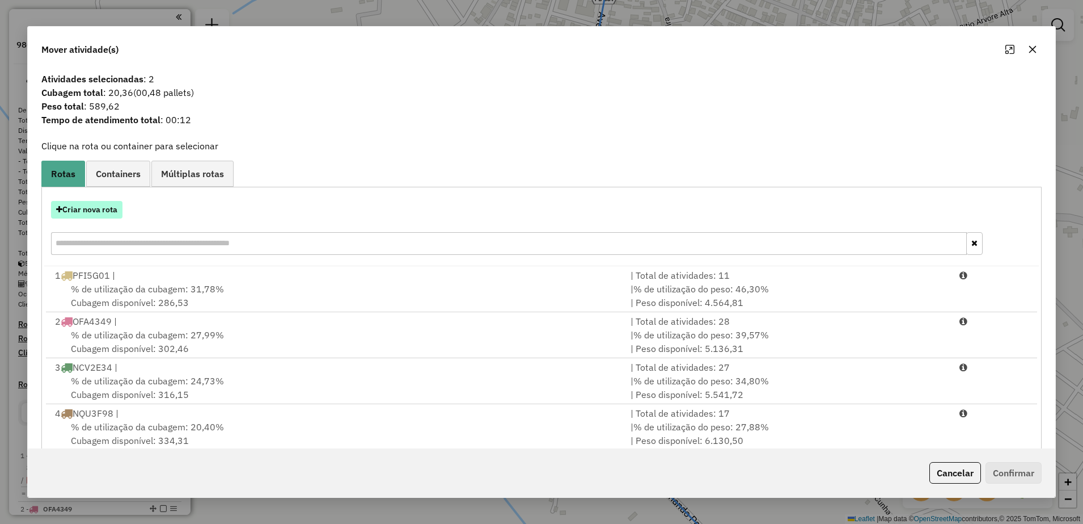
click at [108, 217] on button "Criar nova rota" at bounding box center [86, 210] width 71 height 18
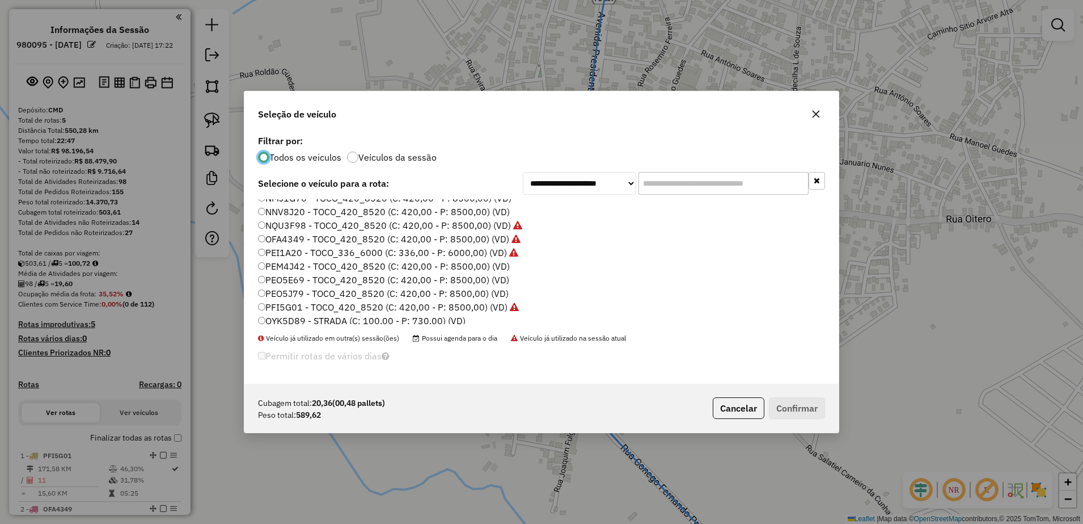
scroll to position [39, 0]
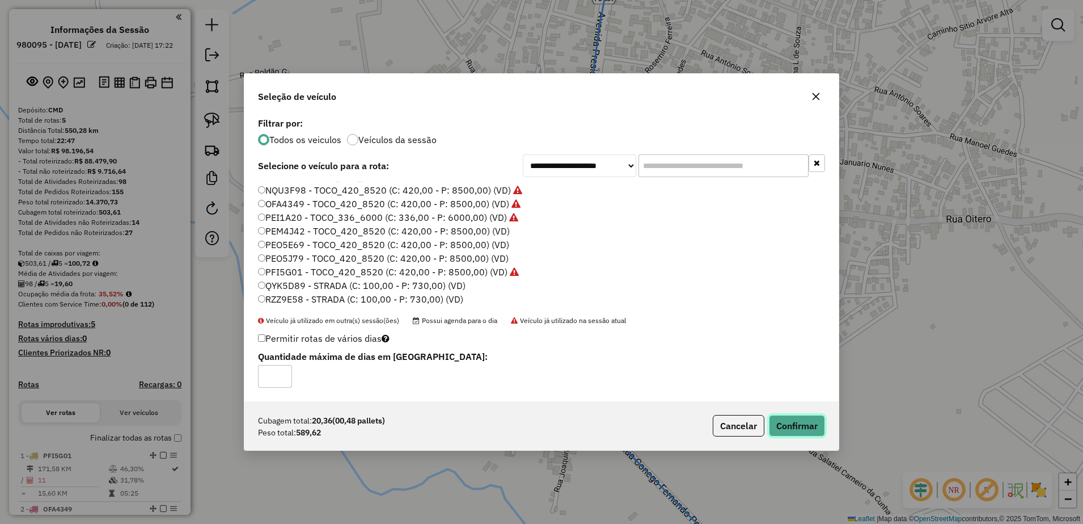
click at [792, 430] on button "Confirmar" at bounding box center [797, 426] width 56 height 22
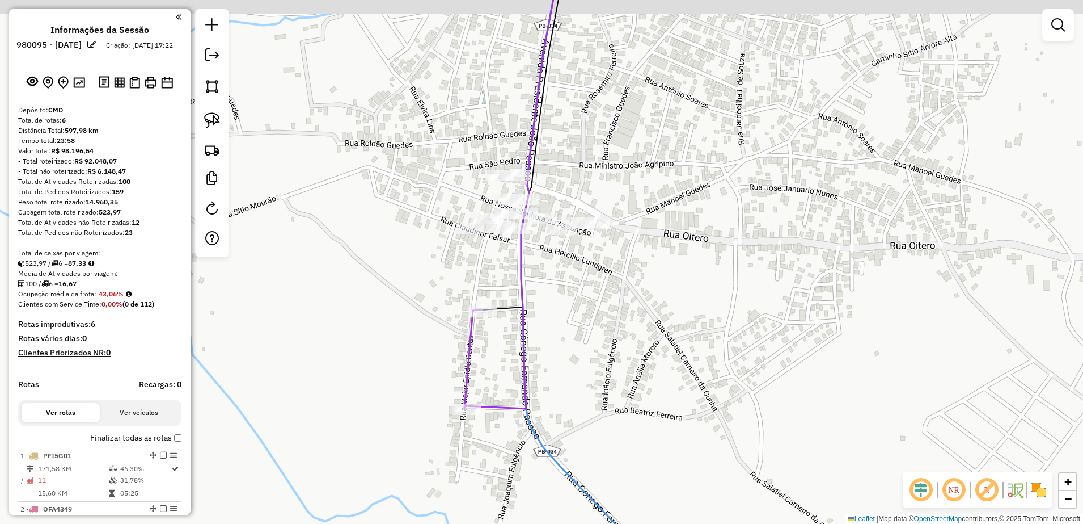
drag, startPoint x: 593, startPoint y: 248, endPoint x: 452, endPoint y: 306, distance: 152.4
click at [452, 306] on div "Janela de atendimento Grade de atendimento Capacidade Transportadoras Veículos …" at bounding box center [541, 262] width 1083 height 524
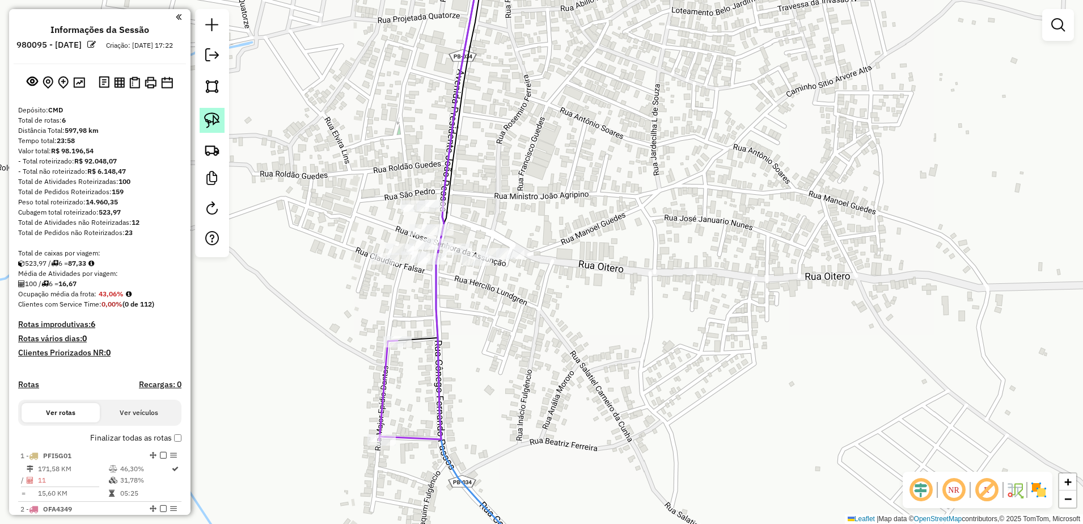
click at [212, 116] on img at bounding box center [212, 120] width 16 height 16
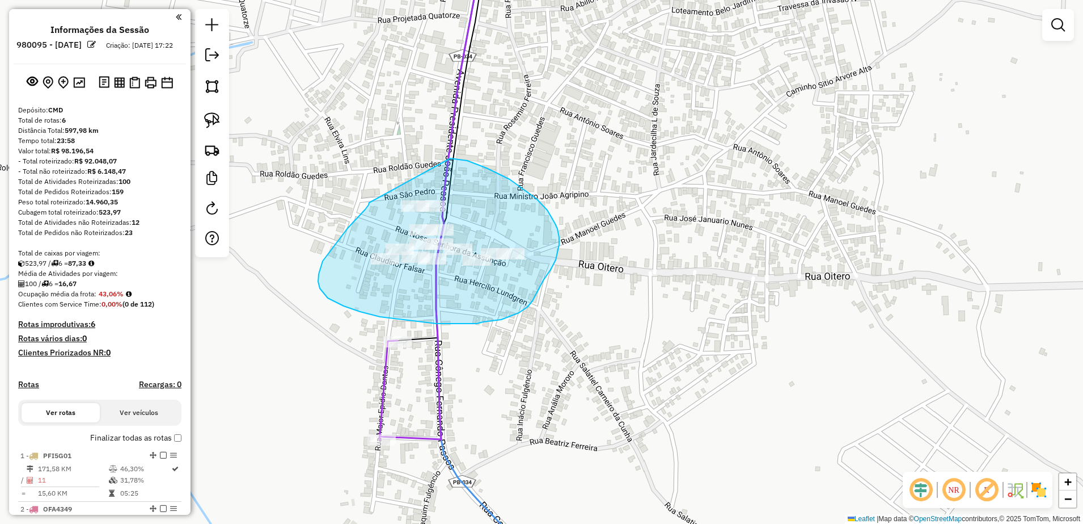
drag, startPoint x: 338, startPoint y: 240, endPoint x: 415, endPoint y: 154, distance: 115.7
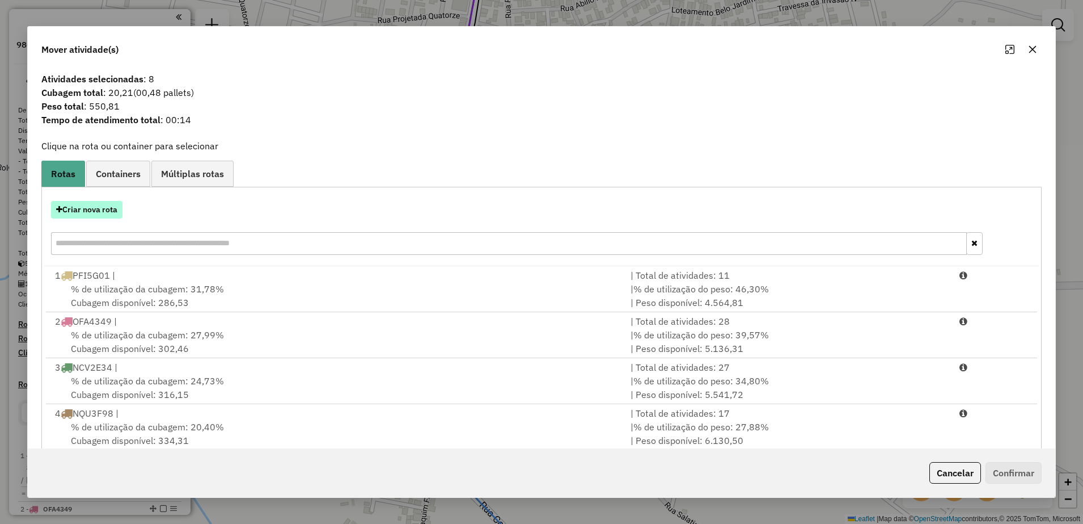
click at [116, 209] on button "Criar nova rota" at bounding box center [86, 210] width 71 height 18
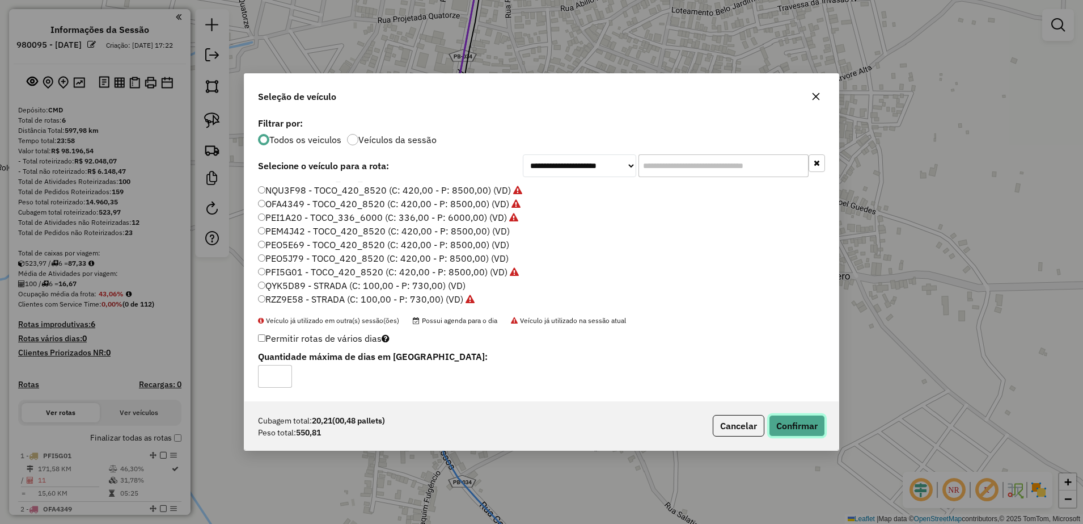
click at [809, 429] on button "Confirmar" at bounding box center [797, 426] width 56 height 22
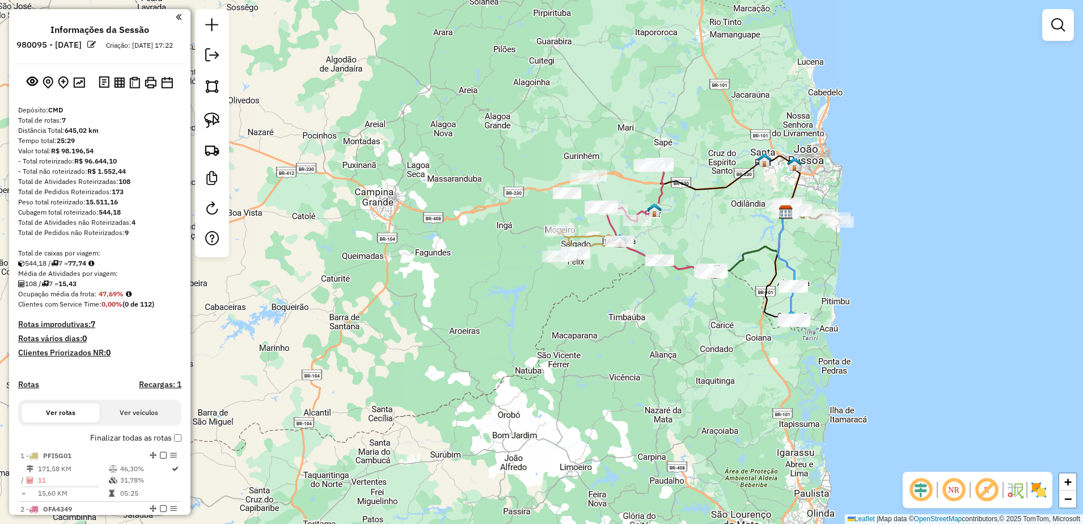
drag, startPoint x: 764, startPoint y: 193, endPoint x: 829, endPoint y: 271, distance: 101.5
click at [829, 271] on div "Janela de atendimento Grade de atendimento Capacidade Transportadoras Veículos …" at bounding box center [541, 262] width 1083 height 524
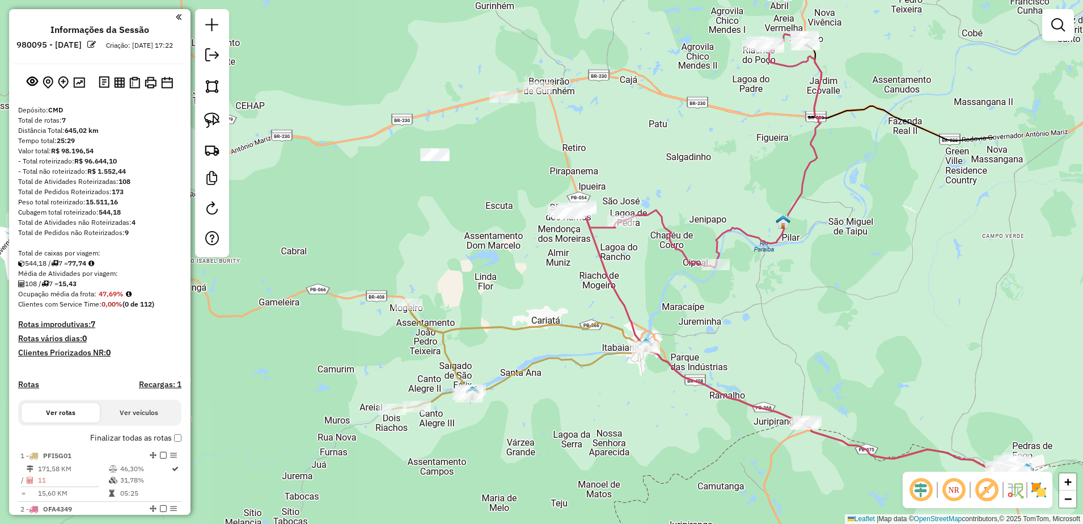
drag, startPoint x: 851, startPoint y: 212, endPoint x: 649, endPoint y: 157, distance: 209.8
click at [649, 157] on div "Janela de atendimento Grade de atendimento Capacidade Transportadoras Veículos …" at bounding box center [541, 262] width 1083 height 524
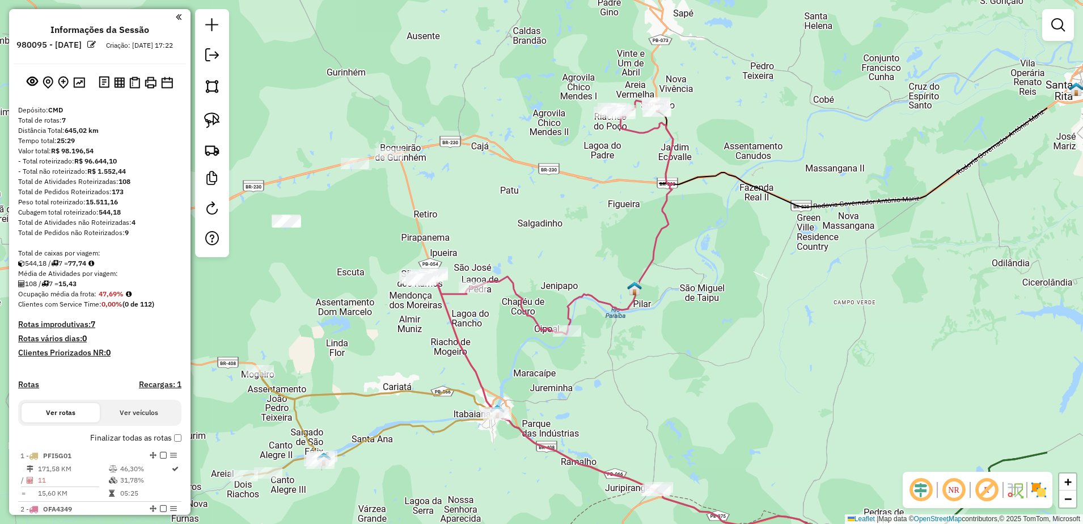
drag, startPoint x: 732, startPoint y: 153, endPoint x: 600, endPoint y: 206, distance: 142.8
click at [600, 206] on div "Janela de atendimento Grade de atendimento Capacidade Transportadoras Veículos …" at bounding box center [541, 262] width 1083 height 524
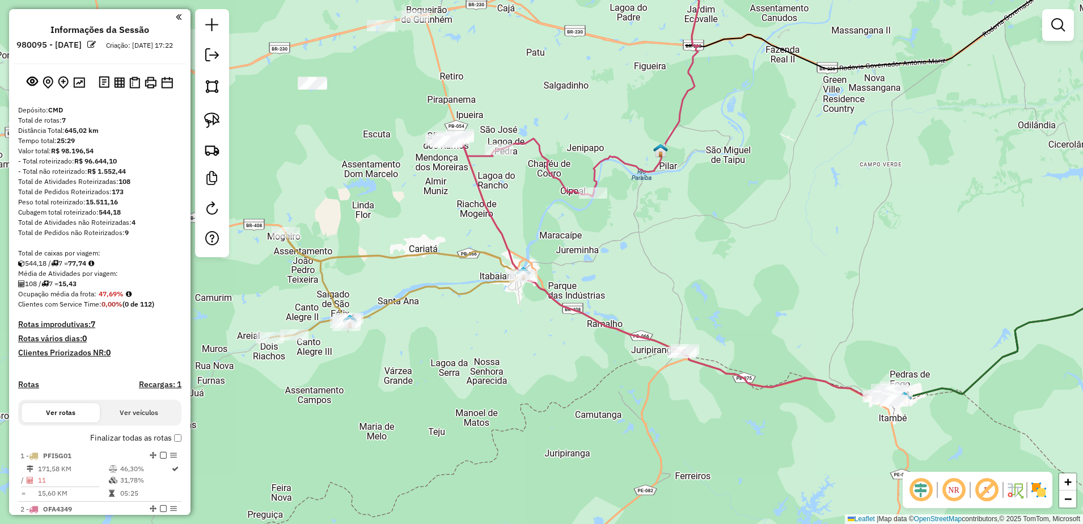
drag, startPoint x: 628, startPoint y: 264, endPoint x: 655, endPoint y: 126, distance: 140.3
click at [655, 126] on div "Janela de atendimento Grade de atendimento Capacidade Transportadoras Veículos …" at bounding box center [541, 262] width 1083 height 524
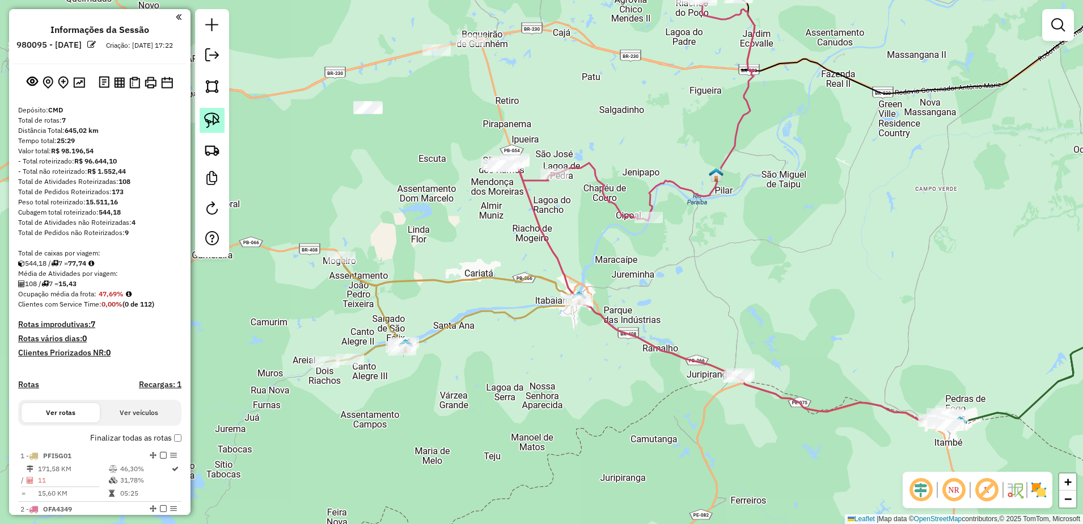
click at [219, 118] on img at bounding box center [212, 120] width 16 height 16
drag, startPoint x: 715, startPoint y: 344, endPoint x: 763, endPoint y: 368, distance: 53.5
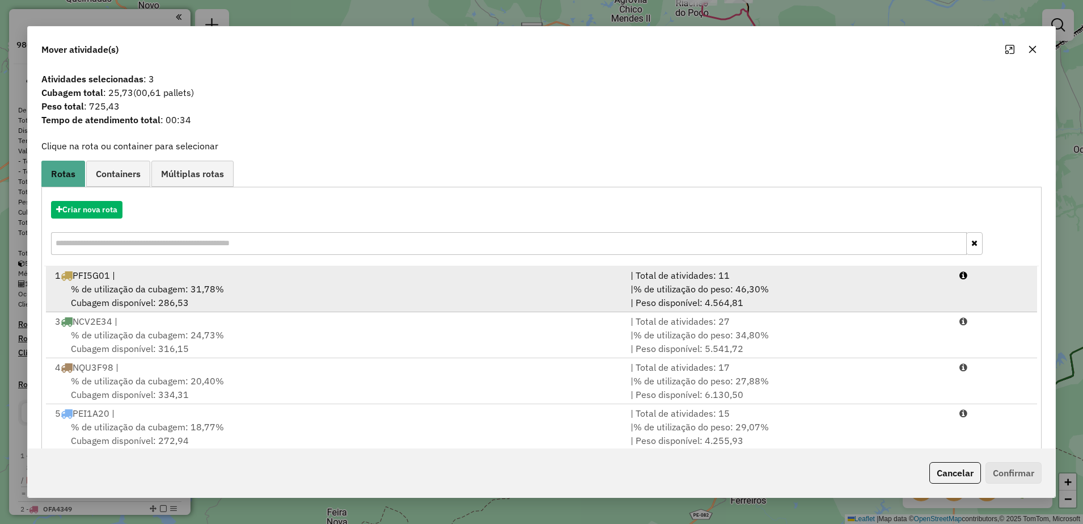
click at [240, 292] on div "% de utilização da cubagem: 31,78% Cubagem disponível: 286,53" at bounding box center [336, 295] width 576 height 27
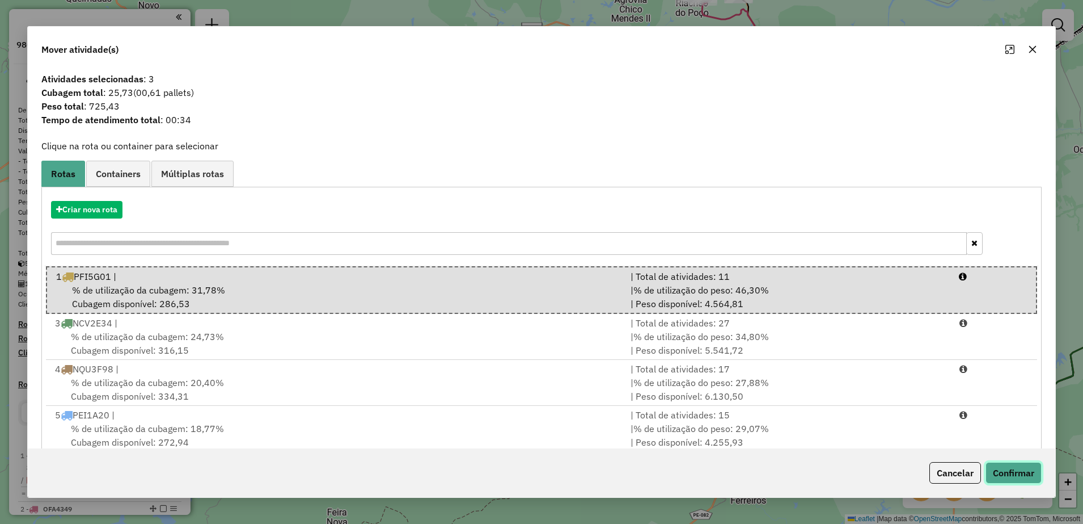
click at [1013, 465] on button "Confirmar" at bounding box center [1014, 473] width 56 height 22
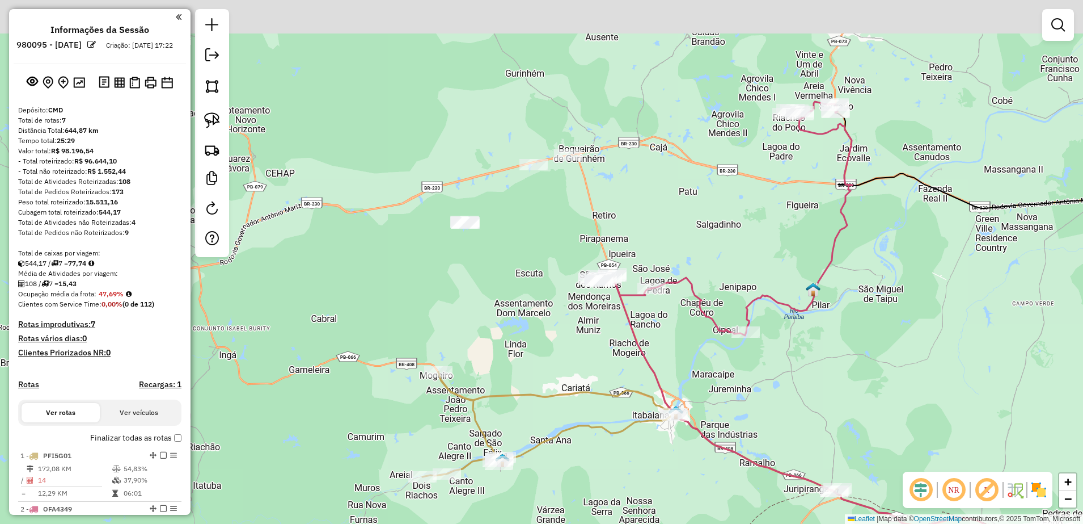
drag, startPoint x: 598, startPoint y: 277, endPoint x: 682, endPoint y: 379, distance: 132.2
click at [682, 379] on div "Janela de atendimento Grade de atendimento Capacidade Transportadoras Veículos …" at bounding box center [541, 262] width 1083 height 524
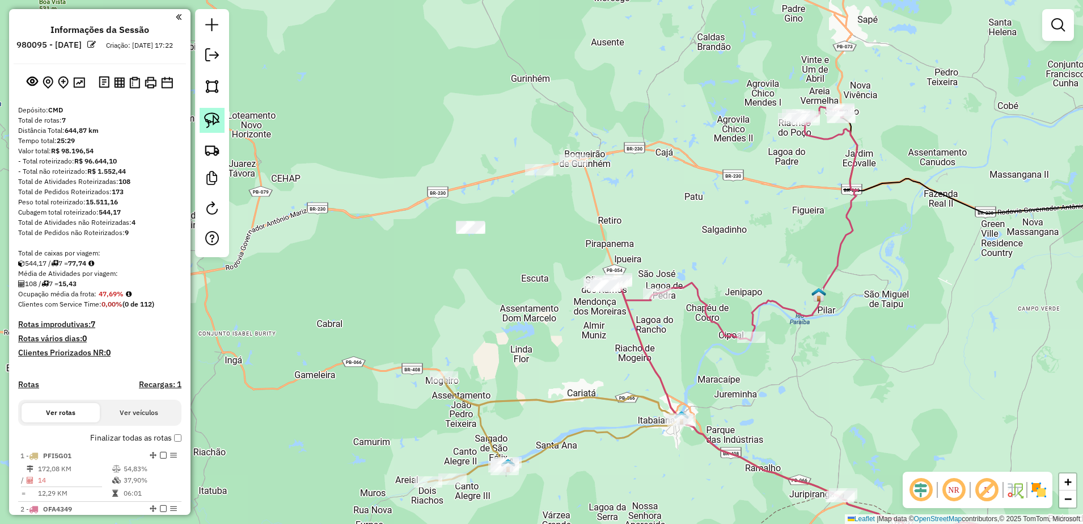
click at [221, 121] on link at bounding box center [212, 120] width 25 height 25
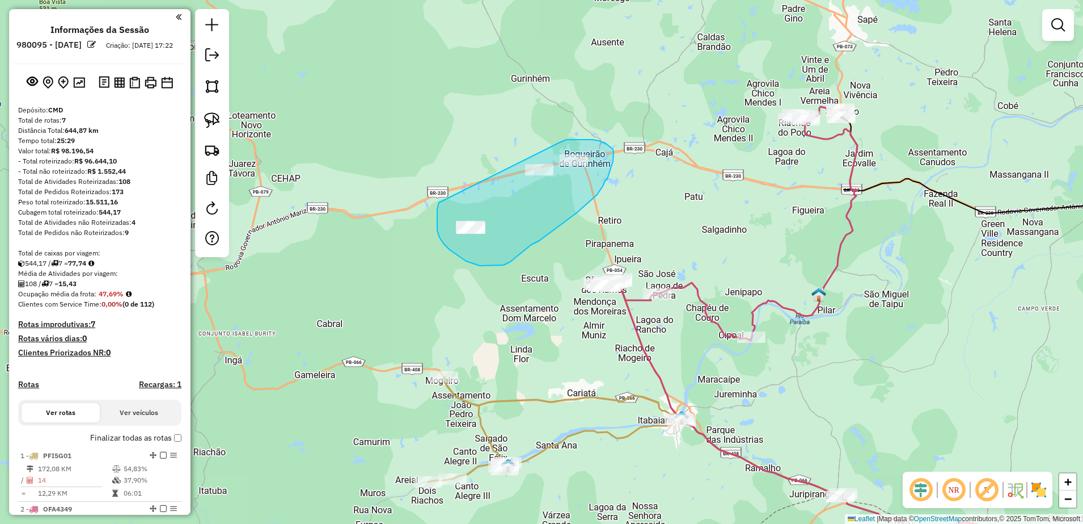
drag, startPoint x: 439, startPoint y: 203, endPoint x: 559, endPoint y: 144, distance: 134.2
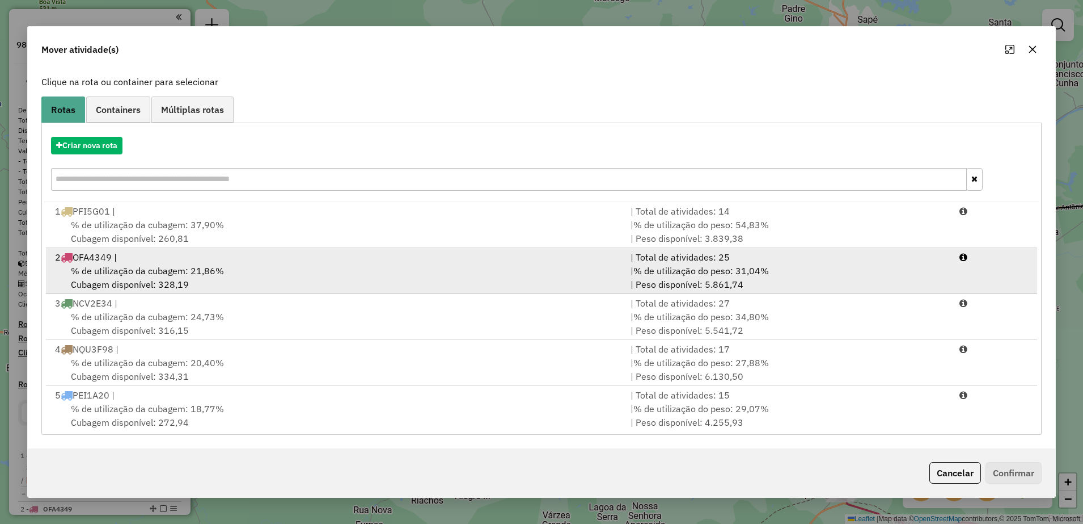
scroll to position [0, 0]
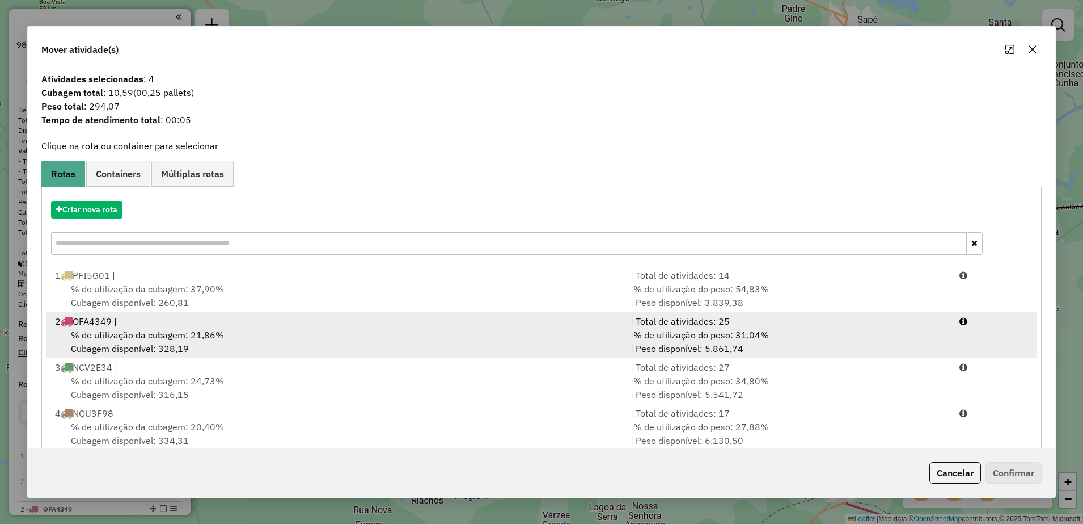
click at [212, 338] on span "% de utilização da cubagem: 21,86%" at bounding box center [147, 334] width 153 height 11
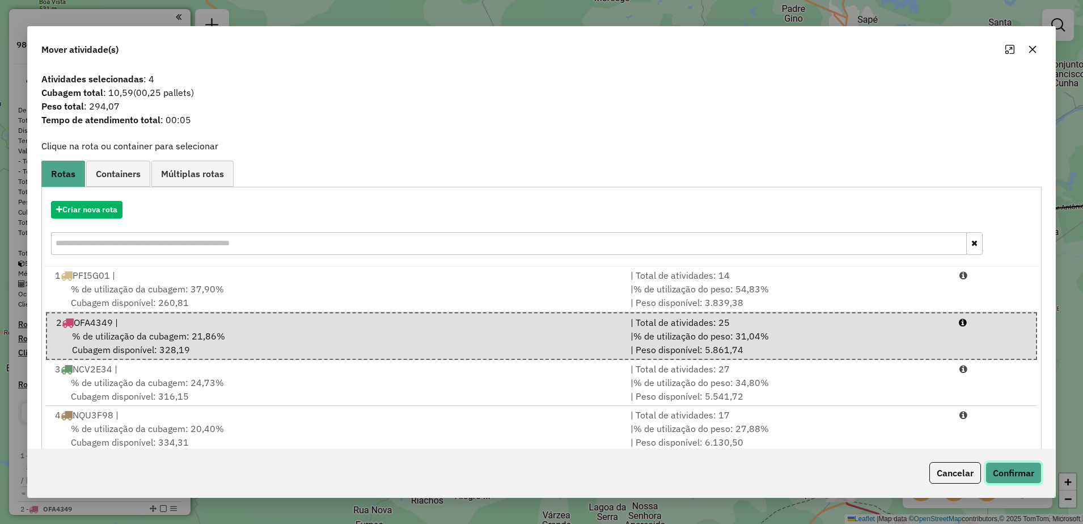
click at [1010, 470] on button "Confirmar" at bounding box center [1014, 473] width 56 height 22
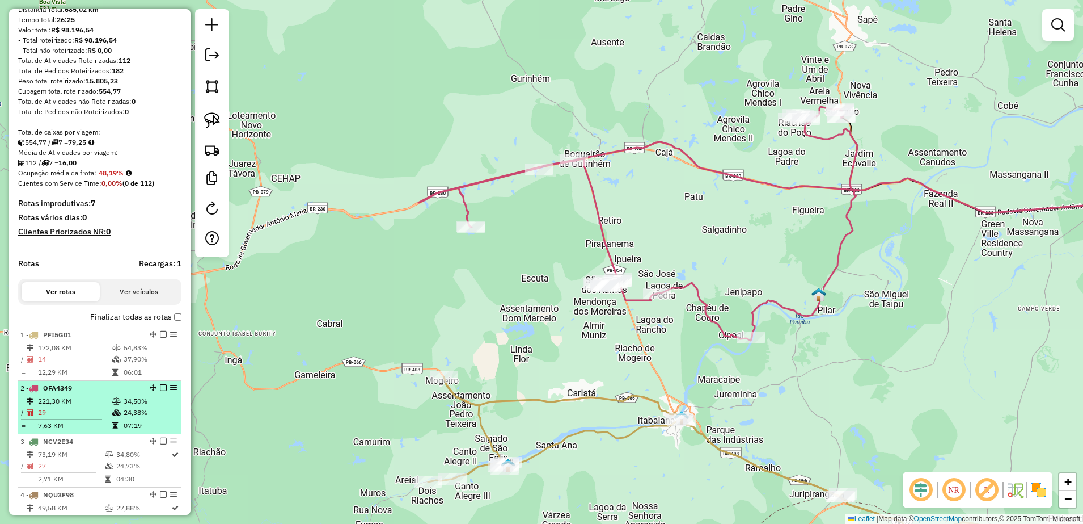
scroll to position [142, 0]
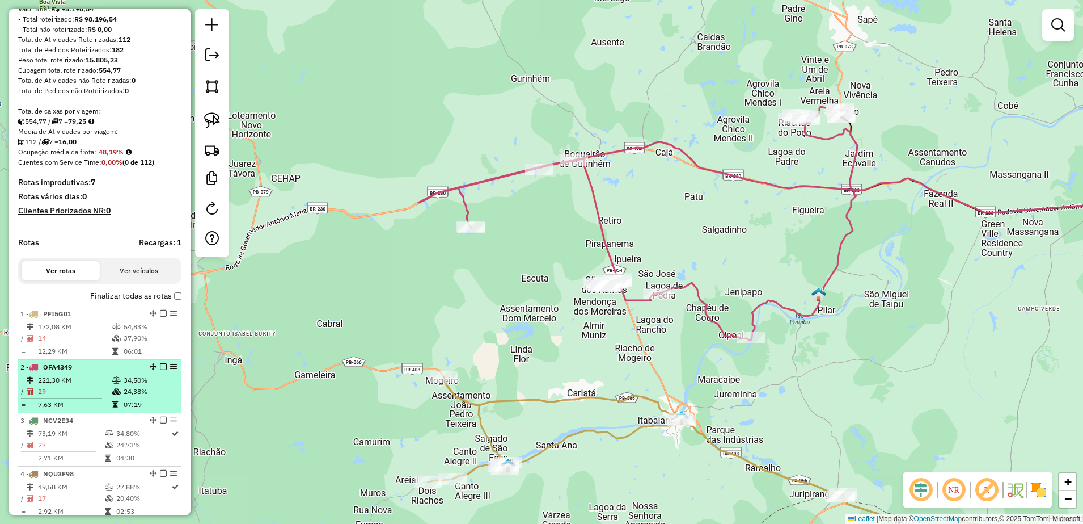
click at [59, 385] on td "221,30 KM" at bounding box center [74, 379] width 74 height 11
select select "**********"
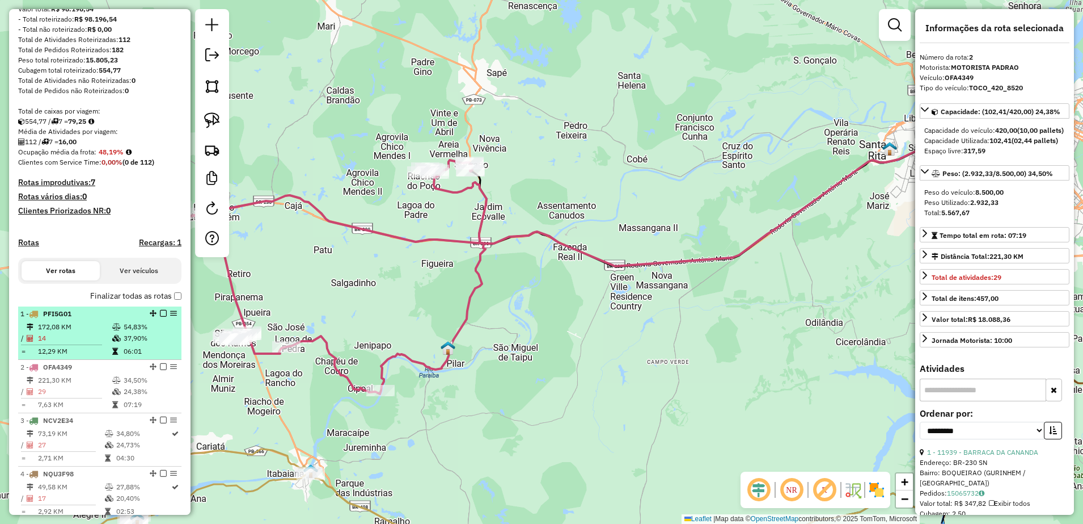
click at [68, 330] on li "1 - PFI5G01 172,08 KM 54,83% / 14 37,90% = 12,29 KM 06:01" at bounding box center [99, 332] width 163 height 53
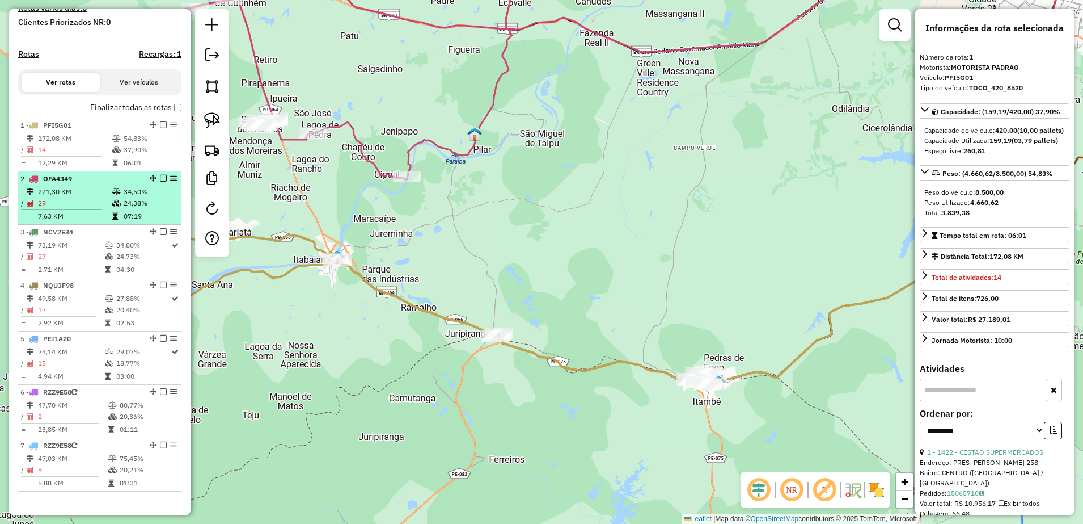
scroll to position [355, 0]
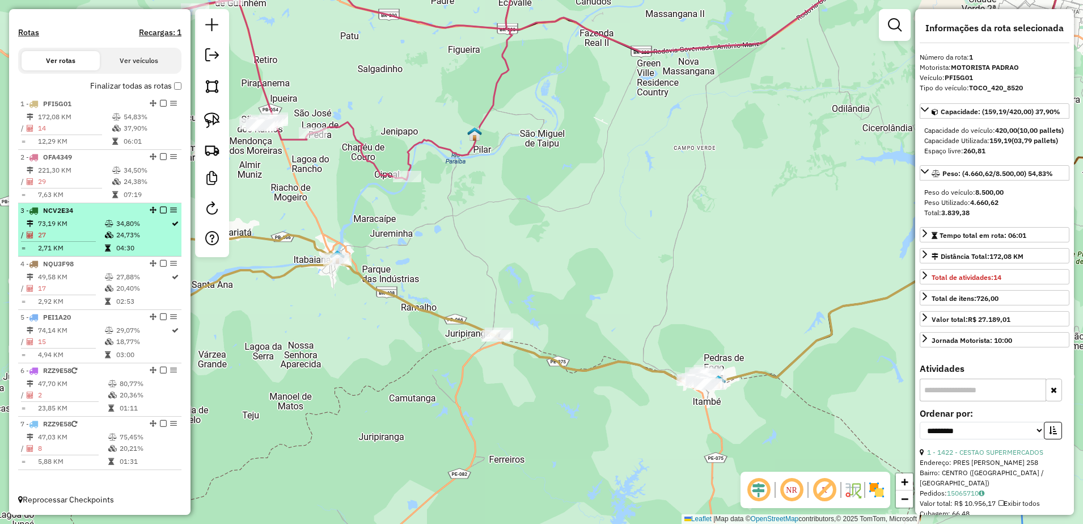
click at [66, 229] on td "73,19 KM" at bounding box center [70, 223] width 67 height 11
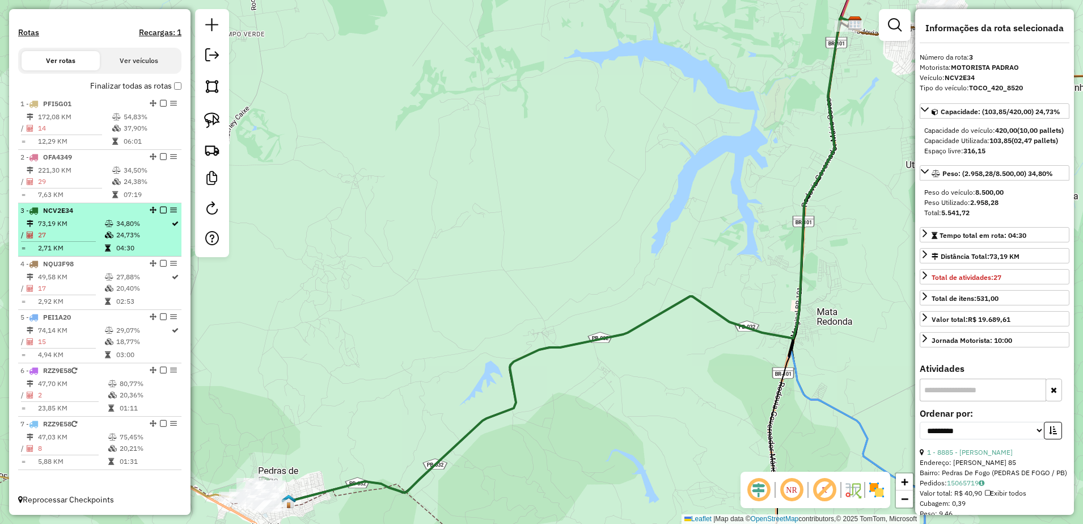
scroll to position [362, 0]
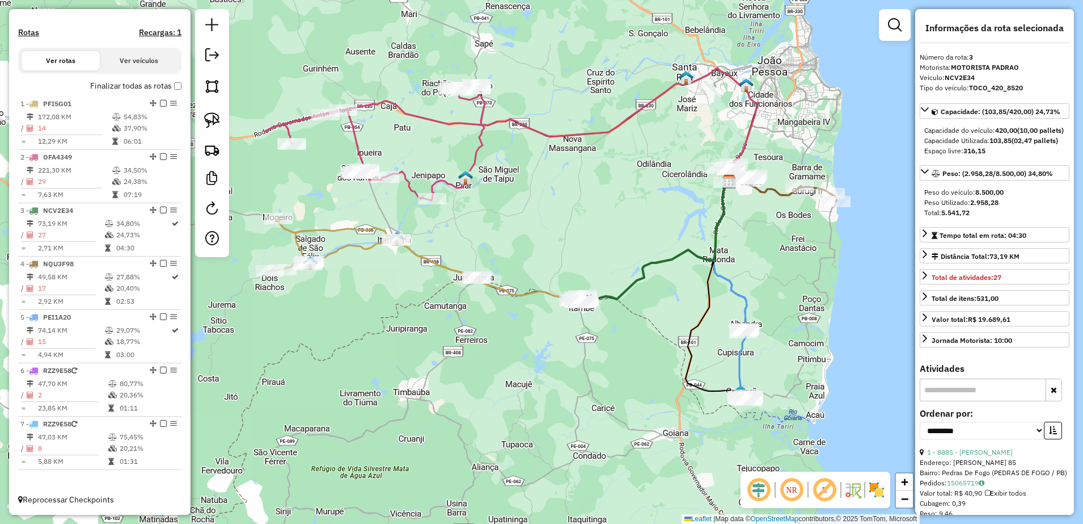
drag, startPoint x: 382, startPoint y: 221, endPoint x: 593, endPoint y: 214, distance: 211.1
click at [593, 214] on div "Janela de atendimento Grade de atendimento Capacidade Transportadoras Veículos …" at bounding box center [541, 262] width 1083 height 524
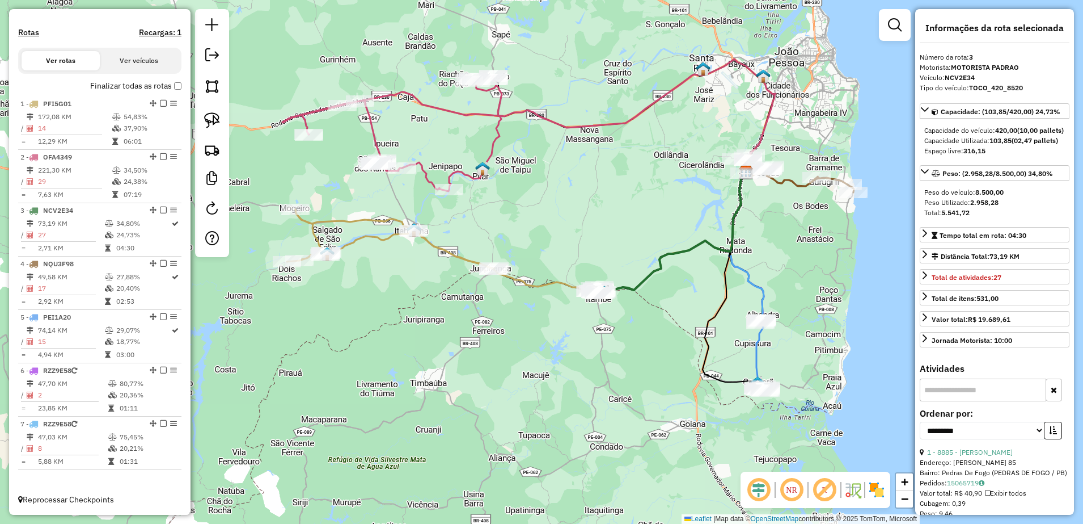
drag, startPoint x: 595, startPoint y: 242, endPoint x: 612, endPoint y: 233, distance: 19.3
click at [612, 233] on div "Janela de atendimento Grade de atendimento Capacidade Transportadoras Veículos …" at bounding box center [541, 262] width 1083 height 524
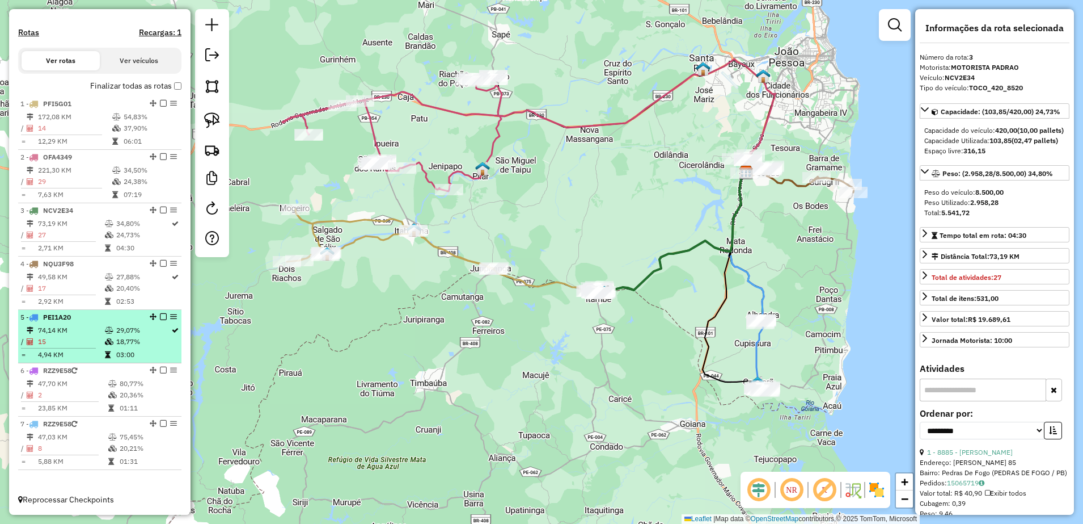
click at [51, 333] on td "74,14 KM" at bounding box center [70, 329] width 67 height 11
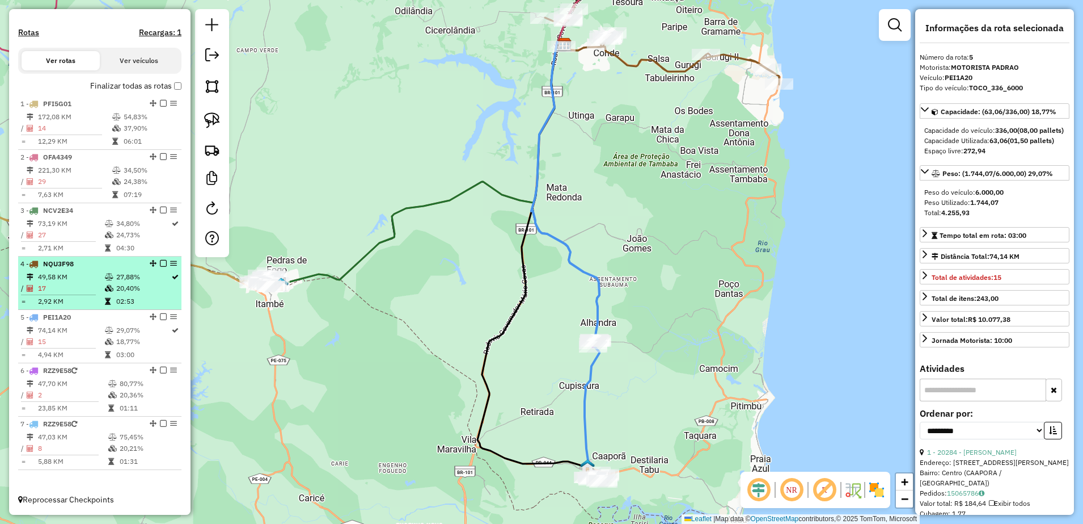
click at [65, 268] on div "4 - NQU3F98" at bounding box center [80, 264] width 120 height 10
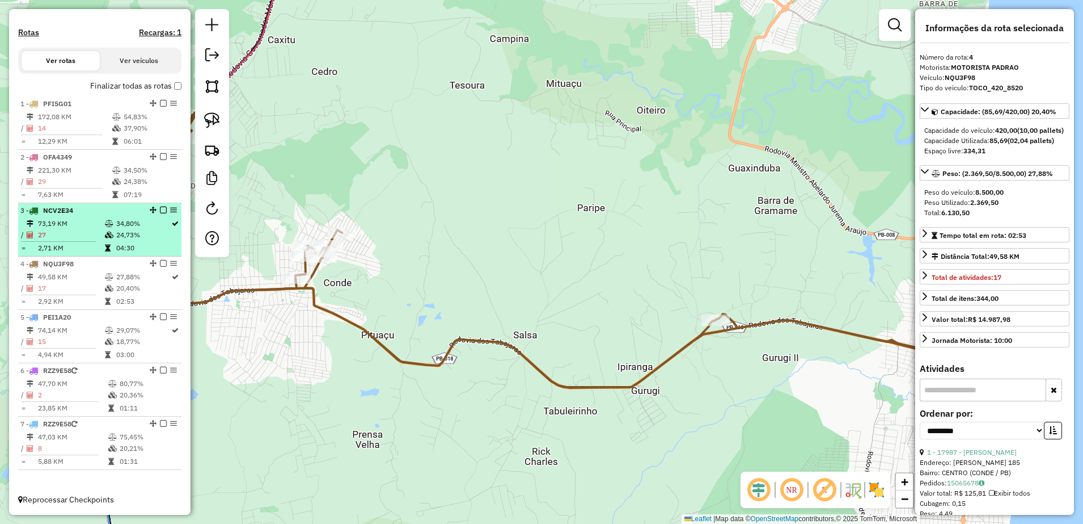
click at [74, 230] on td "27" at bounding box center [70, 234] width 67 height 11
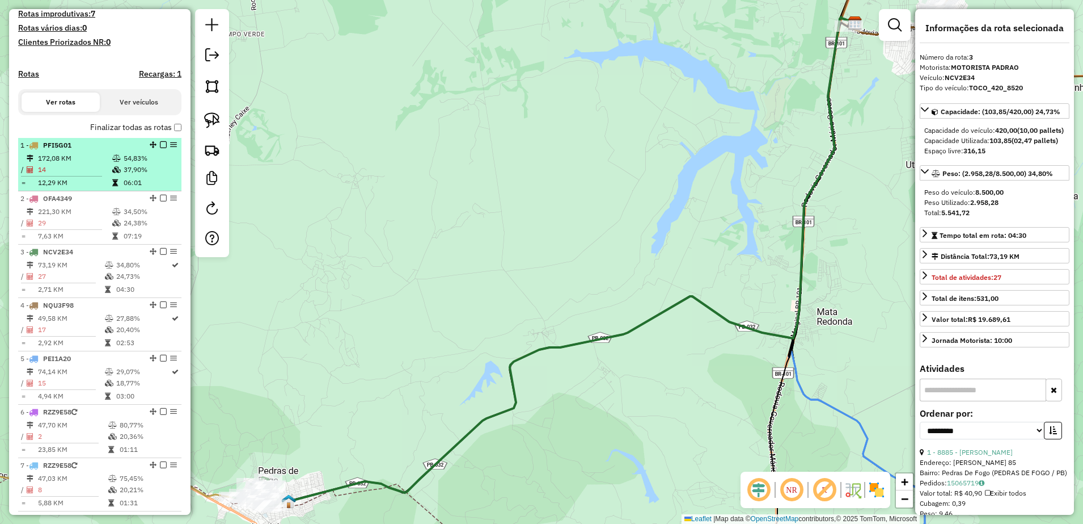
scroll to position [291, 0]
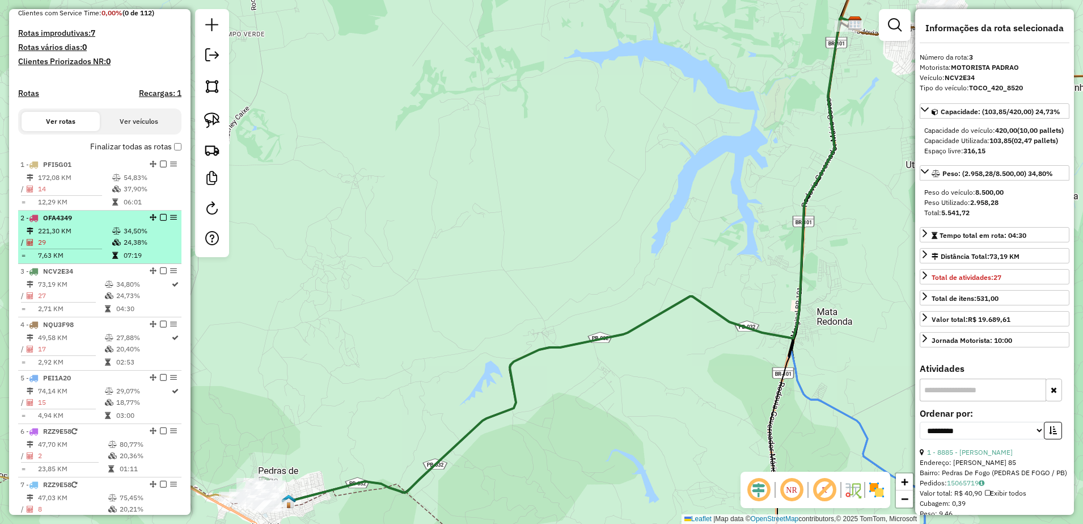
click at [60, 237] on td "221,30 KM" at bounding box center [74, 230] width 74 height 11
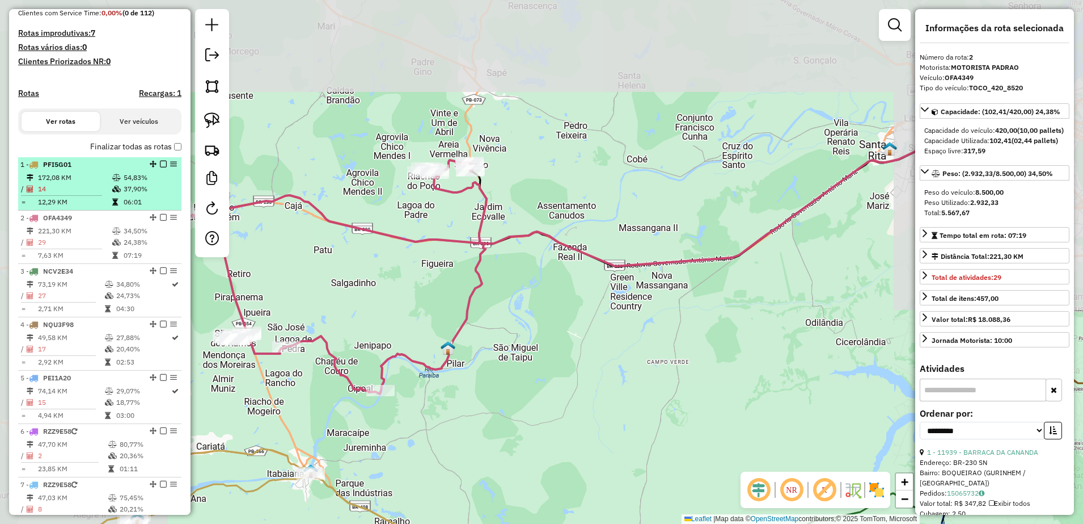
click at [60, 183] on td "172,08 KM" at bounding box center [74, 177] width 74 height 11
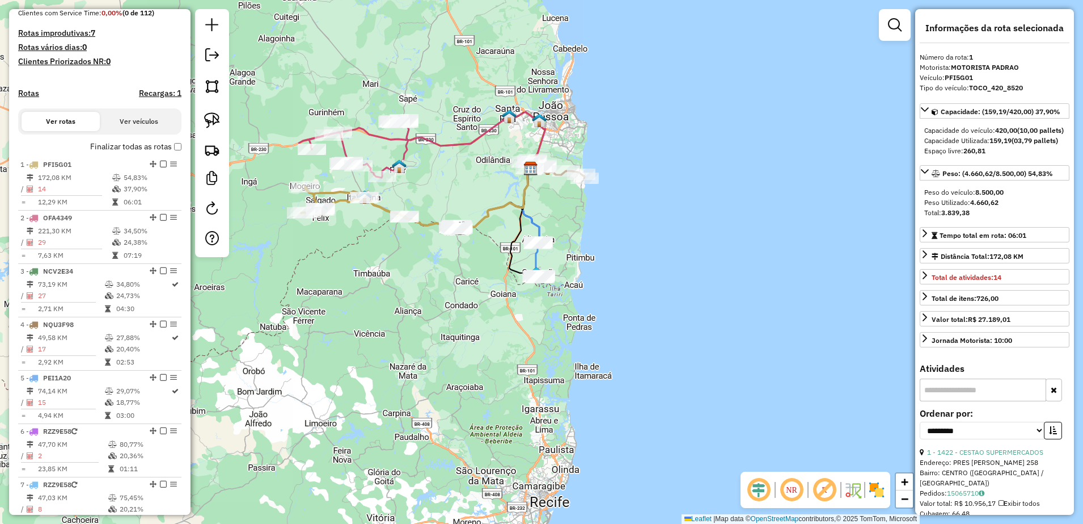
drag, startPoint x: 541, startPoint y: 210, endPoint x: 485, endPoint y: 201, distance: 56.2
click at [485, 201] on div "Janela de atendimento Grade de atendimento Capacidade Transportadoras Veículos …" at bounding box center [541, 262] width 1083 height 524
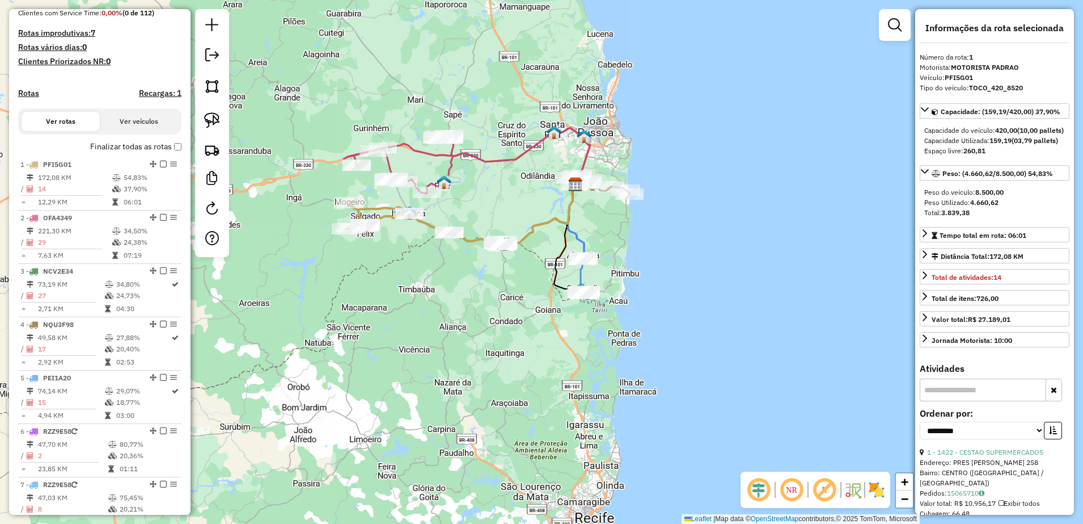
drag, startPoint x: 545, startPoint y: 197, endPoint x: 590, endPoint y: 214, distance: 48.8
click at [590, 214] on div "Janela de atendimento Grade de atendimento Capacidade Transportadoras Veículos …" at bounding box center [541, 262] width 1083 height 524
click at [215, 49] on em at bounding box center [212, 55] width 14 height 14
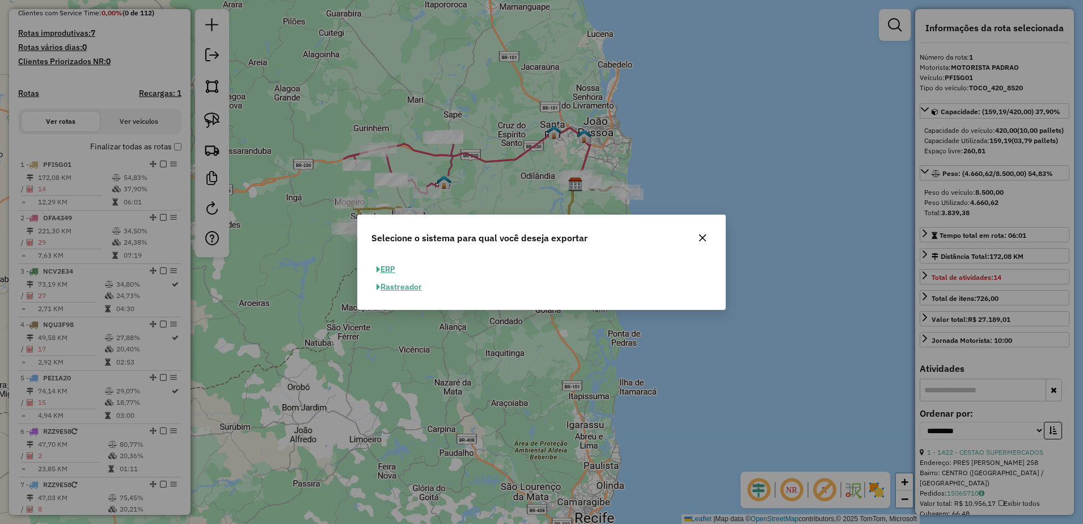
click at [386, 267] on button "ERP" at bounding box center [386, 269] width 29 height 18
select select "**"
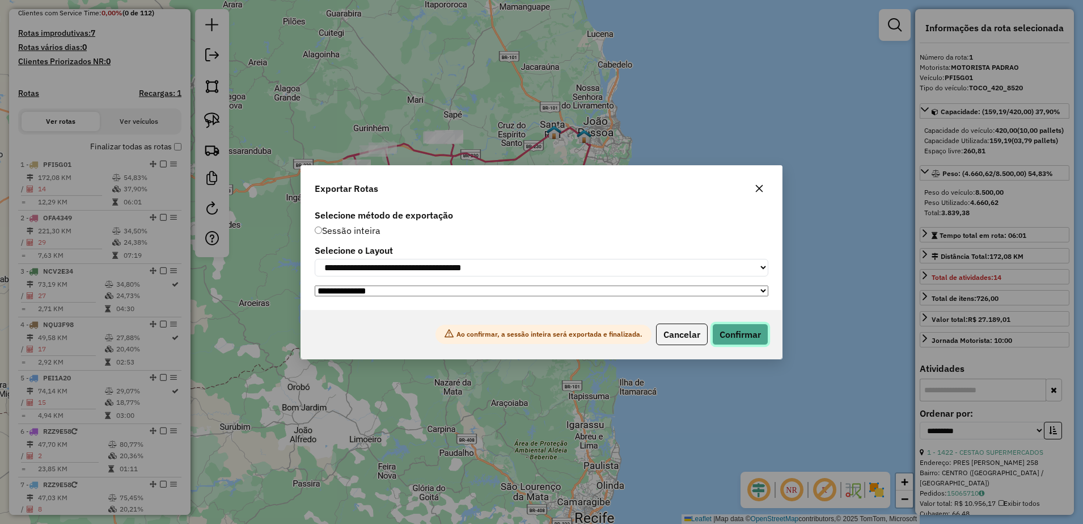
click at [741, 335] on button "Confirmar" at bounding box center [740, 334] width 56 height 22
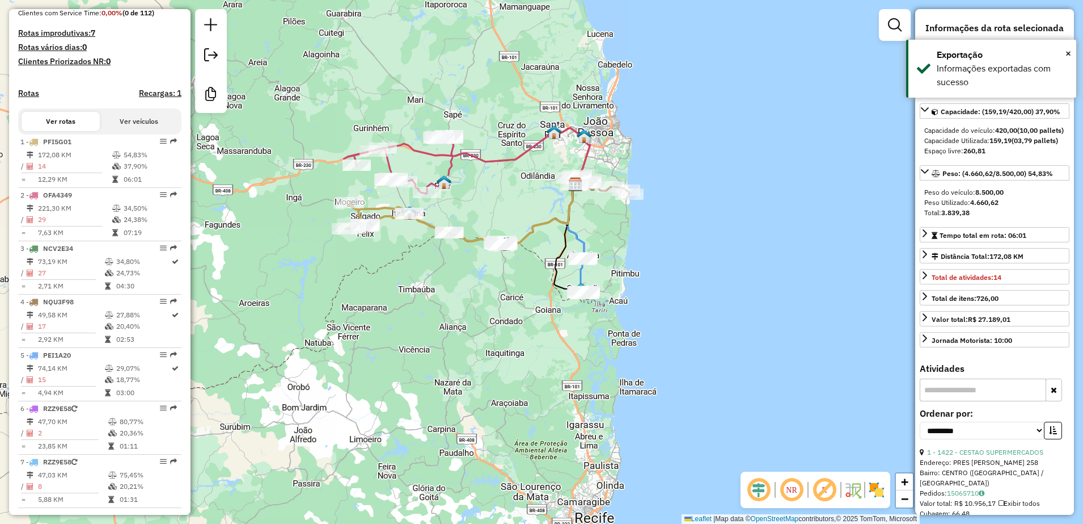
scroll to position [344, 0]
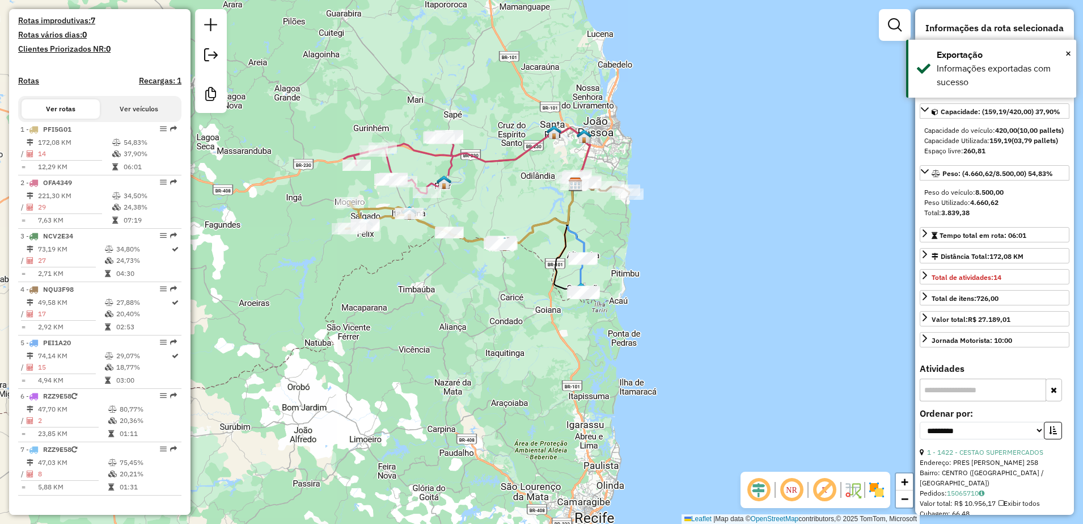
click at [513, 177] on div "Janela de atendimento Grade de atendimento Capacidade Transportadoras Veículos …" at bounding box center [541, 262] width 1083 height 524
